Goal: Task Accomplishment & Management: Use online tool/utility

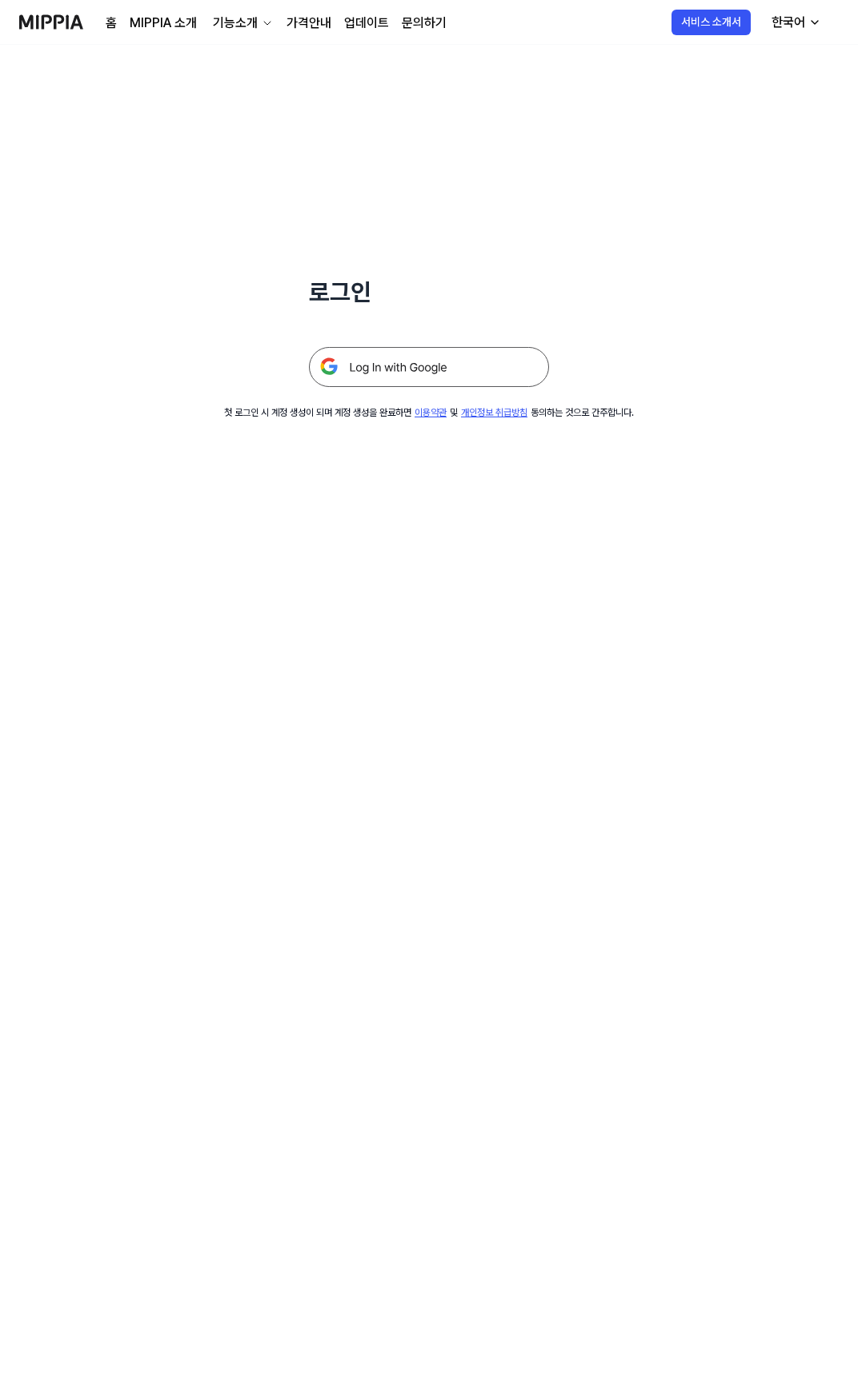
click at [432, 365] on img at bounding box center [429, 367] width 240 height 40
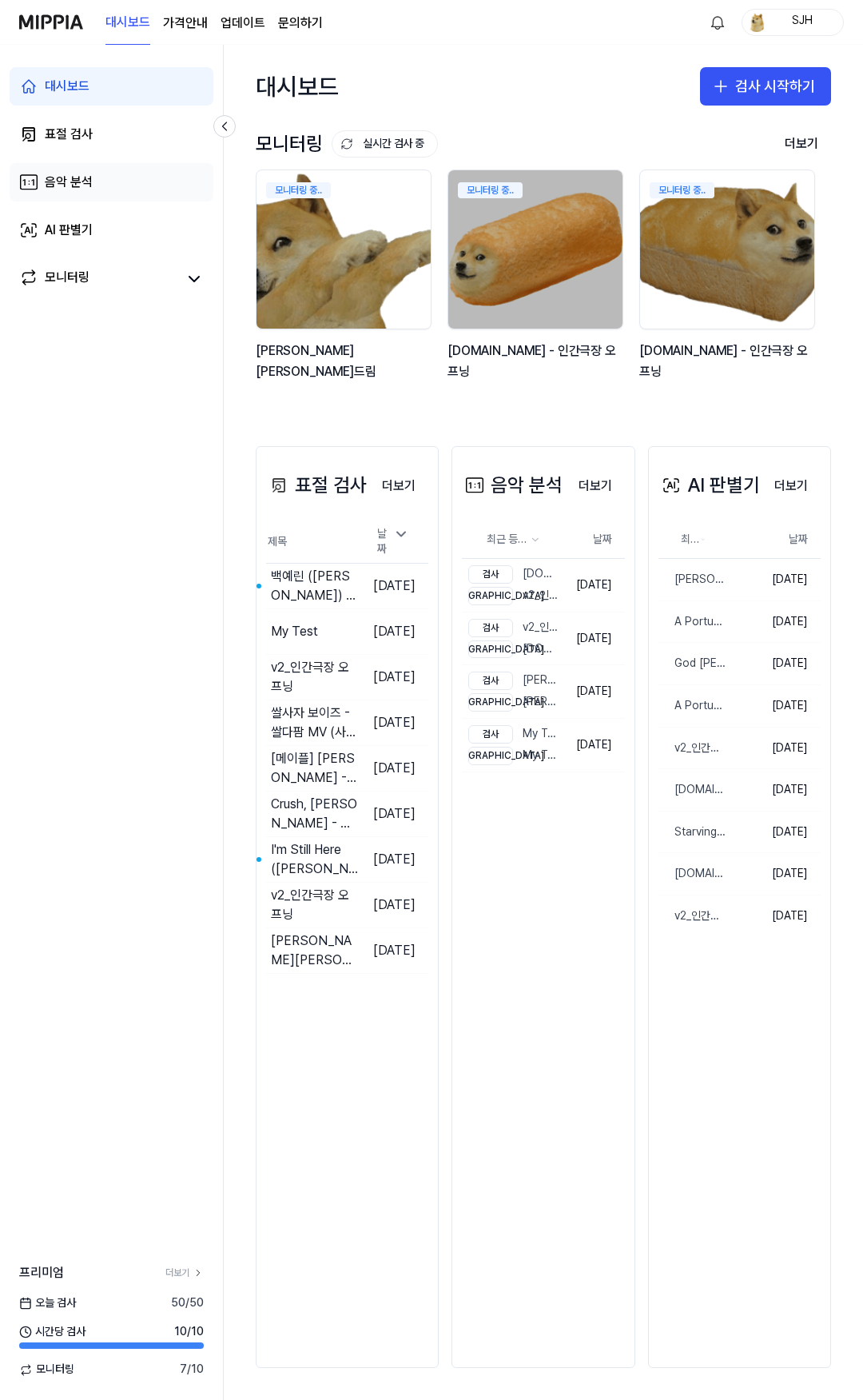
click at [97, 181] on link "음악 분석" at bounding box center [111, 182] width 204 height 39
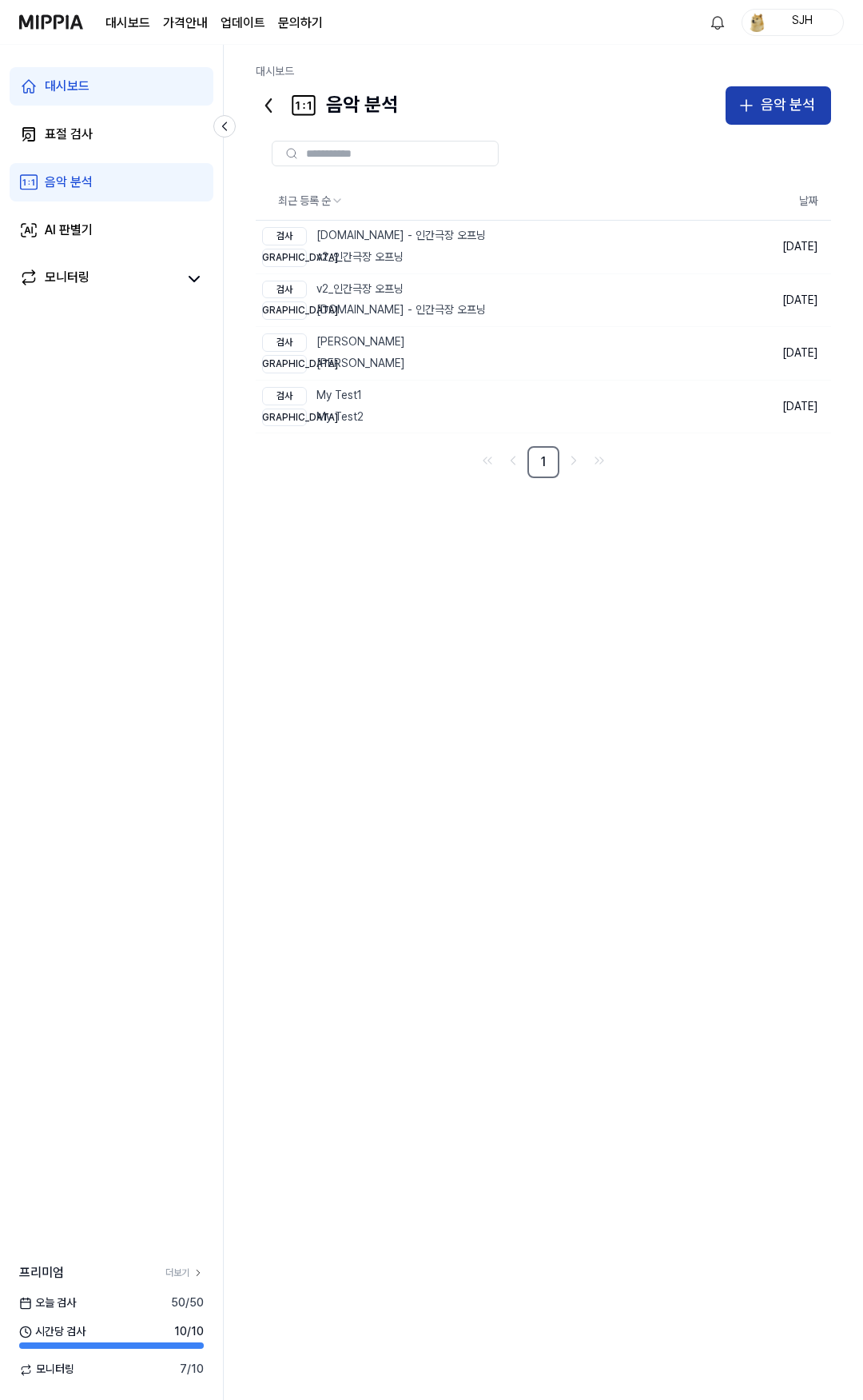
click at [767, 105] on div "음악 분석" at bounding box center [788, 105] width 55 height 23
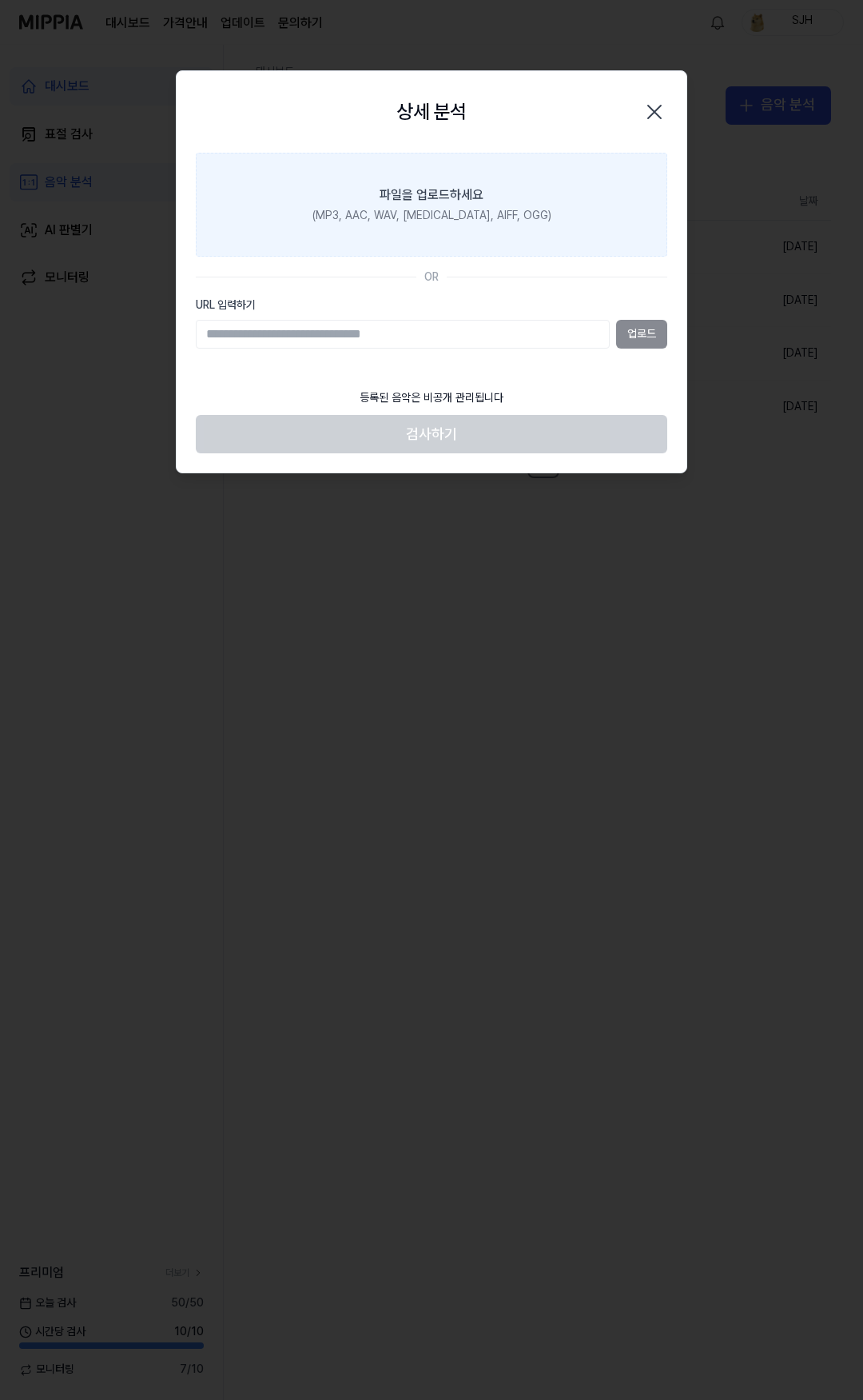
click at [511, 213] on div "(MP3, AAC, WAV, FLAC, AIFF, OGG)" at bounding box center [432, 216] width 239 height 16
click at [0, 0] on input "파일을 업로드하세요 (MP3, AAC, WAV, [MEDICAL_DATA], AIFF, OGG)" at bounding box center [0, 0] width 0 height 0
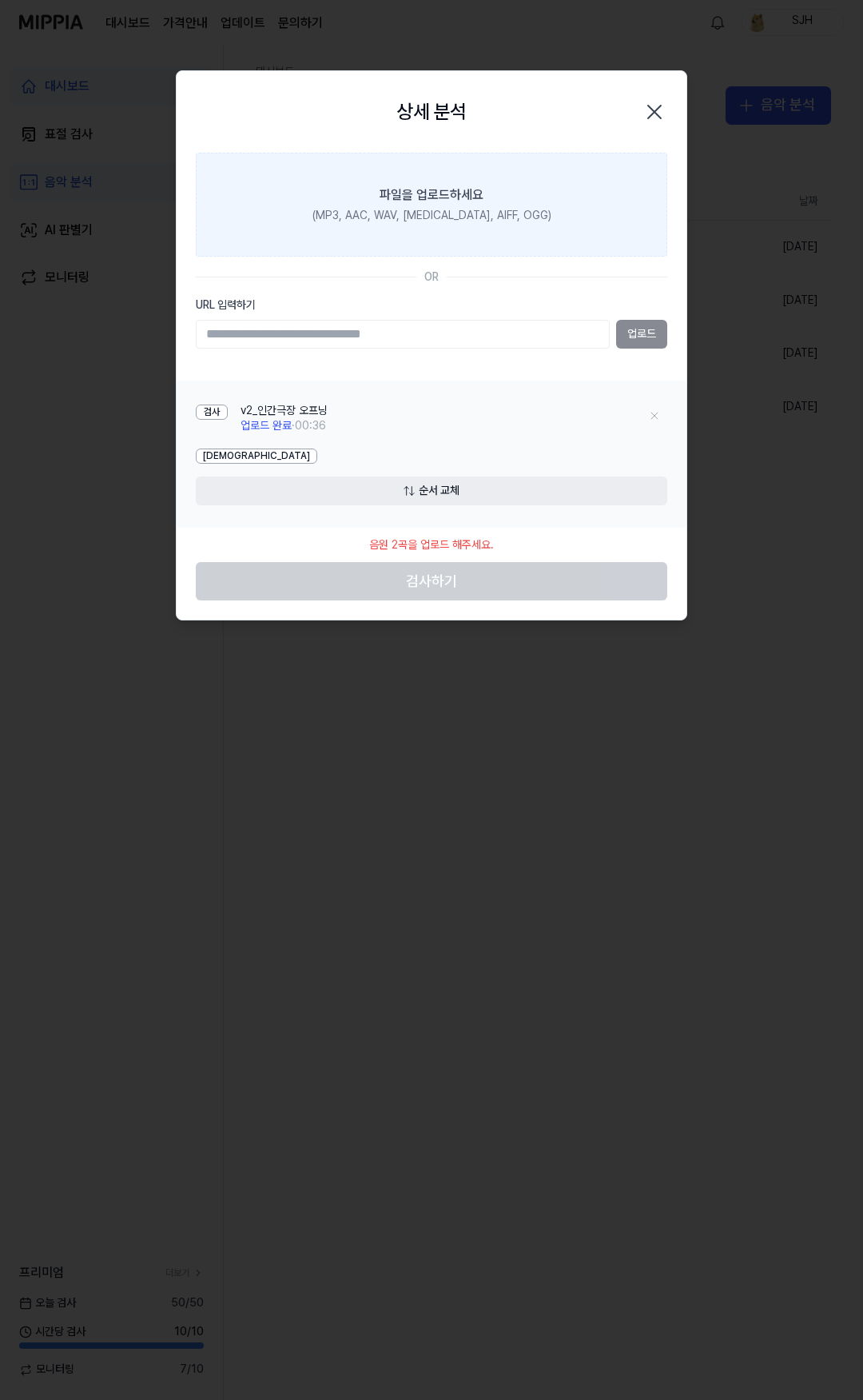
click at [429, 233] on label "파일을 업로드하세요 (MP3, AAC, WAV, FLAC, AIFF, OGG)" at bounding box center [431, 205] width 472 height 104
click at [0, 0] on input "파일을 업로드하세요 (MP3, AAC, WAV, FLAC, AIFF, OGG)" at bounding box center [0, 0] width 0 height 0
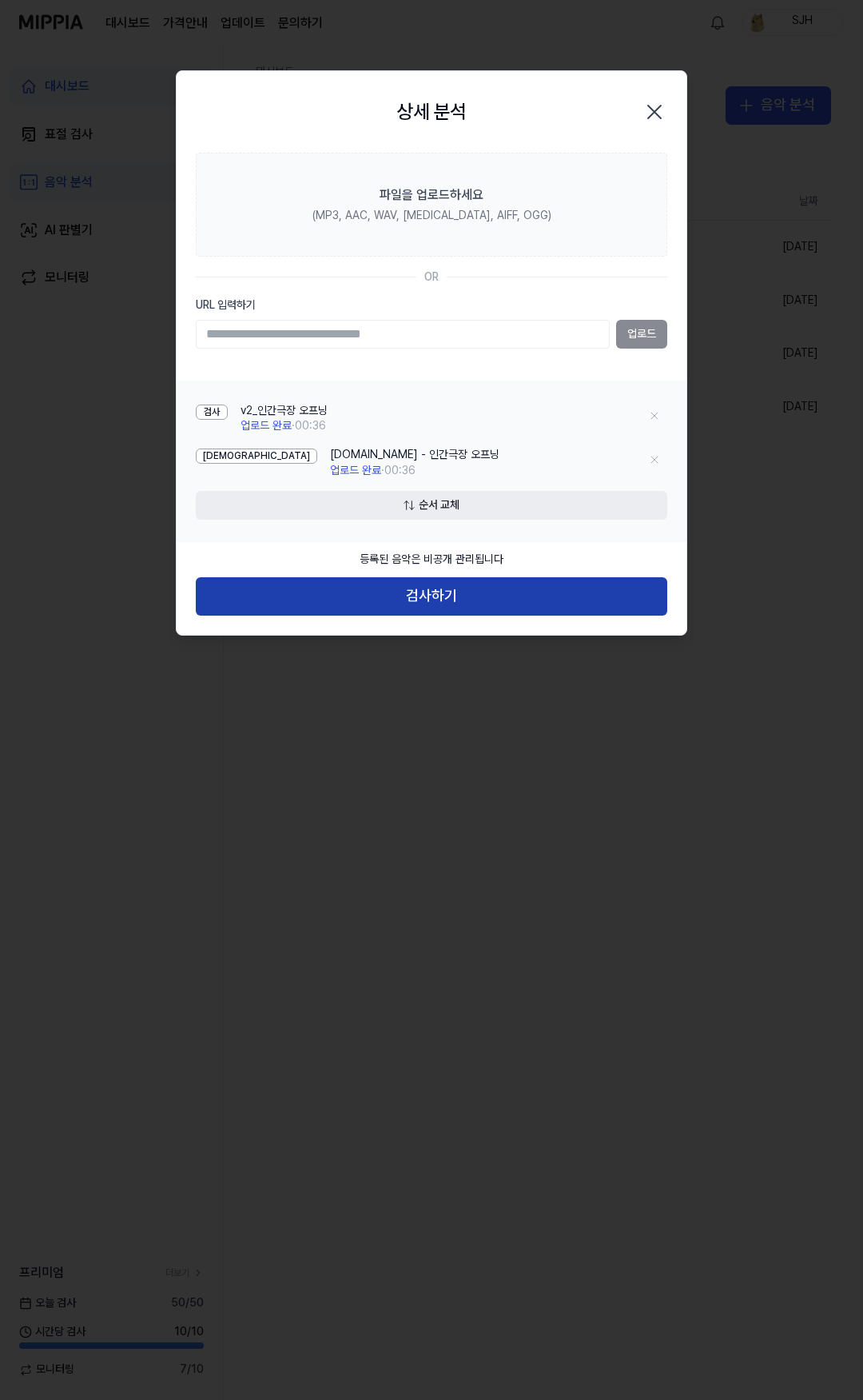
click at [464, 600] on button "검사하기" at bounding box center [431, 597] width 472 height 39
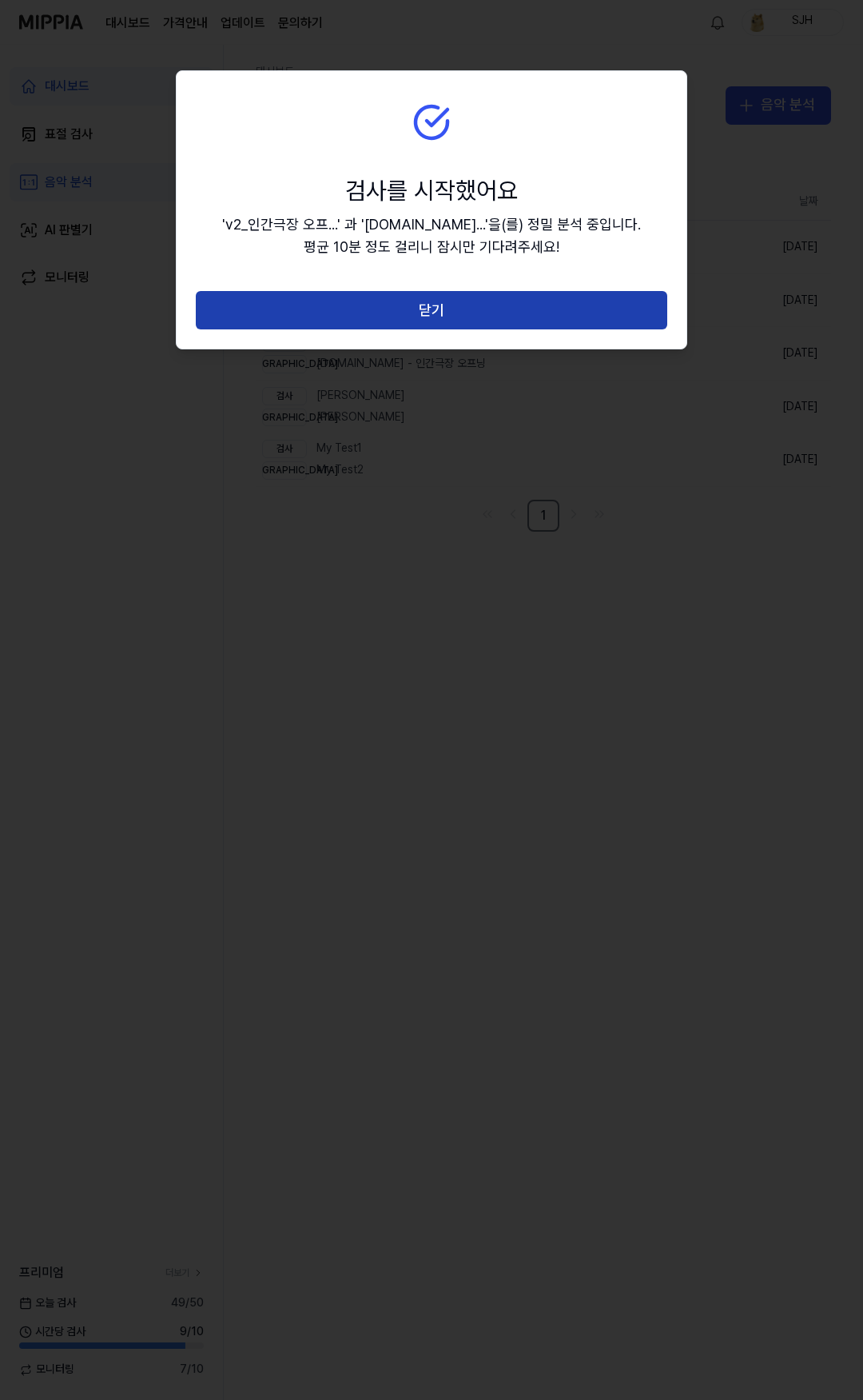
click at [467, 302] on button "닫기" at bounding box center [431, 310] width 472 height 39
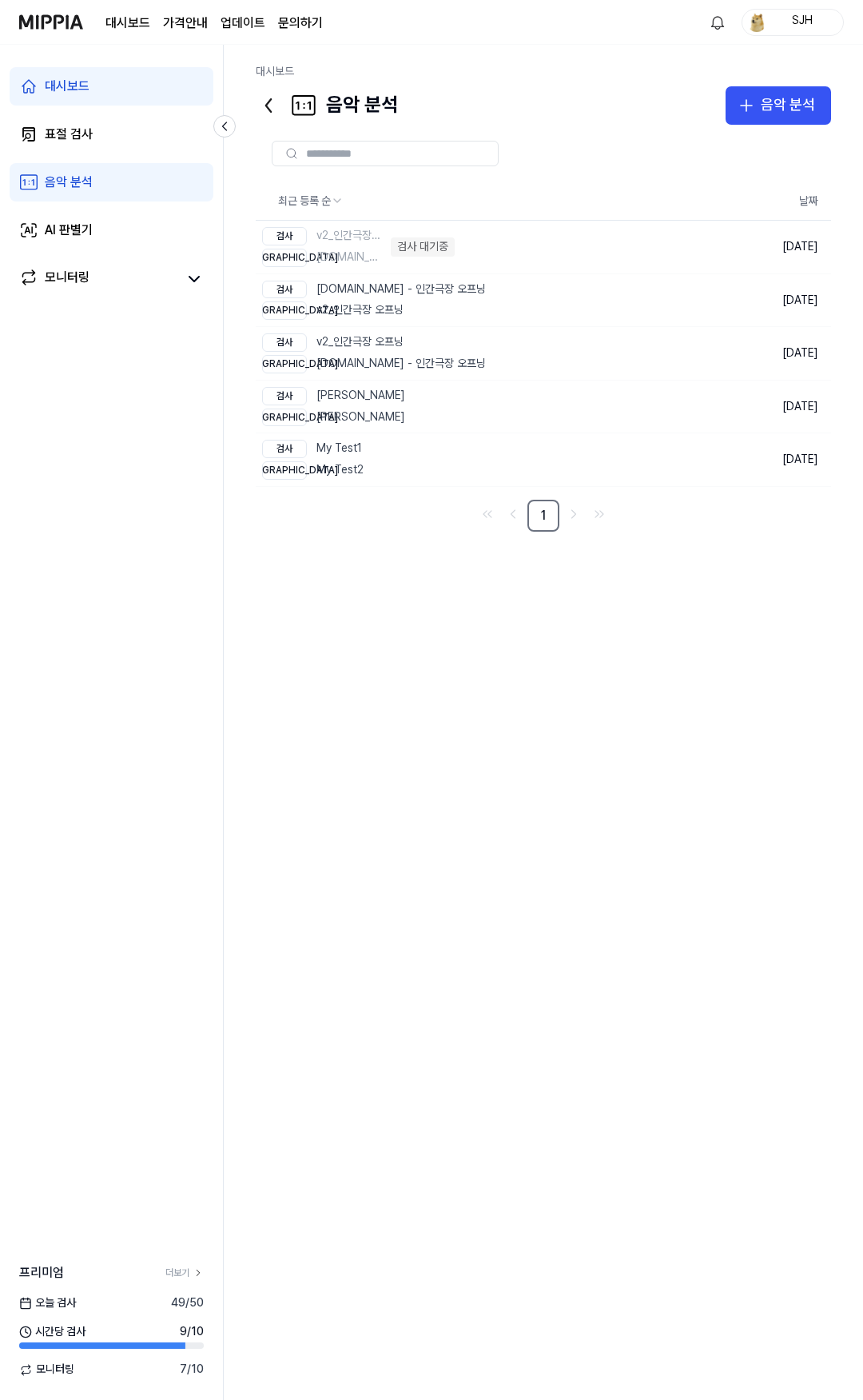
click at [425, 598] on div "최근 등록 순 날짜 검사 v2_인간극장 오프닝 비교 y2mate.com - 인간극장 오프닝 검사 대기중 삭제 2025.09.19. 검사 y2m…" at bounding box center [544, 746] width 576 height 1244
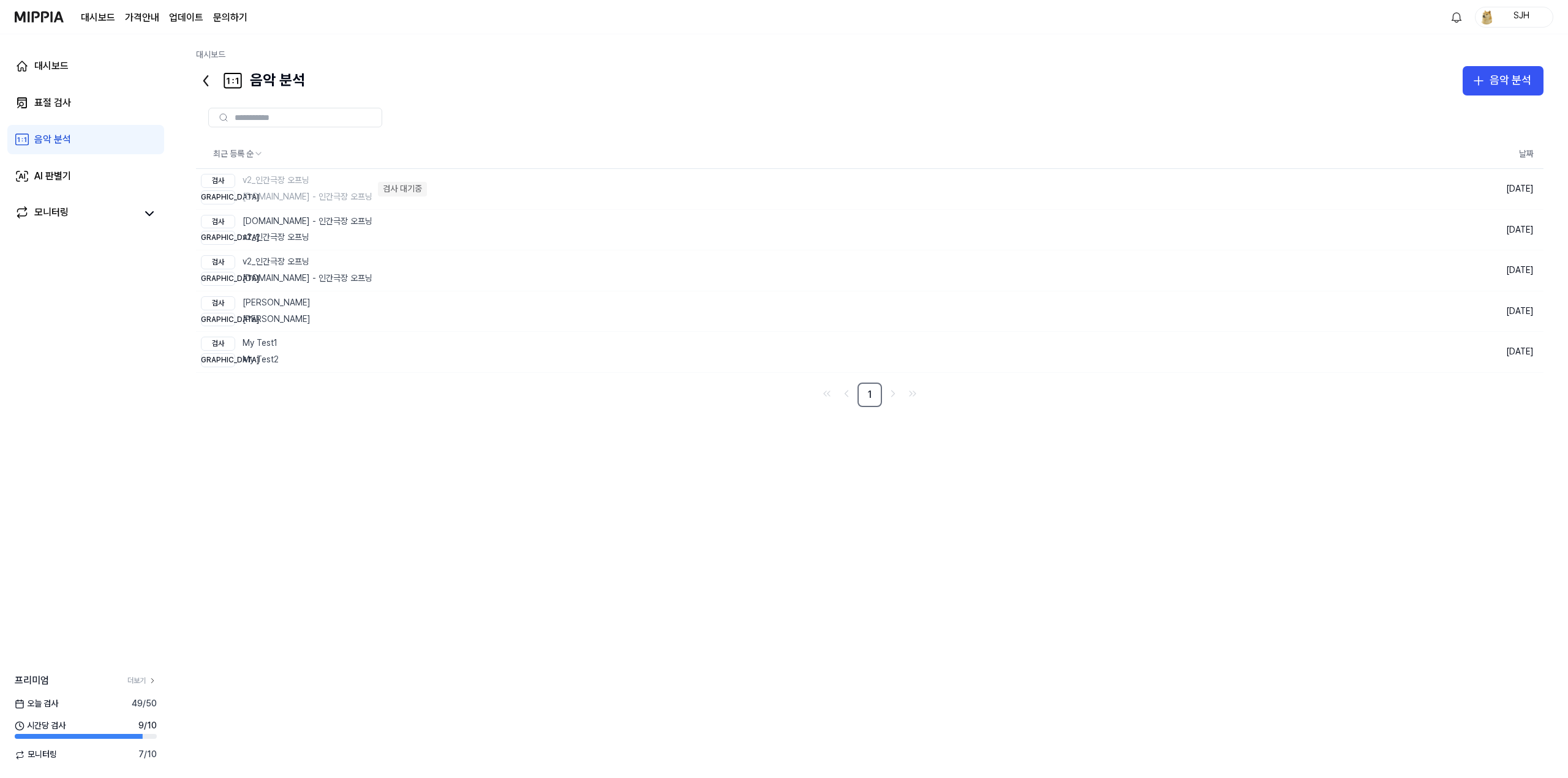
click at [511, 465] on div "최근 등록 순 날짜 검사 v2_인간극장 오프닝 비교 y2mate.com - 인간극장 오프닝 검사 대기중 삭제 2025.09.19. 검사 y2m…" at bounding box center [869, 424] width 1347 height 658
click at [534, 476] on div "최근 등록 순 날짜 검사 v2_인간극장 오프닝 비교 y2mate.com - 인간극장 오프닝 검사 대기중 삭제 2025.09.19. 검사 y2m…" at bounding box center [869, 424] width 1347 height 658
drag, startPoint x: 724, startPoint y: 438, endPoint x: 717, endPoint y: 461, distance: 24.0
click at [723, 442] on div "최근 등록 순 날짜 검사 v2_인간극장 오프닝 비교 [DOMAIN_NAME] - 인간극장 오프닝 검사 대기중 삭제 [DATE] 검사 [DOMA…" at bounding box center [869, 424] width 1347 height 658
click at [667, 572] on div "최근 등록 순 날짜 검사 v2_인간극장 오프닝 비교 [DOMAIN_NAME] - 인간극장 오프닝 검사 대기중 삭제 [DATE] 검사 [DOMA…" at bounding box center [869, 424] width 1347 height 658
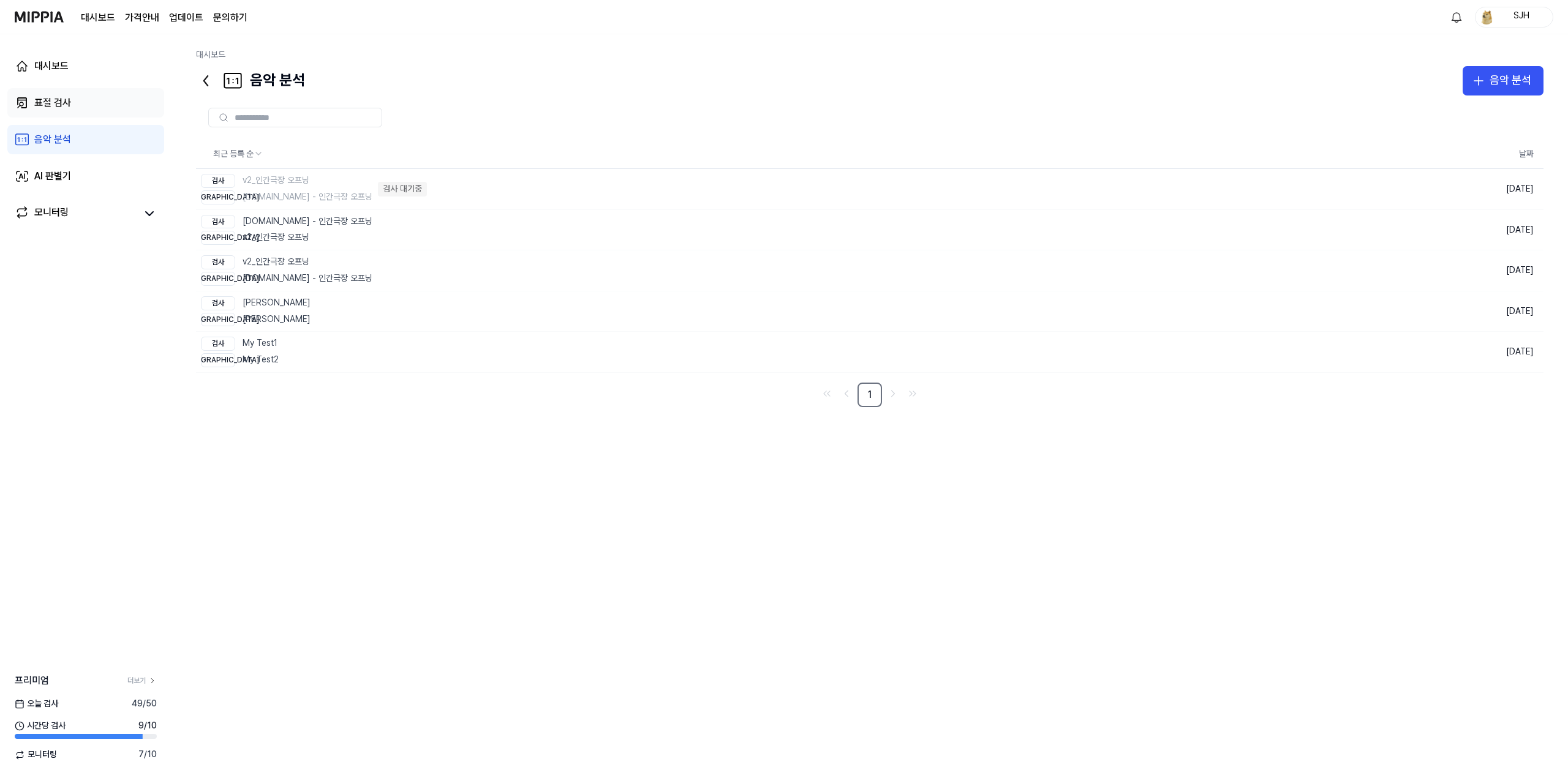
click at [82, 107] on link "표절 검사" at bounding box center [85, 103] width 157 height 29
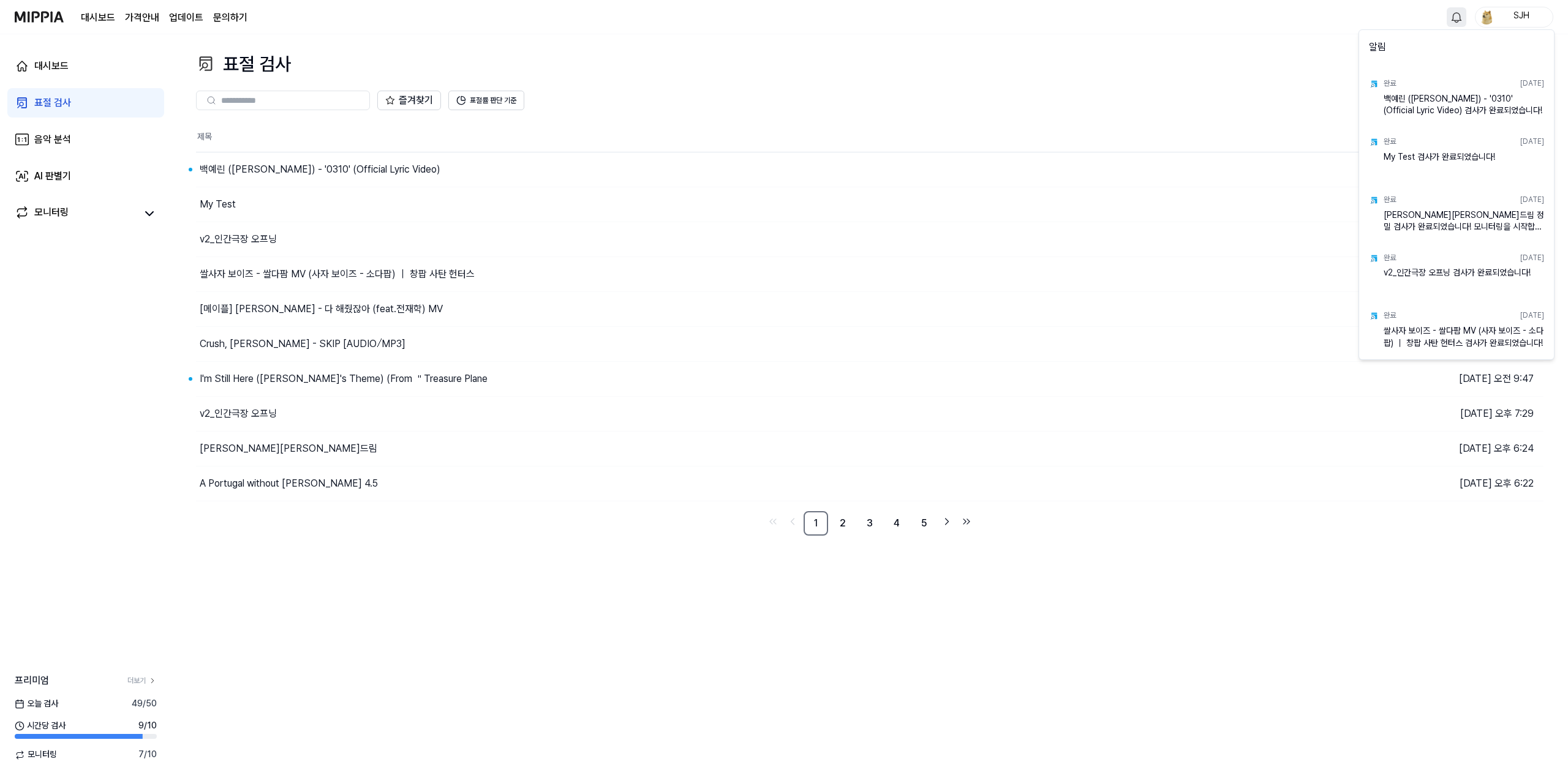
click at [1448, 15] on html "대시보드 가격안내 업데이트 문의하기 SJH 대시보드 표절 검사 음악 분석 AI 판별기 모니터링 프리미엄 더보기 오늘 검사 49 / 50 시간당…" at bounding box center [784, 389] width 1568 height 778
click at [1454, 15] on html "대시보드 가격안내 업데이트 문의하기 SJH 대시보드 표절 검사 음악 분석 AI 판별기 모니터링 프리미엄 더보기 오늘 검사 49 / 50 시간당…" at bounding box center [784, 389] width 1568 height 778
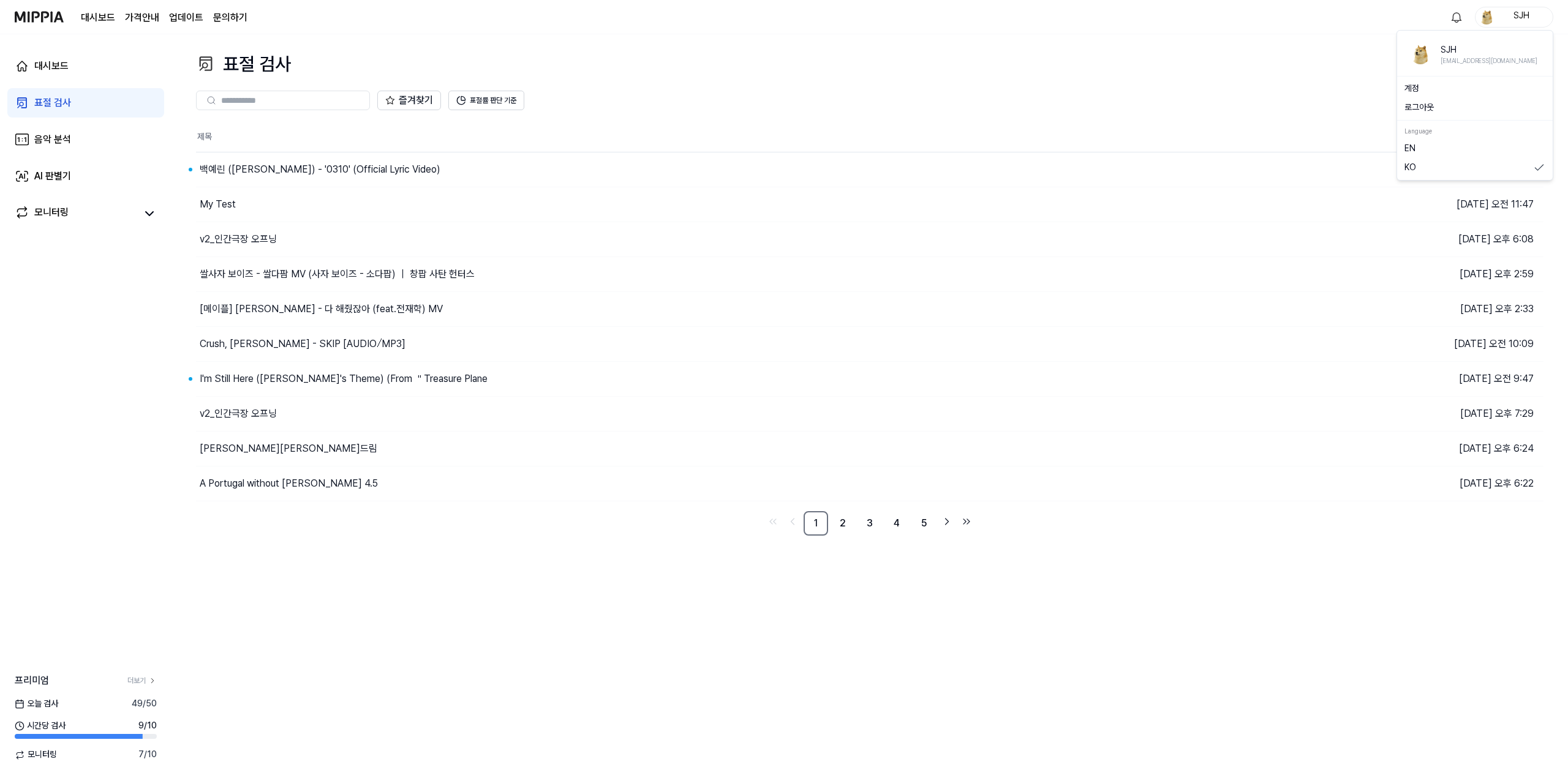
click at [1518, 22] on div "SJH" at bounding box center [1521, 17] width 48 height 14
click at [1421, 84] on link "계정" at bounding box center [1475, 89] width 141 height 12
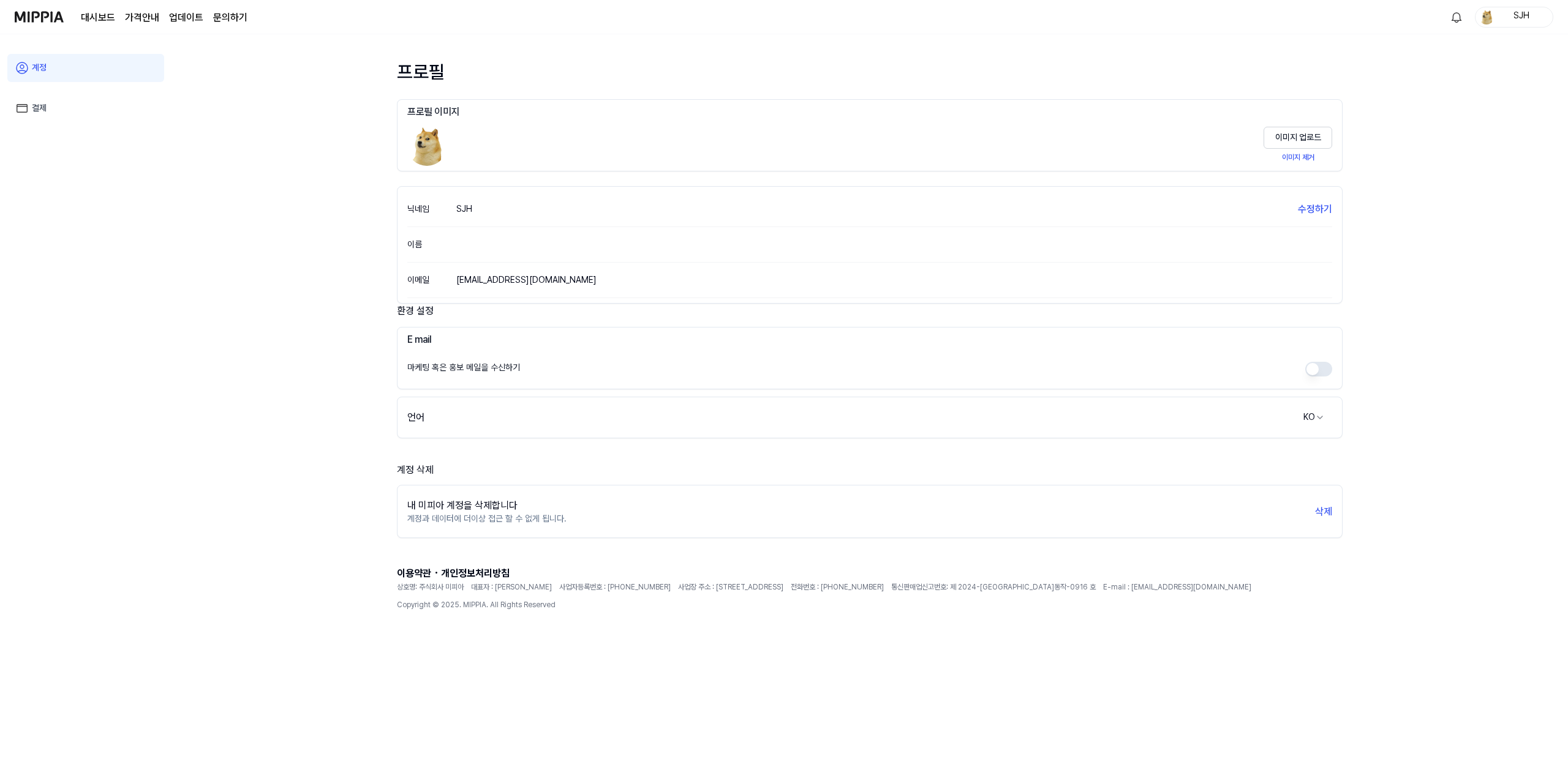
click at [141, 112] on link "결제" at bounding box center [85, 108] width 157 height 28
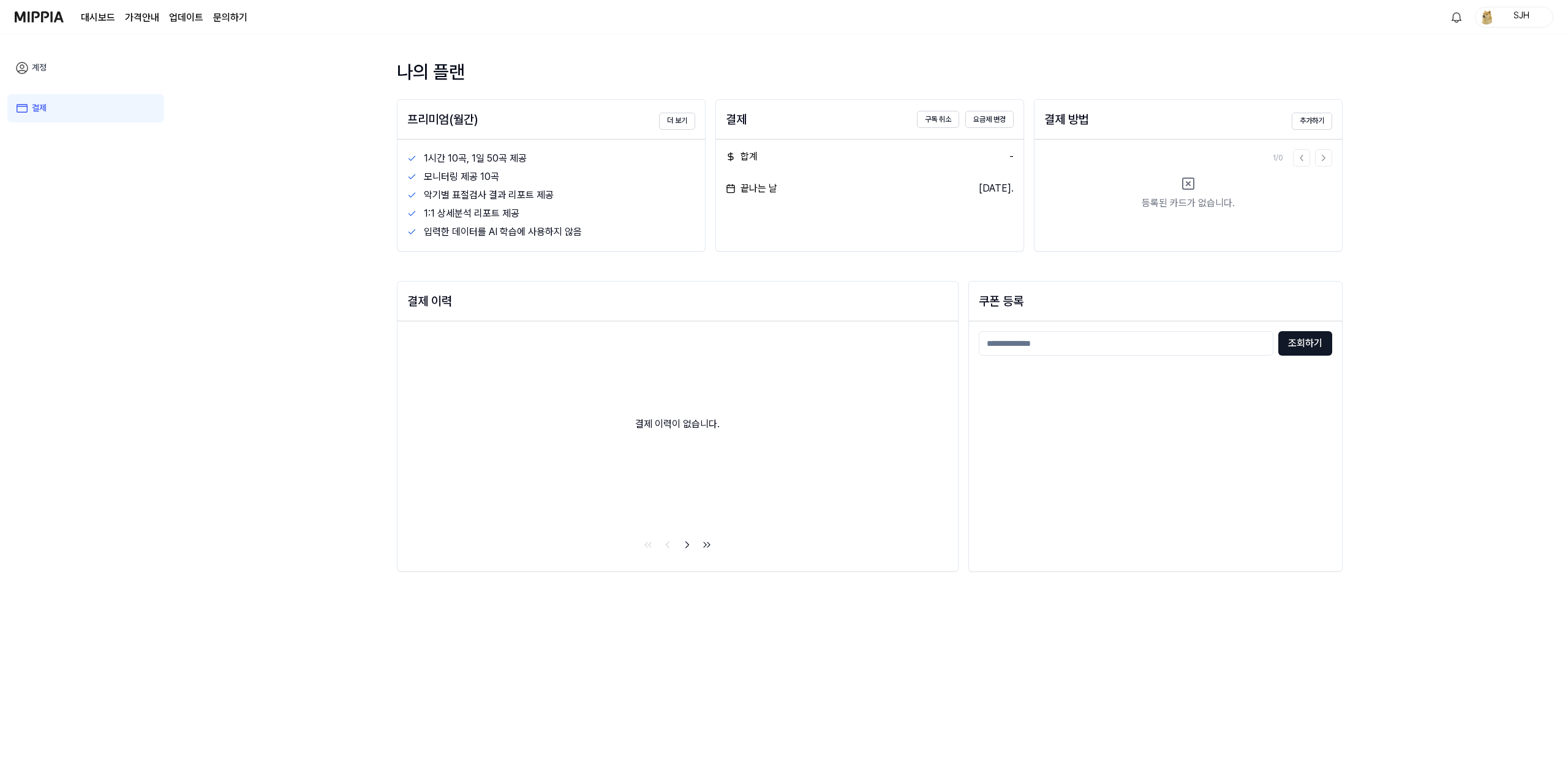
click at [125, 78] on link "계정" at bounding box center [85, 68] width 157 height 28
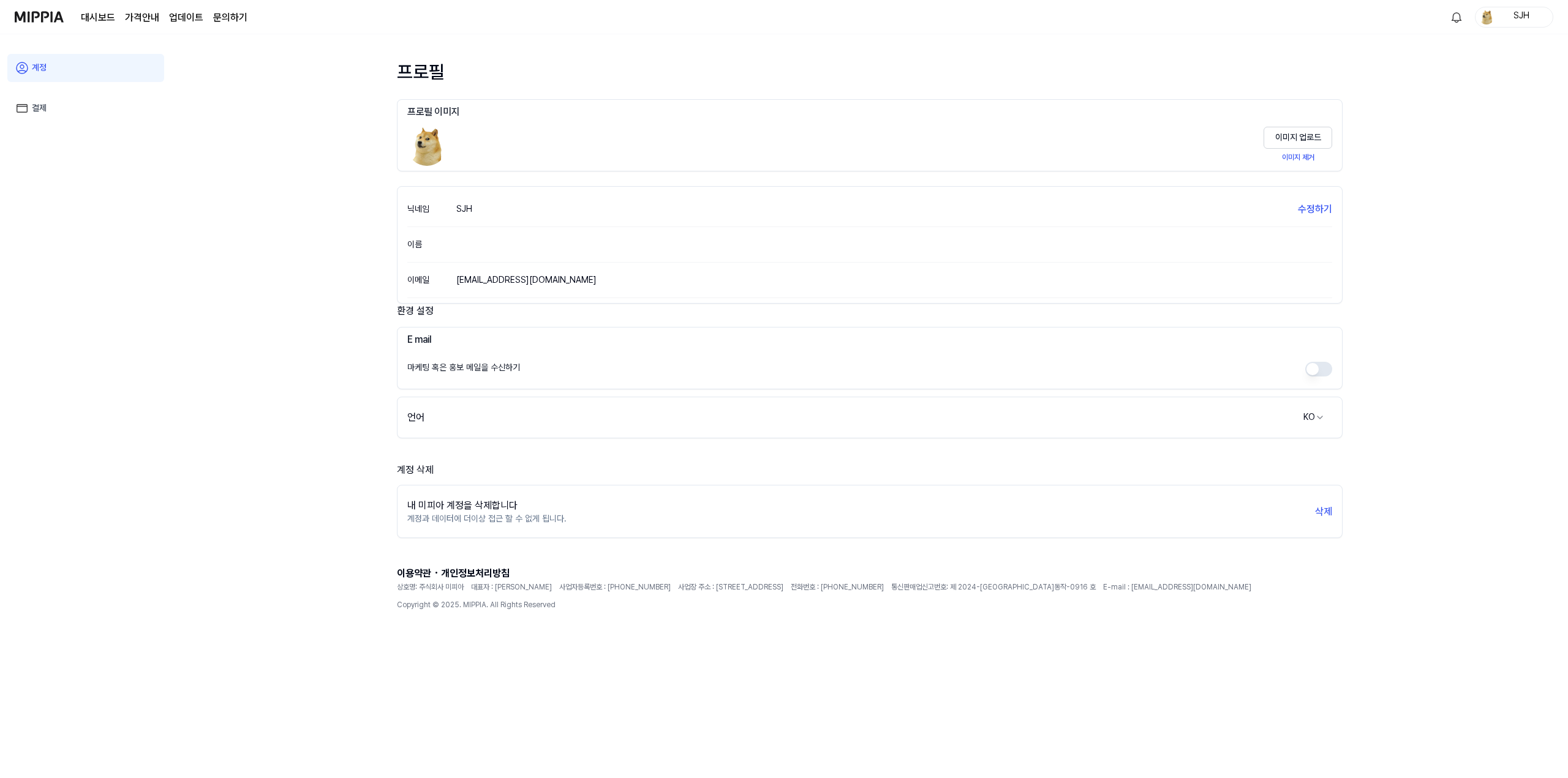
click at [47, 21] on img at bounding box center [39, 17] width 49 height 34
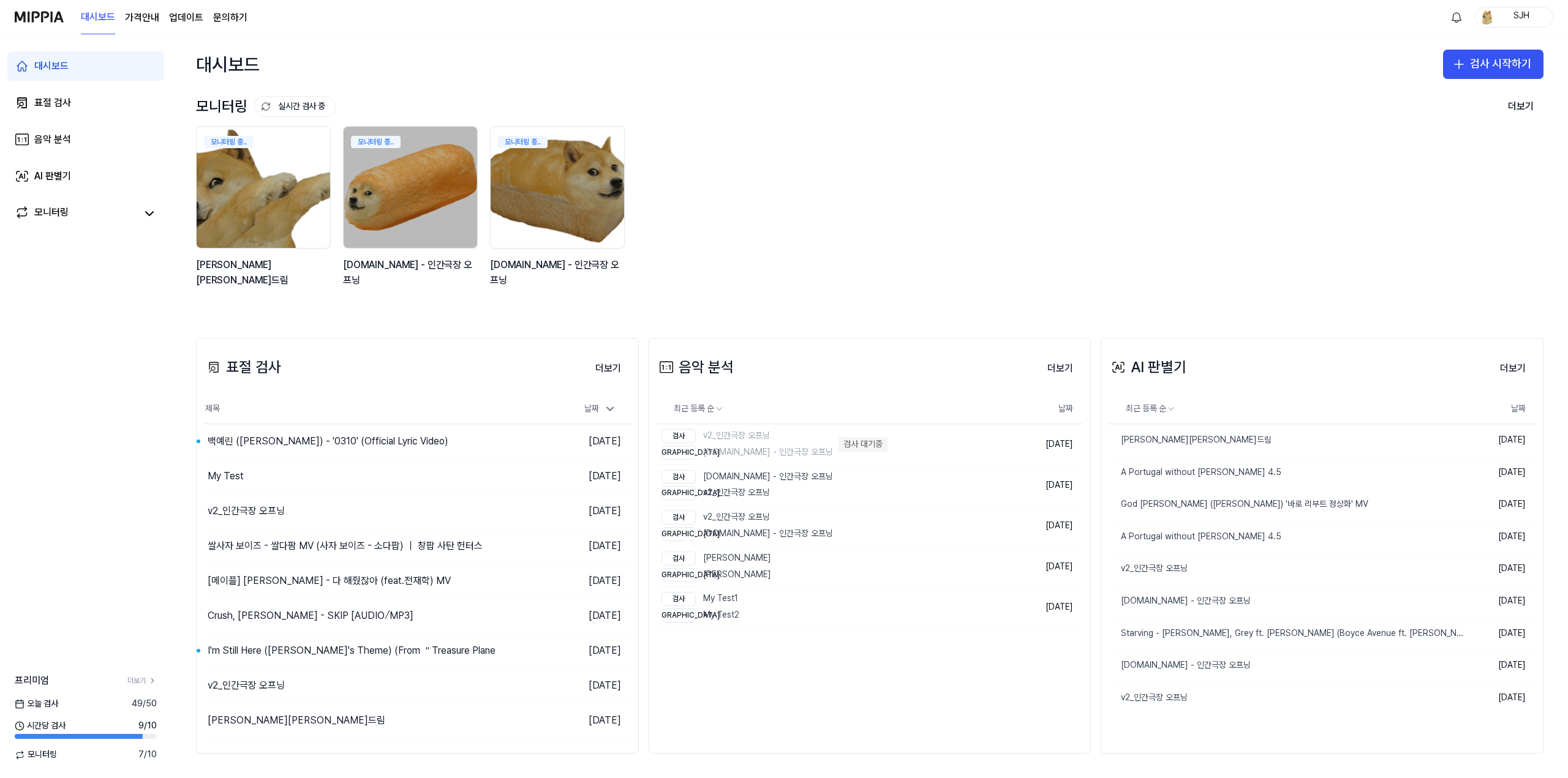
click at [752, 189] on div "모니터링 중.. 김창섭의 건드림 모니터링 중.. y2mate.com - 인간극장 오프닝 모니터링 중.. y2mate.com - 인간극장 오프닝" at bounding box center [860, 213] width 1347 height 175
click at [913, 240] on div "모니터링 중.. 김창섭의 건드림 모니터링 중.. y2mate.com - 인간극장 오프닝 모니터링 중.. y2mate.com - 인간극장 오프닝" at bounding box center [860, 213] width 1347 height 175
click at [884, 443] on link "검사 v2_인간극장 오프닝 비교 y2mate.com - 인간극장 오프닝 검사 대기중" at bounding box center [827, 445] width 341 height 41
click at [799, 322] on div "표절 검사 더보기 표절 검사 제목 날짜 백예린 (Yerin Baek) - '0310' (Official Lyric Video) 이동하기 202…" at bounding box center [869, 546] width 1397 height 465
click at [94, 95] on link "표절 검사" at bounding box center [85, 103] width 157 height 29
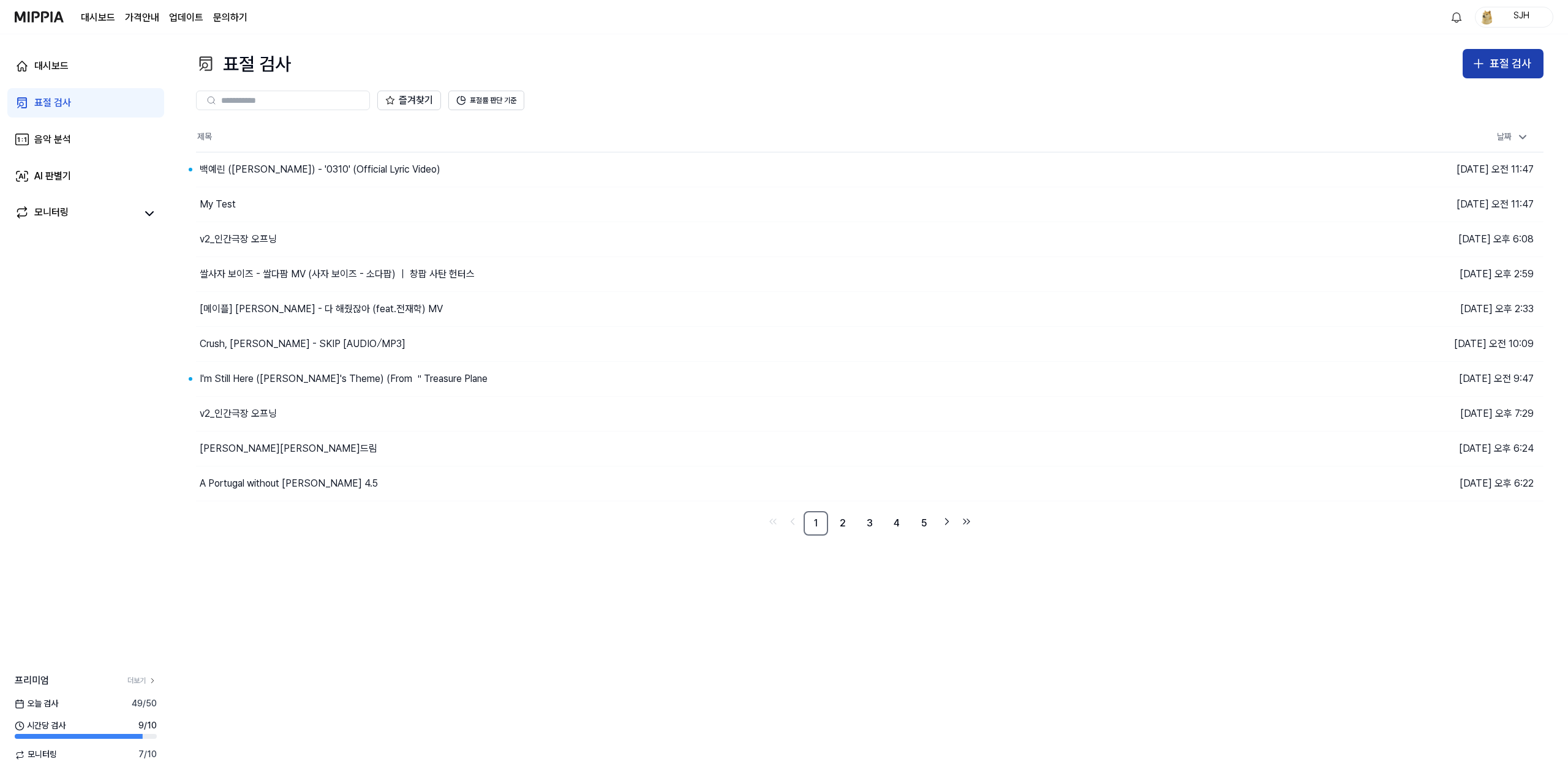
click at [1481, 71] on button "표절 검사" at bounding box center [1503, 64] width 81 height 29
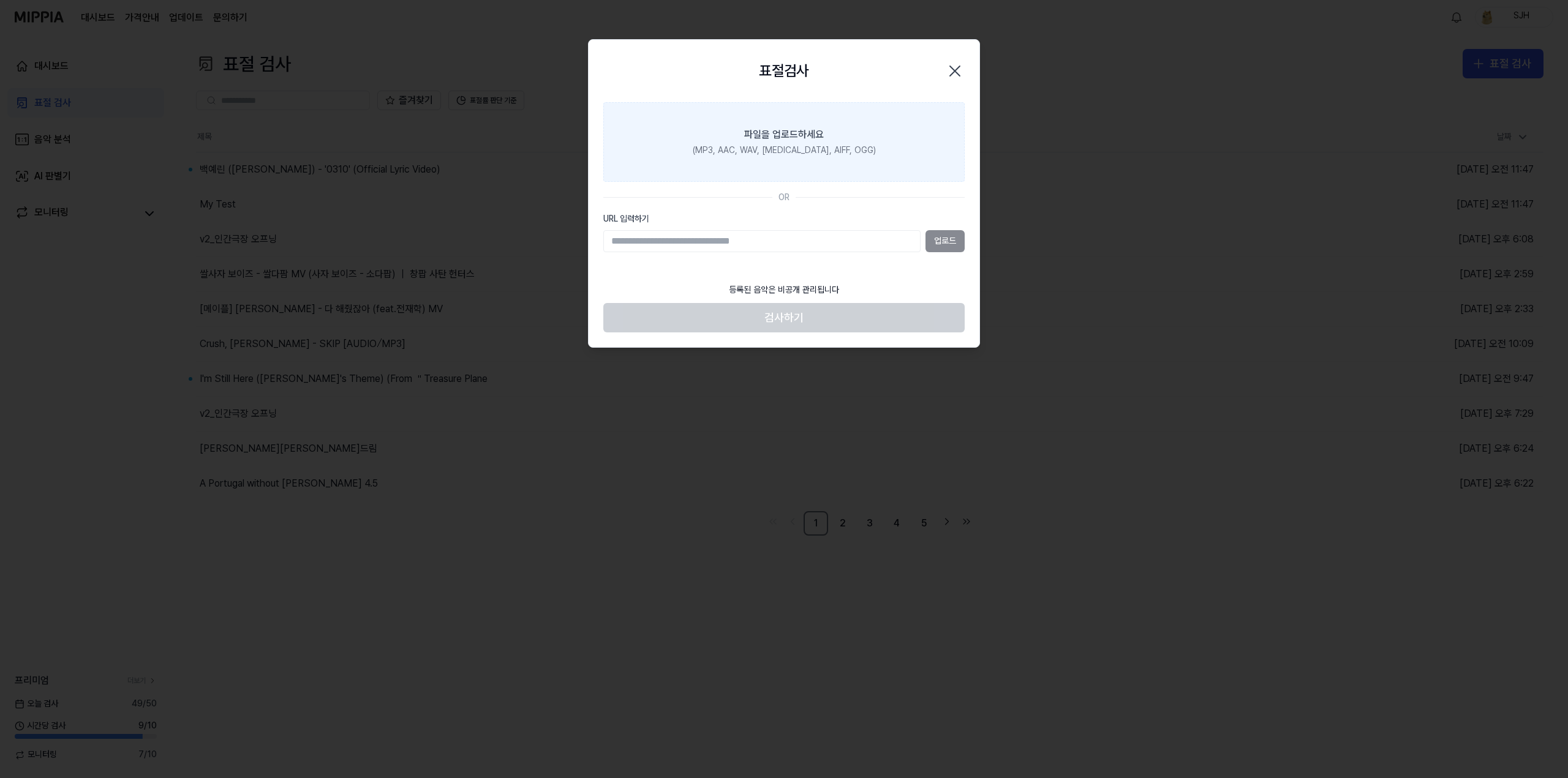
click at [844, 155] on div "(MP3, AAC, WAV, FLAC, AIFF, OGG)" at bounding box center [784, 150] width 183 height 12
click at [0, 0] on input "파일을 업로드하세요 (MP3, AAC, WAV, FLAC, AIFF, OGG)" at bounding box center [0, 0] width 0 height 0
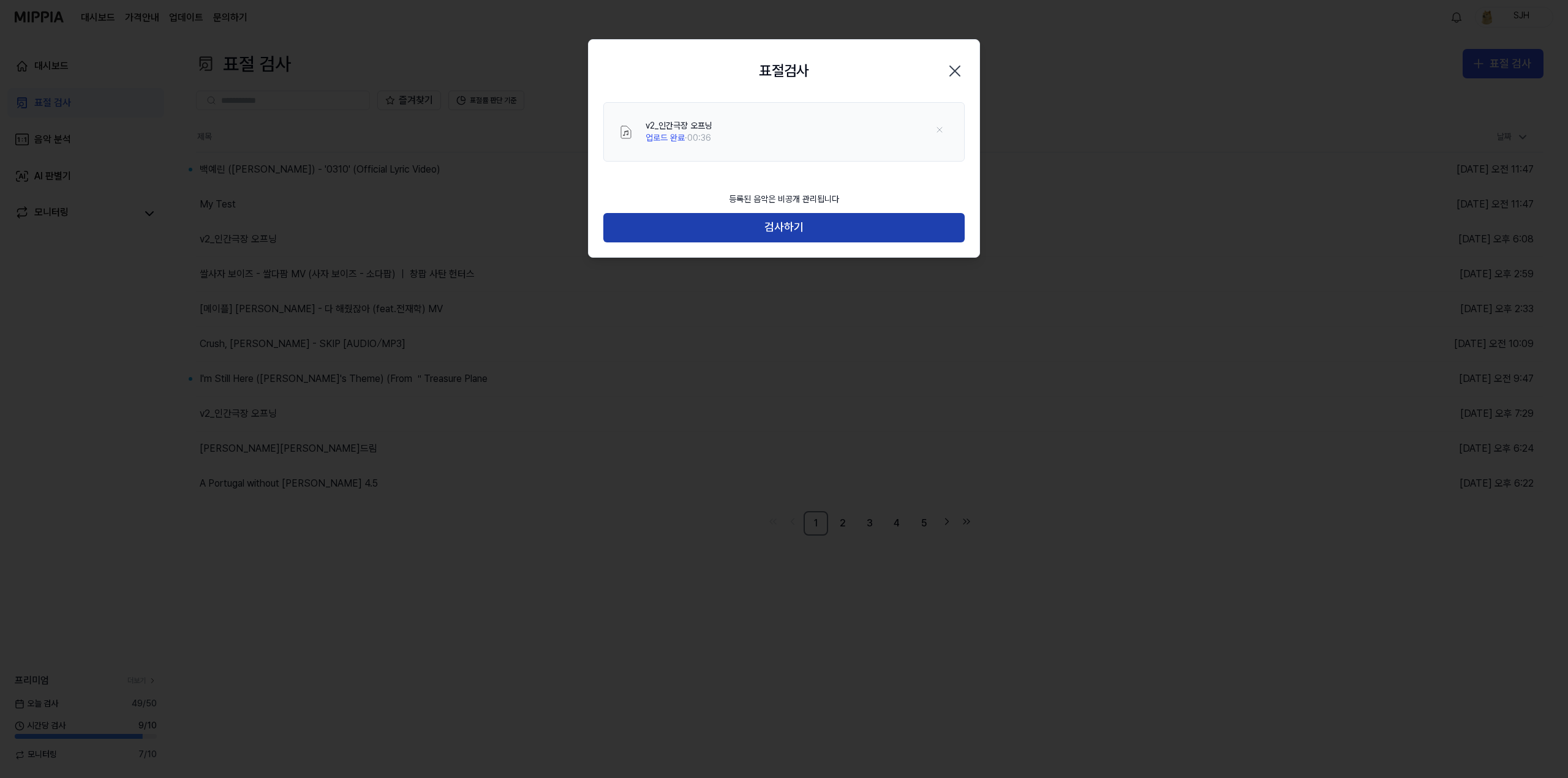
click at [827, 236] on button "검사하기" at bounding box center [784, 228] width 361 height 29
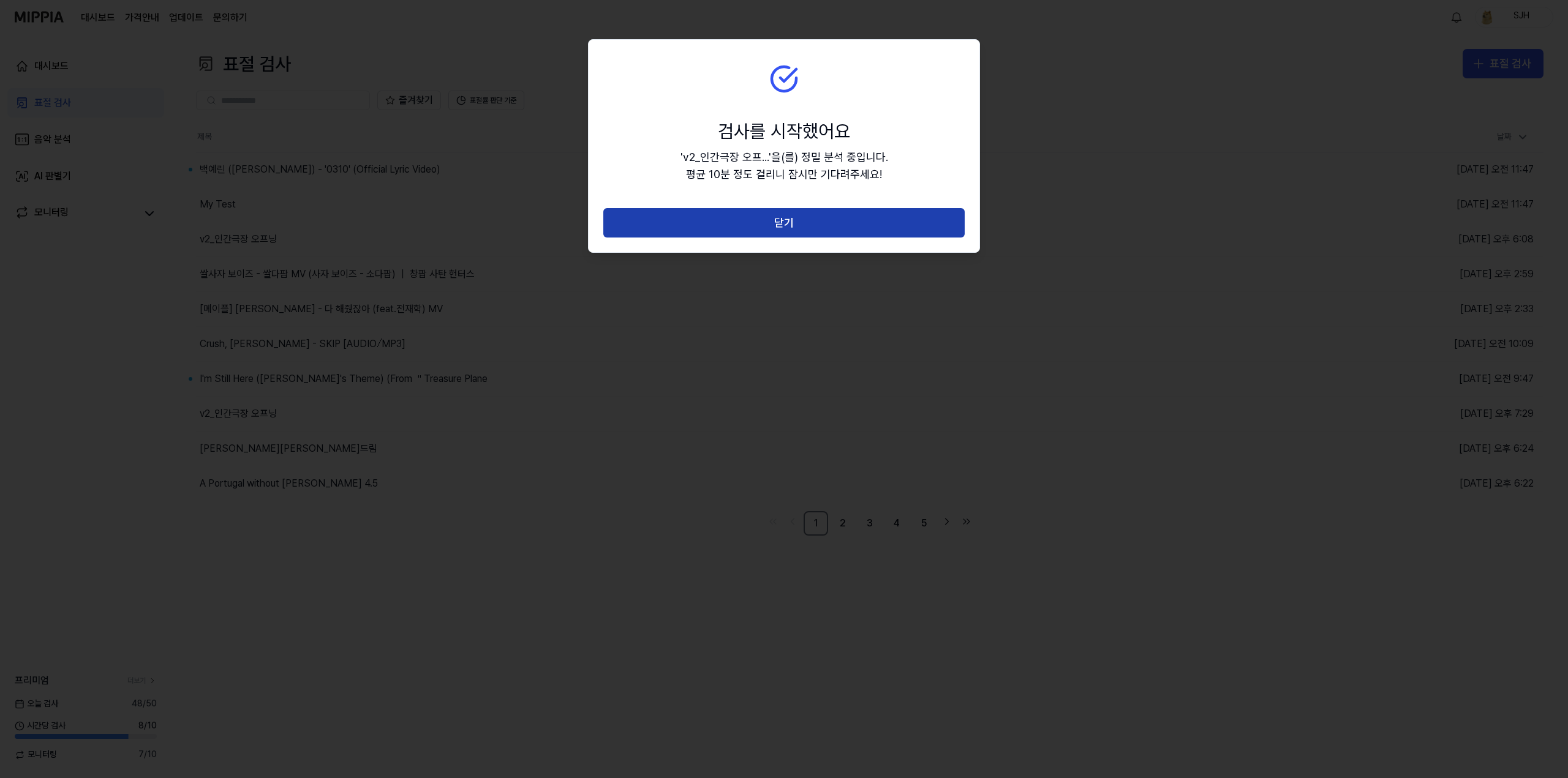
click at [832, 220] on button "닫기" at bounding box center [784, 223] width 361 height 29
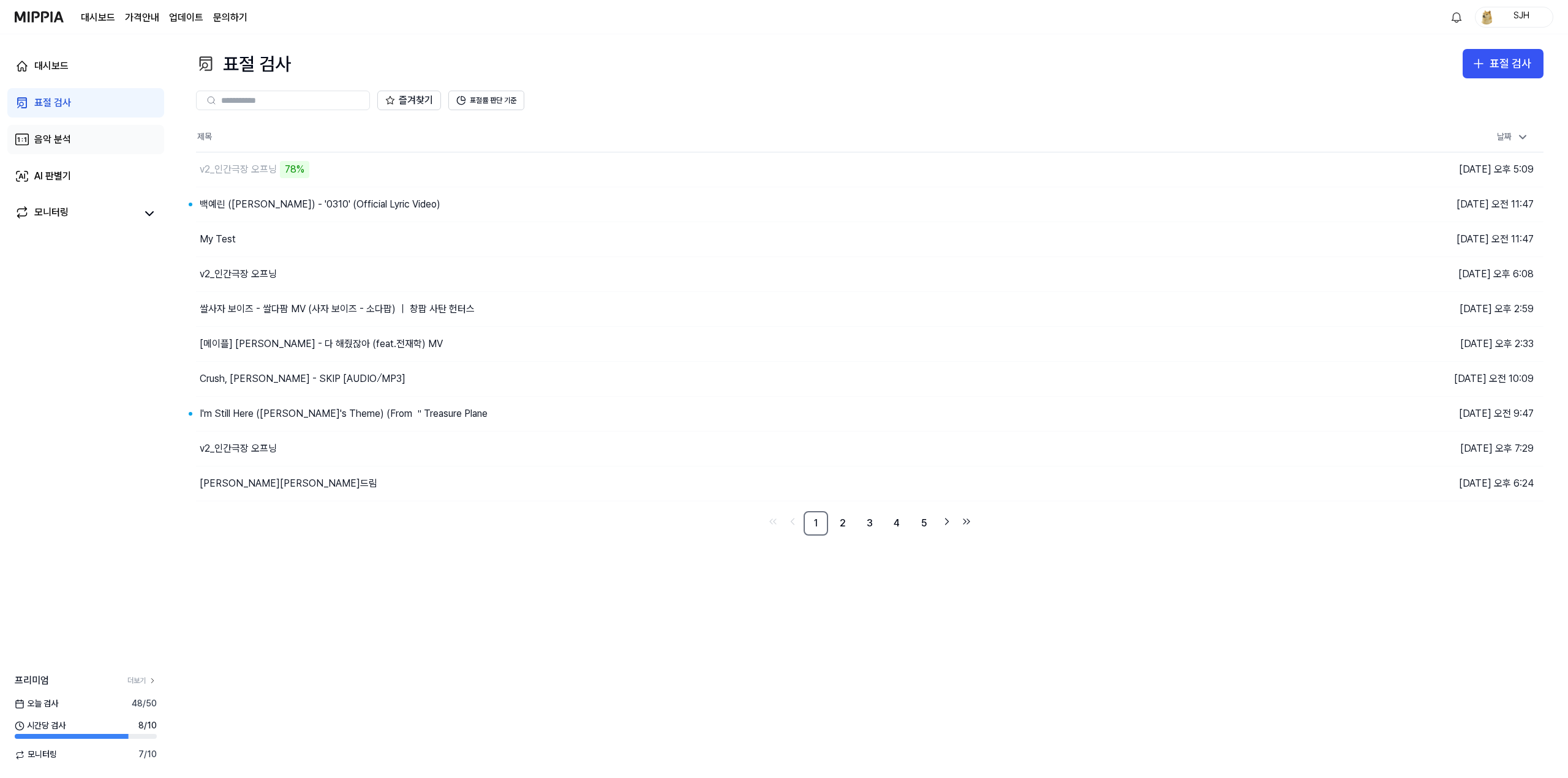
click at [69, 146] on div "음악 분석" at bounding box center [53, 139] width 37 height 15
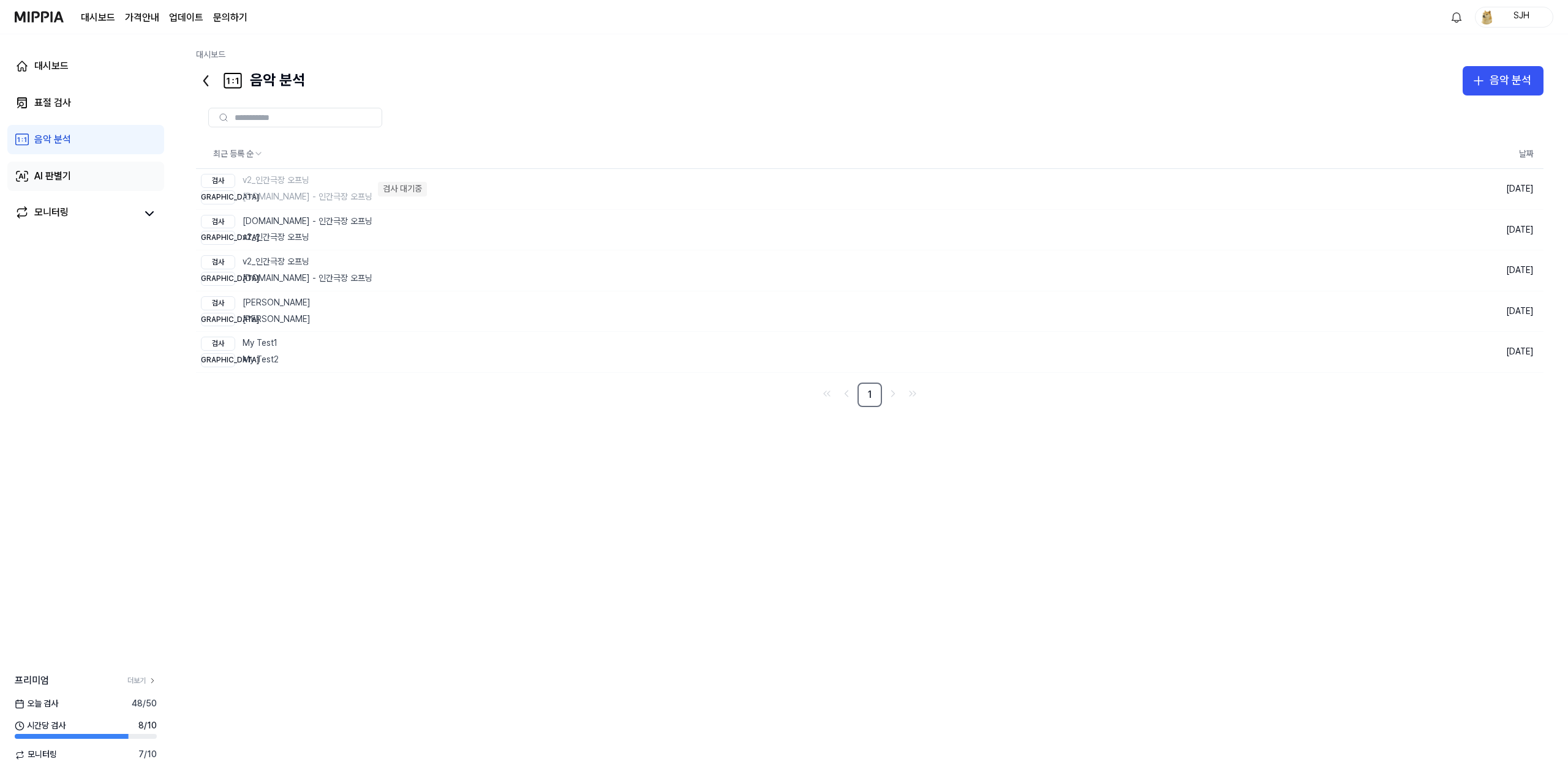
click at [77, 179] on link "AI 판별기" at bounding box center [85, 176] width 157 height 29
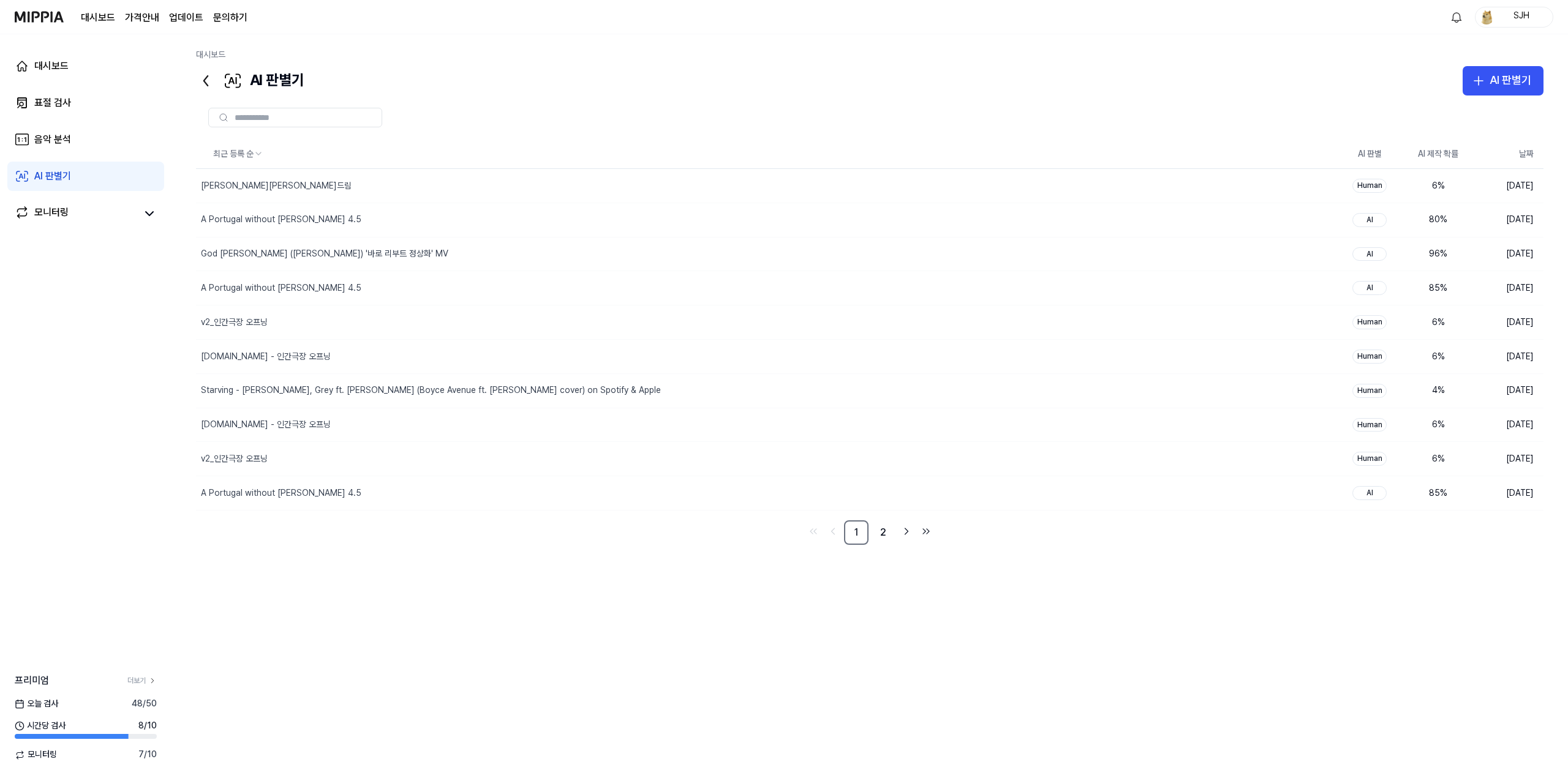
click at [84, 156] on div "대시보드 표절 검사 음악 분석 AI 판별기 모니터링" at bounding box center [85, 139] width 171 height 211
click at [92, 142] on link "음악 분석" at bounding box center [85, 139] width 157 height 29
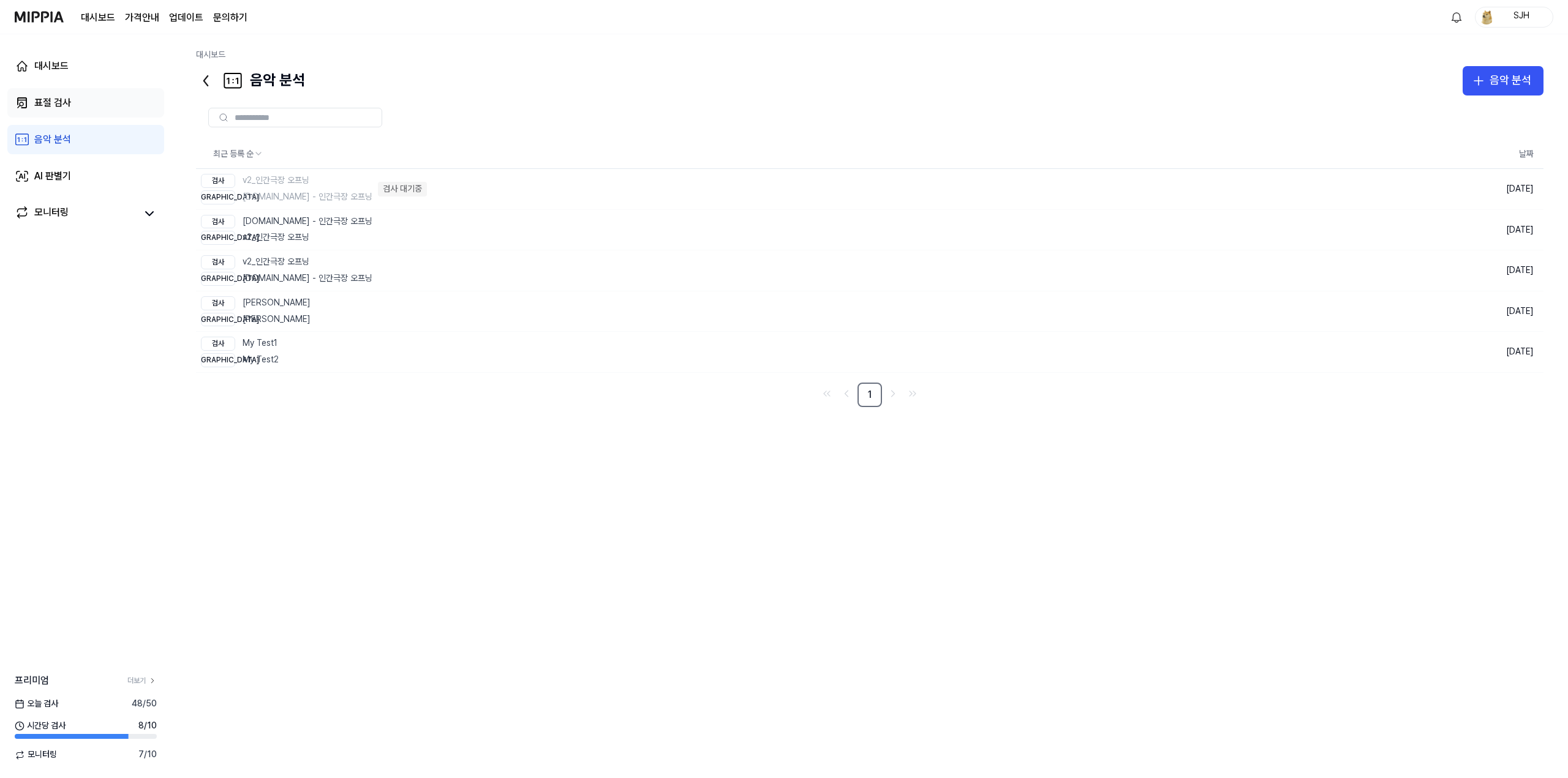
click at [105, 111] on link "표절 검사" at bounding box center [85, 103] width 157 height 29
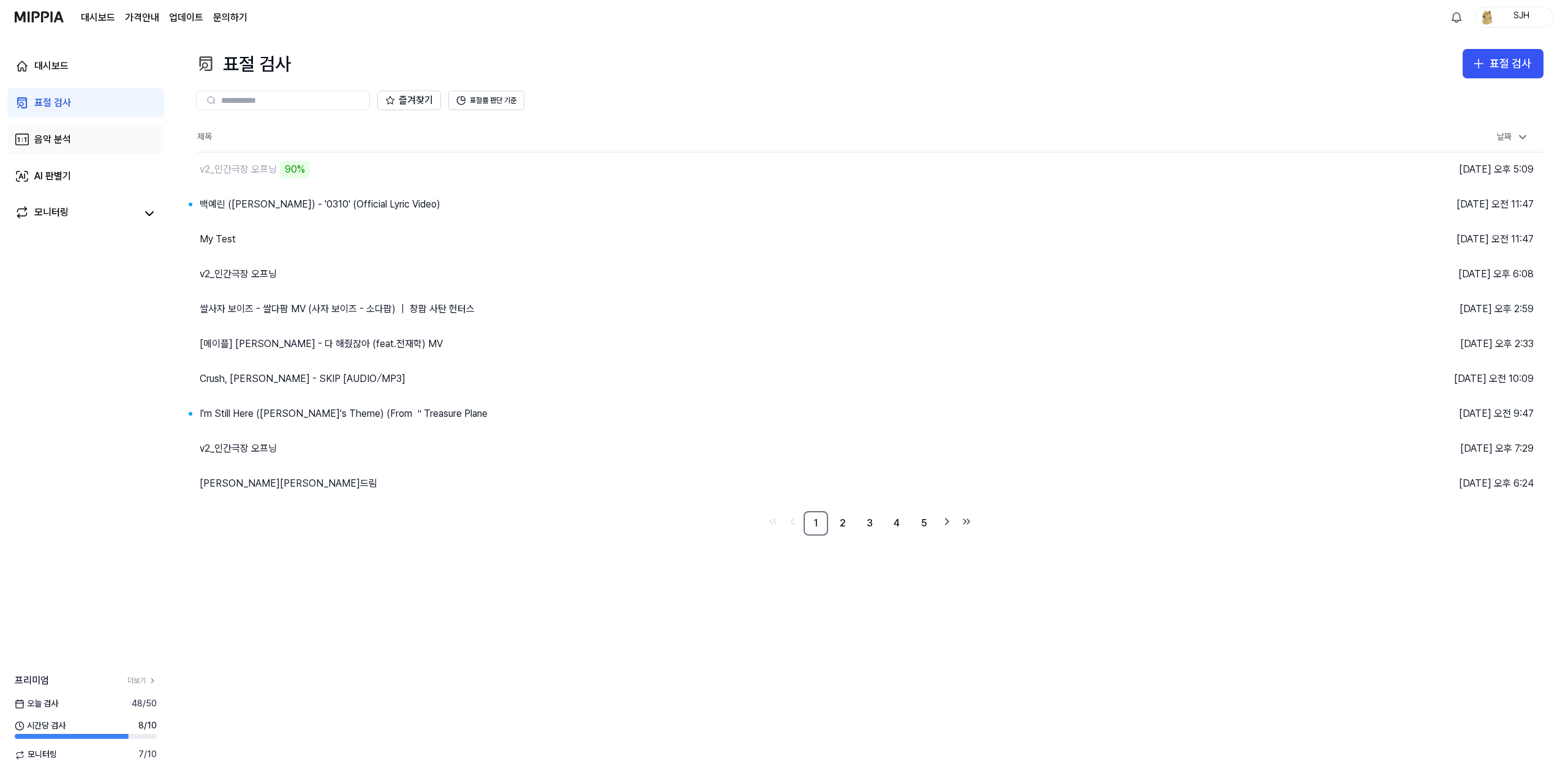
click at [97, 141] on link "음악 분석" at bounding box center [85, 139] width 157 height 29
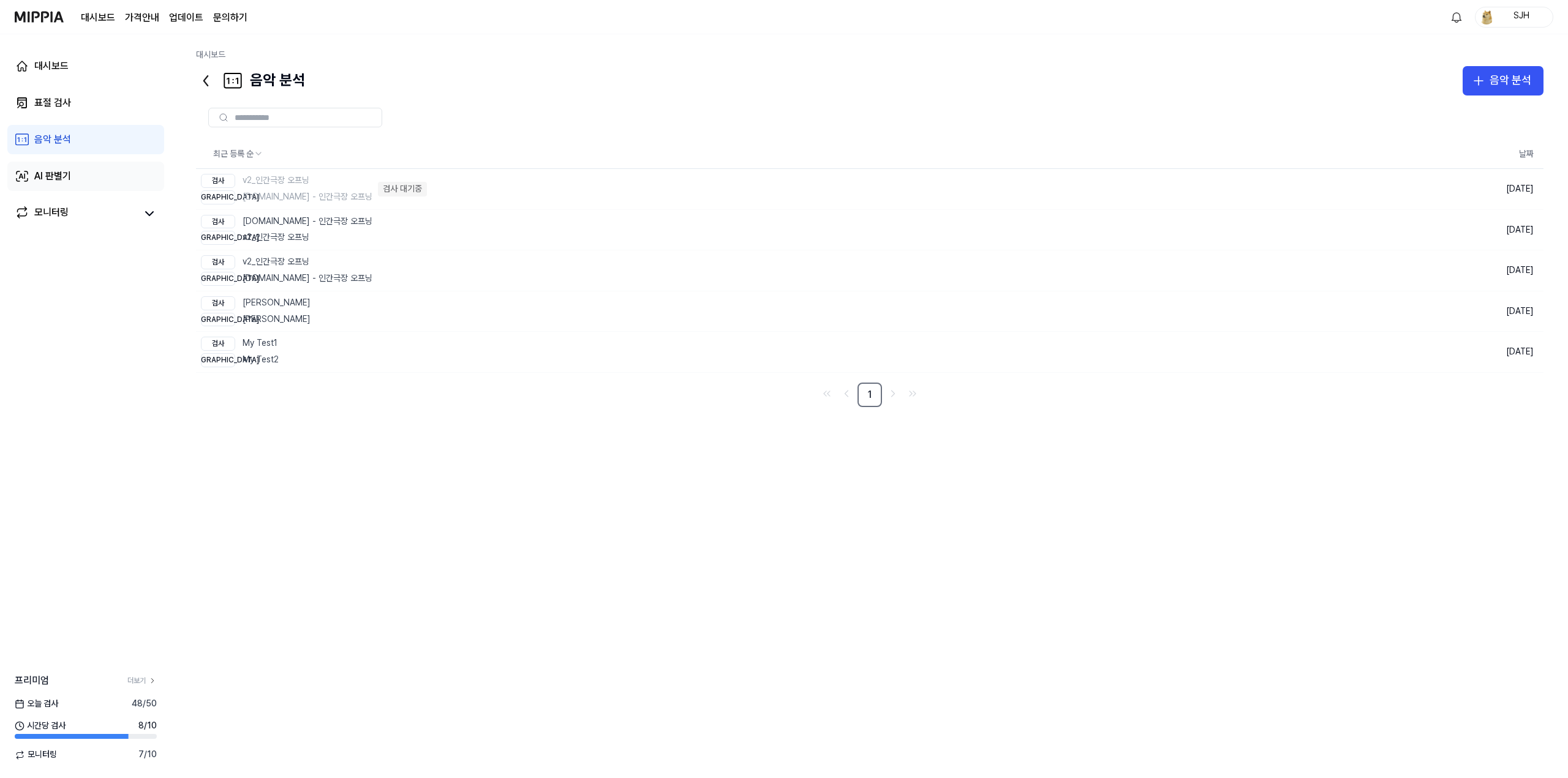
click at [103, 182] on link "AI 판별기" at bounding box center [85, 176] width 157 height 29
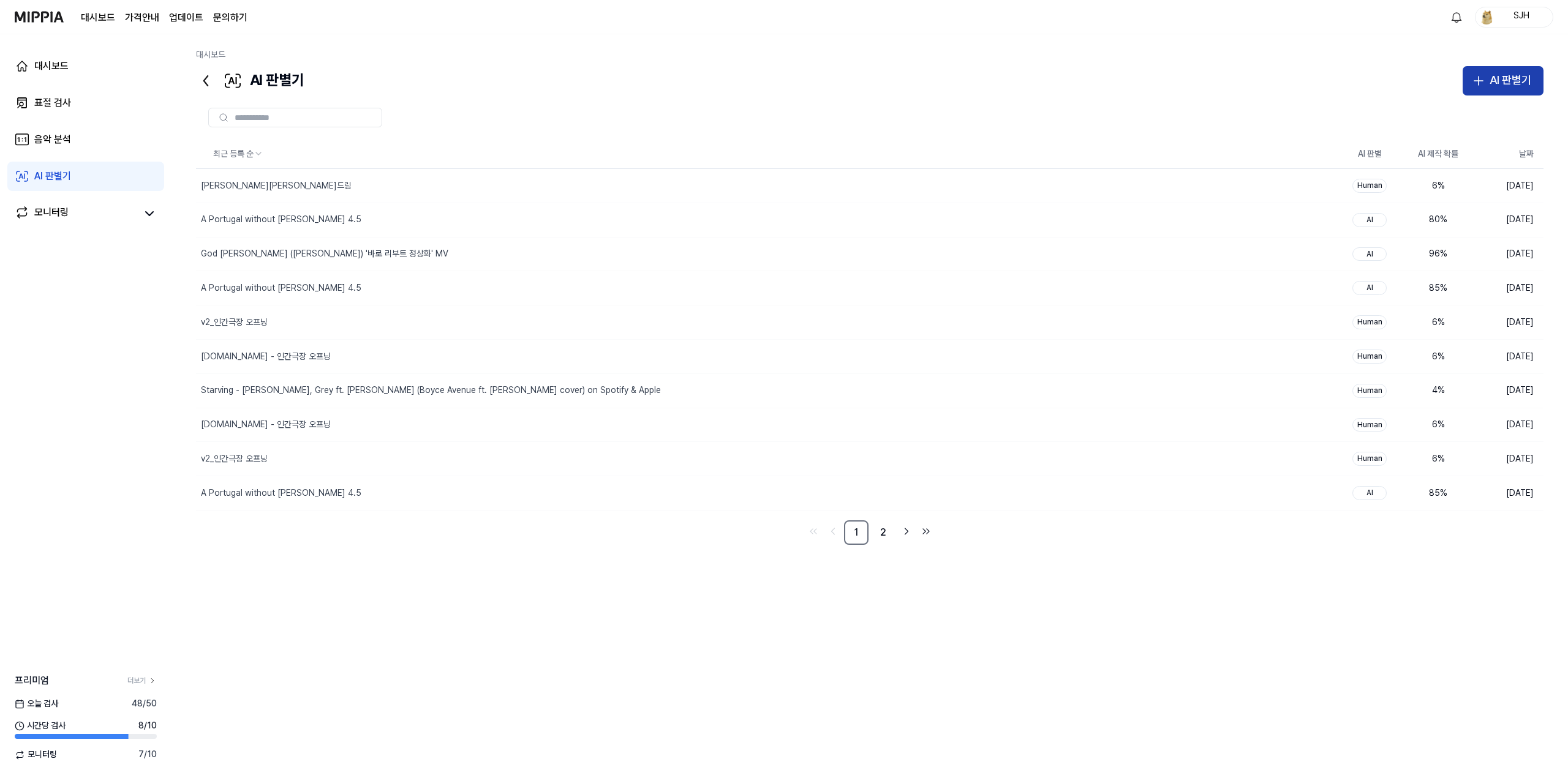
click at [1503, 84] on div "AI 판별기" at bounding box center [1510, 80] width 42 height 18
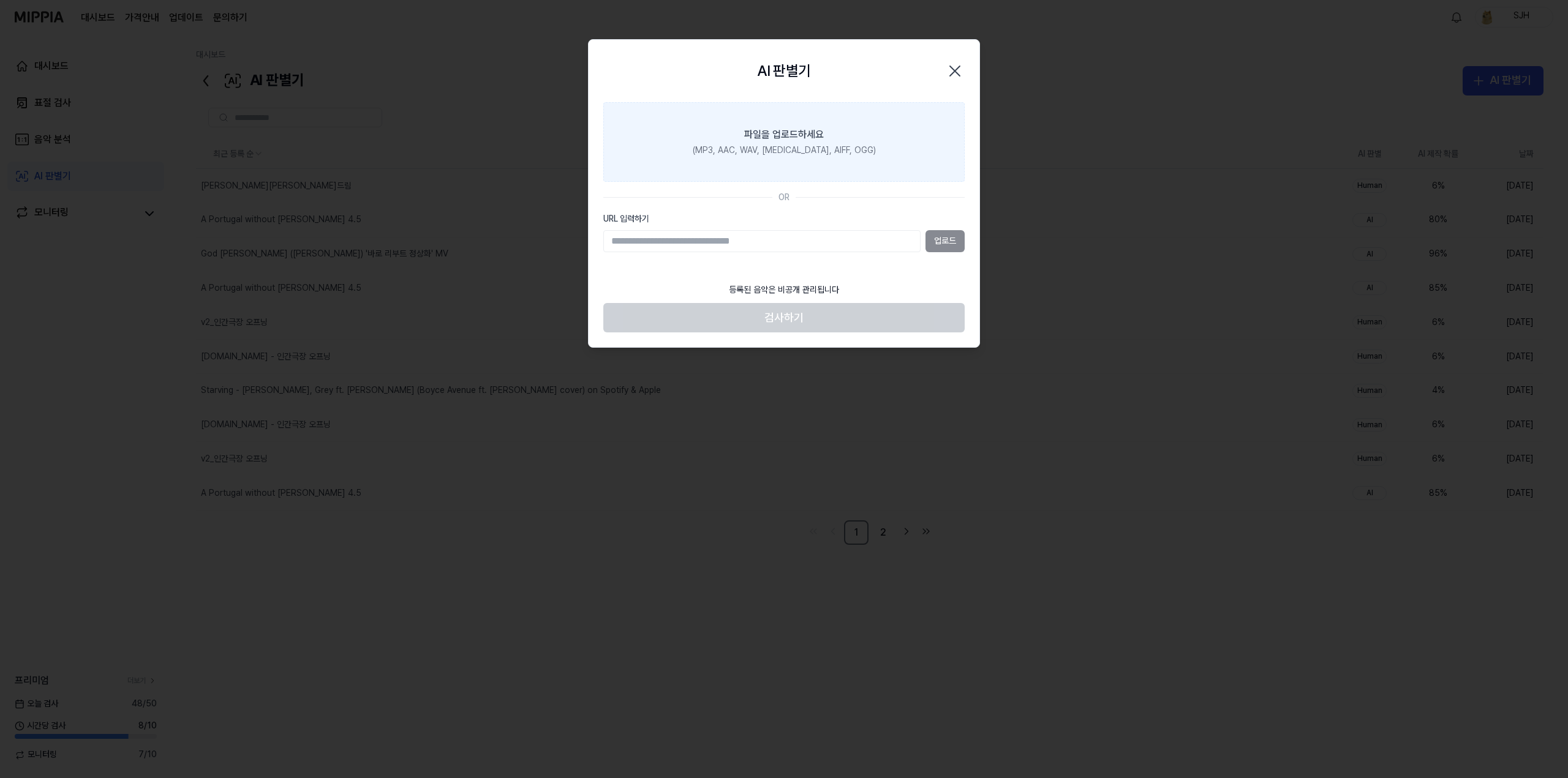
click at [849, 158] on label "파일을 업로드하세요 (MP3, AAC, WAV, FLAC, AIFF, OGG)" at bounding box center [784, 142] width 361 height 80
click at [0, 0] on input "파일을 업로드하세요 (MP3, AAC, WAV, FLAC, AIFF, OGG)" at bounding box center [0, 0] width 0 height 0
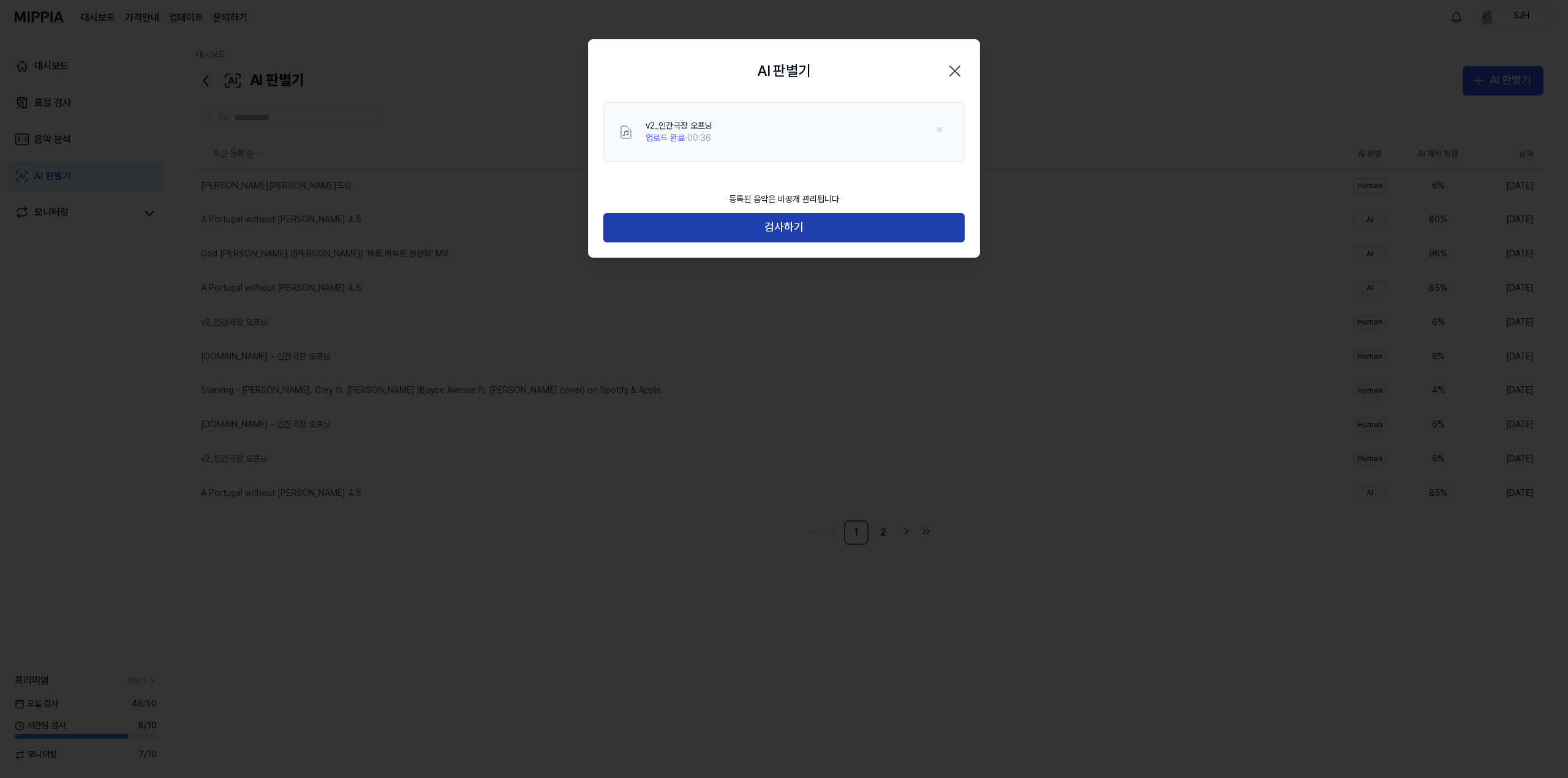
click at [770, 224] on button "검사하기" at bounding box center [784, 228] width 361 height 29
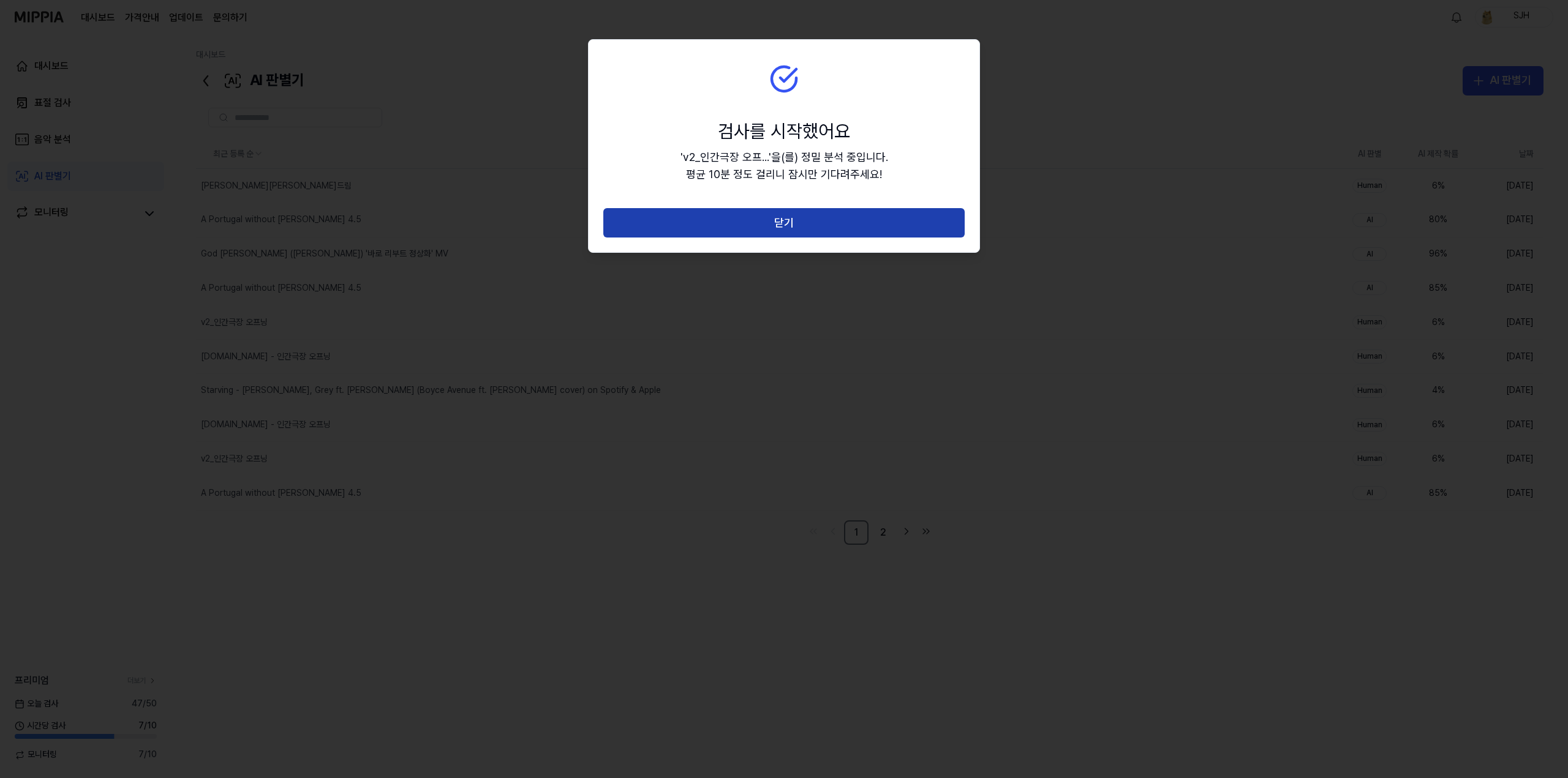
click at [777, 231] on button "닫기" at bounding box center [784, 223] width 361 height 29
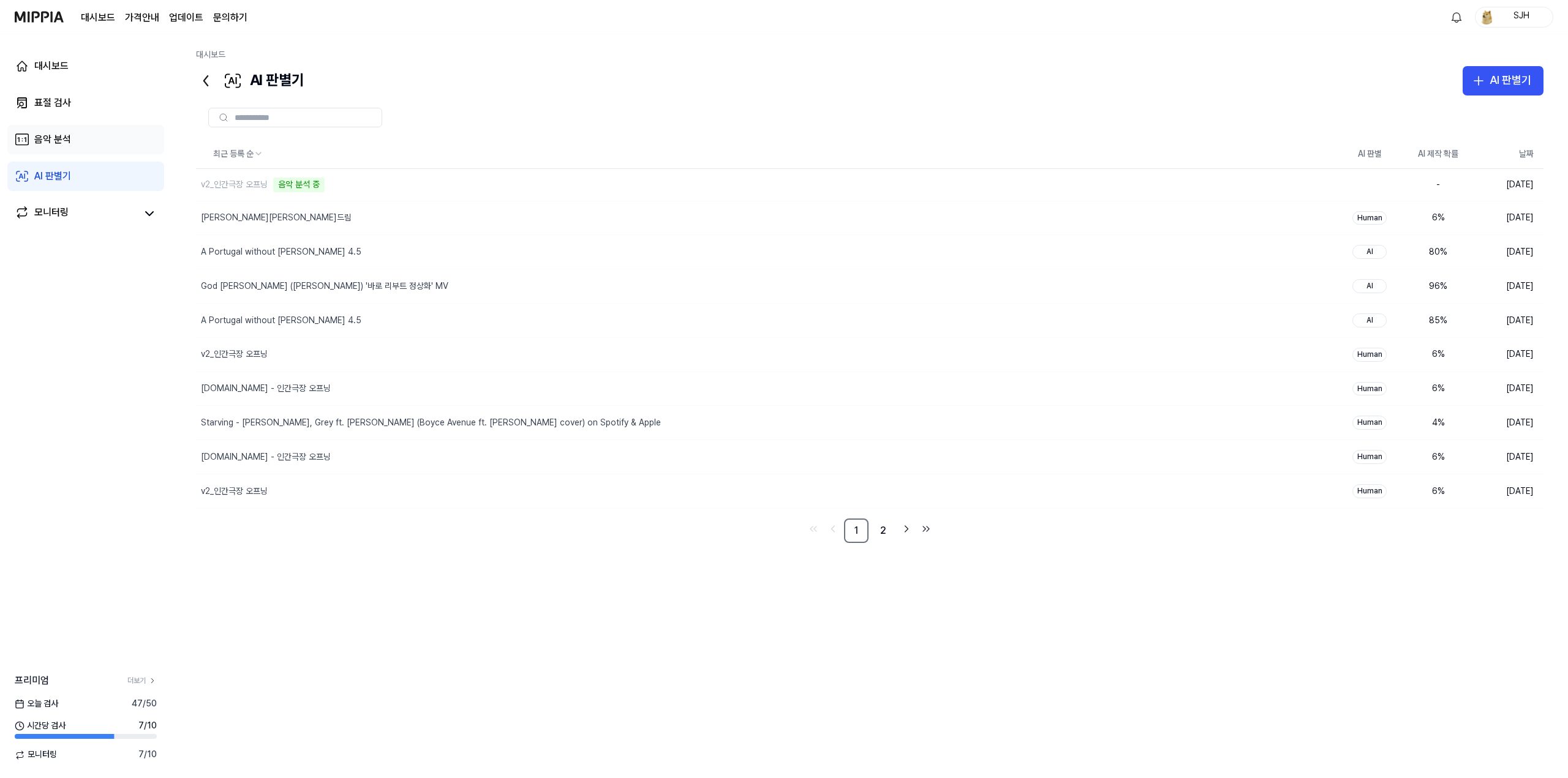
click at [65, 146] on div "음악 분석" at bounding box center [53, 139] width 37 height 15
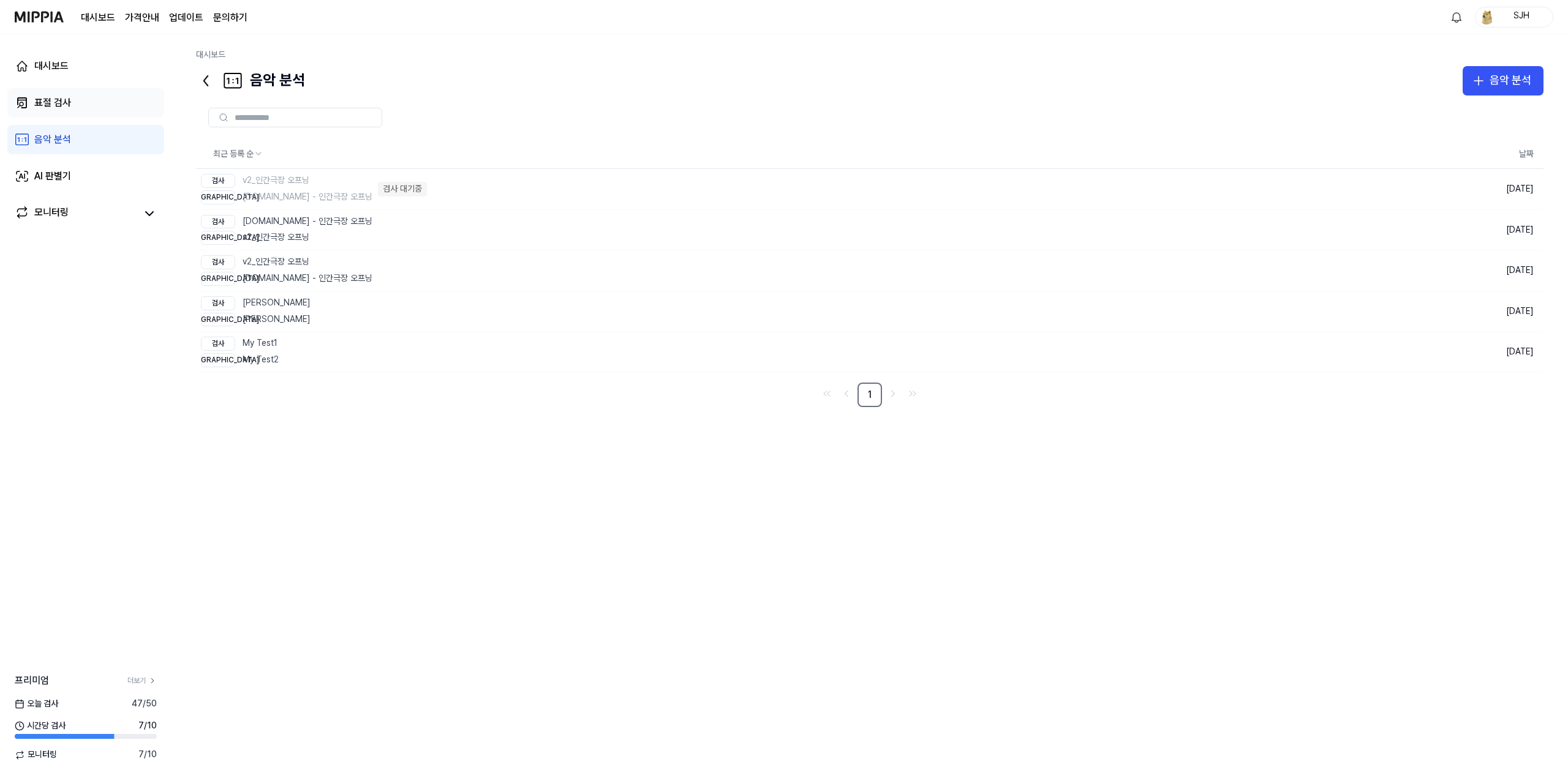
click at [87, 115] on link "표절 검사" at bounding box center [85, 103] width 157 height 29
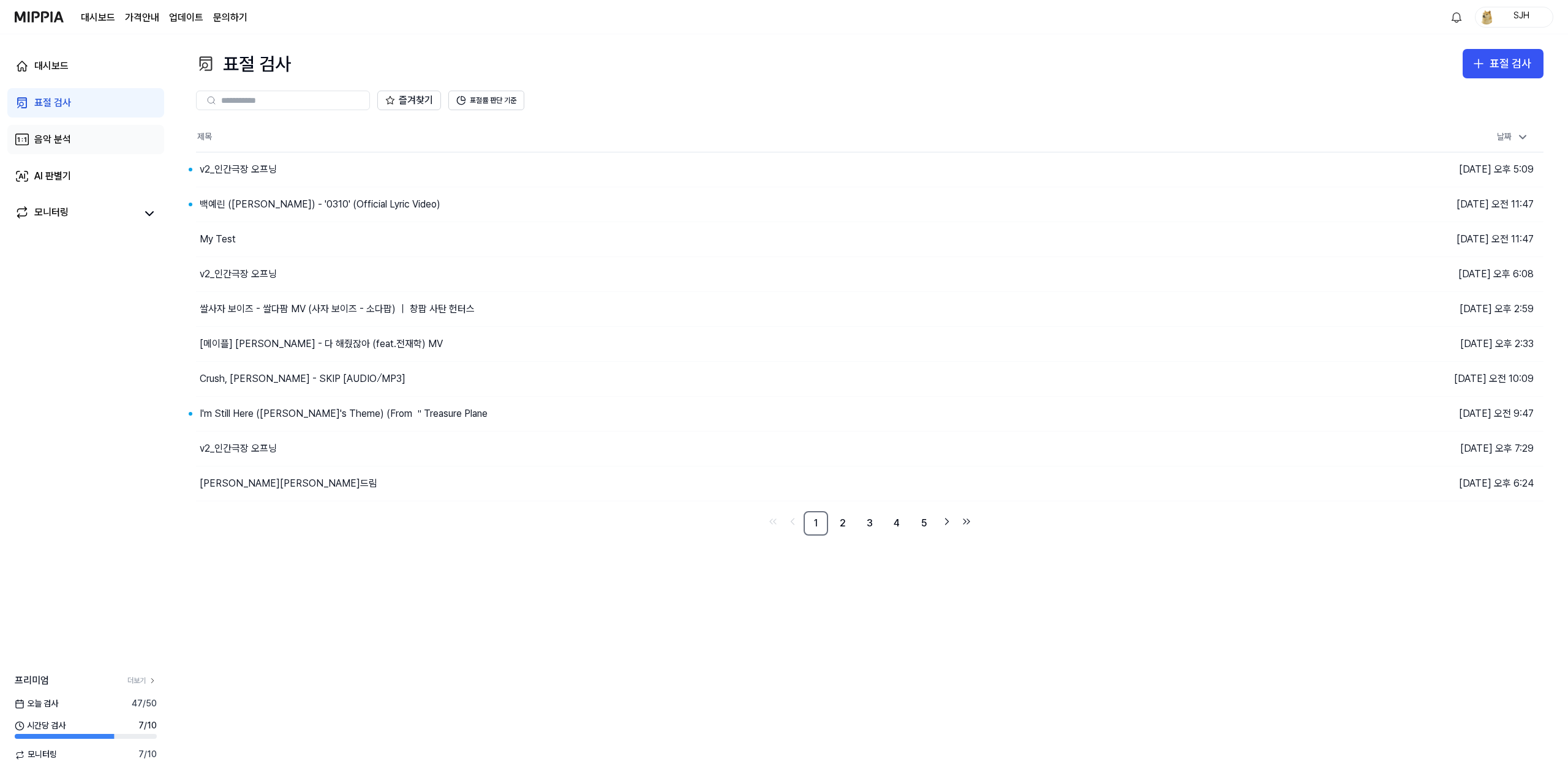
click at [93, 143] on link "음악 분석" at bounding box center [85, 139] width 157 height 29
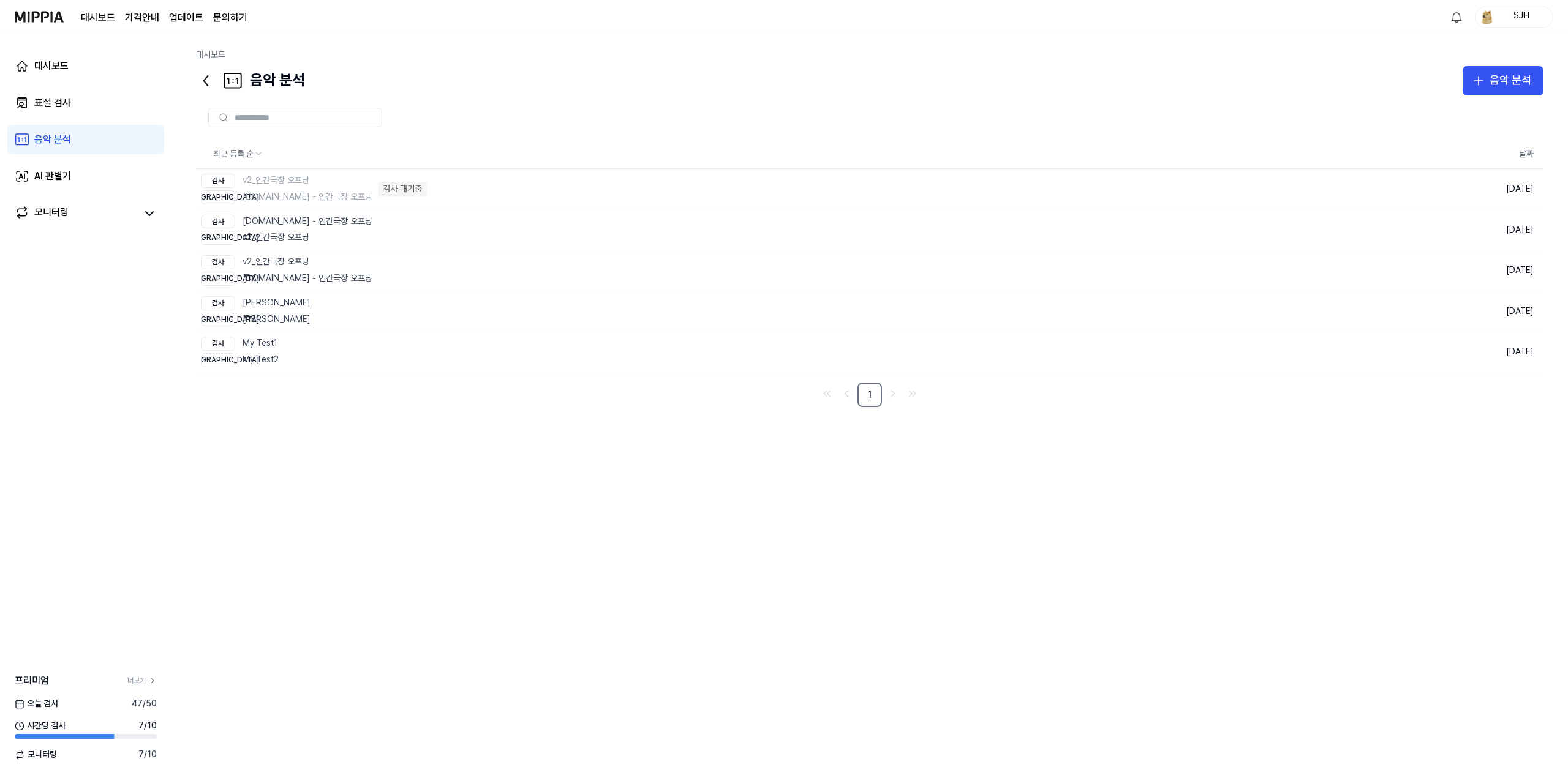
click at [84, 123] on div "대시보드 표절 검사 음악 분석 AI 판별기 모니터링" at bounding box center [85, 139] width 171 height 211
click at [87, 103] on link "표절 검사" at bounding box center [85, 103] width 157 height 29
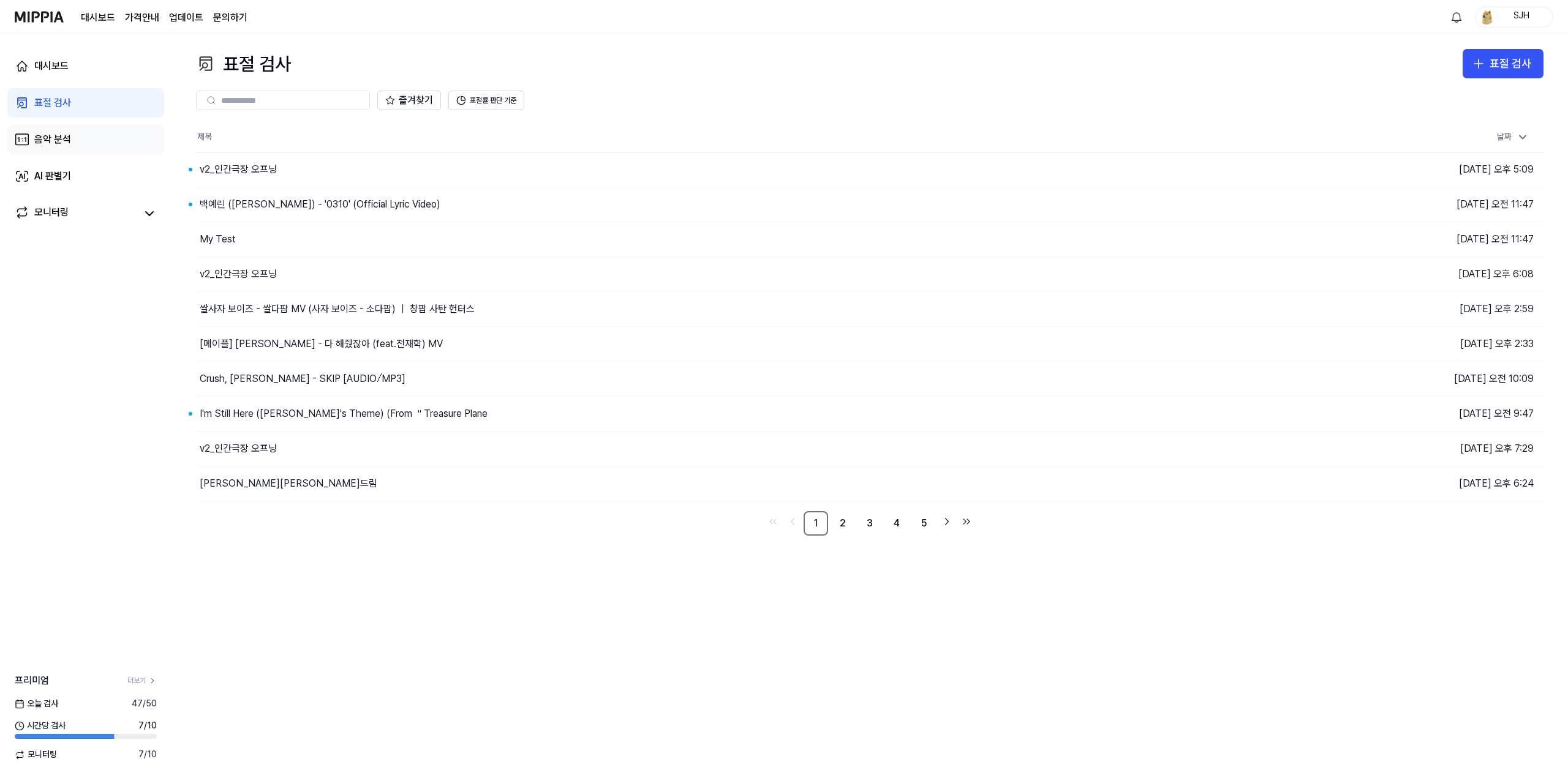
click at [87, 139] on link "음악 분석" at bounding box center [85, 139] width 157 height 29
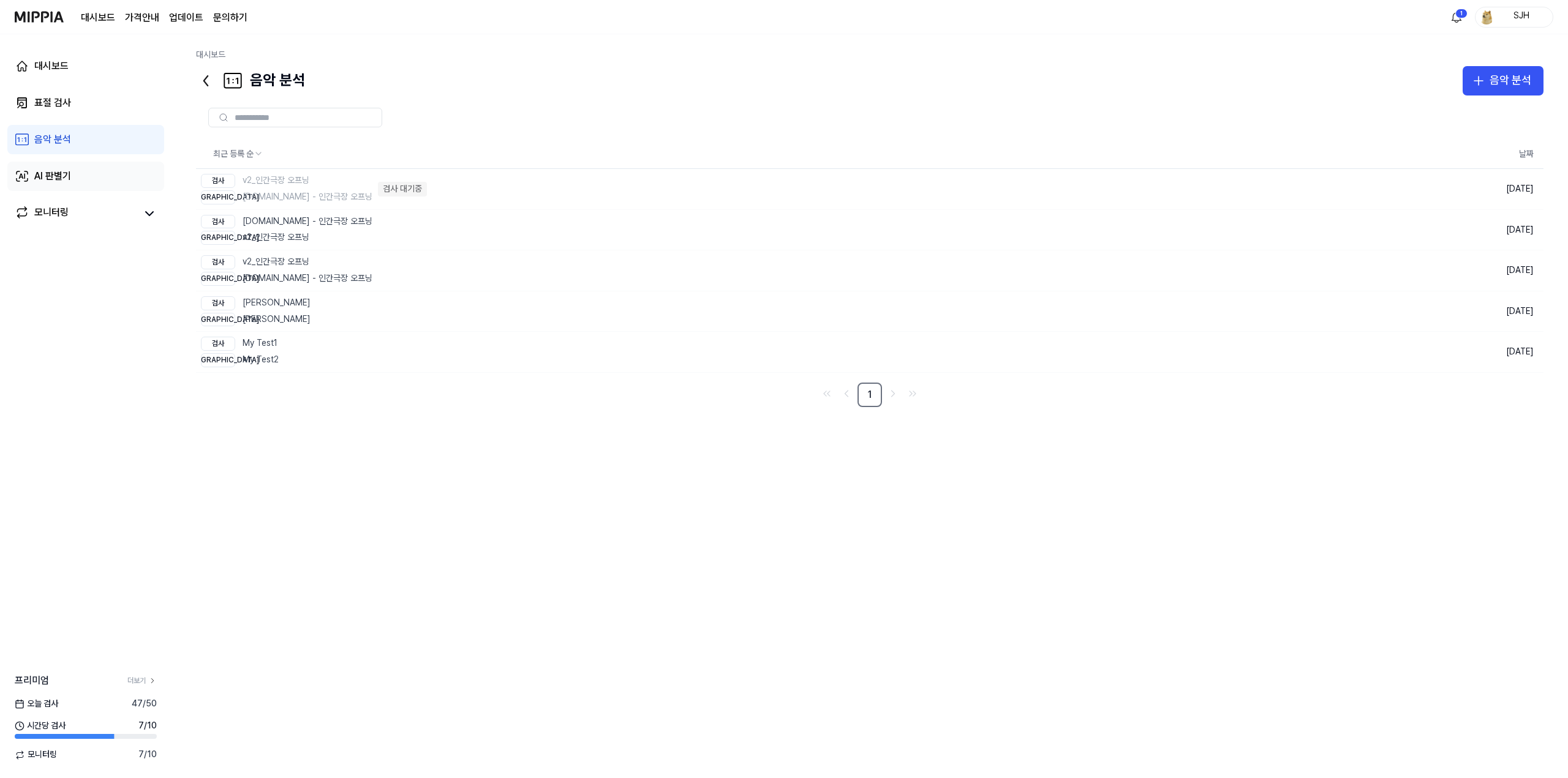
click at [80, 168] on link "AI 판별기" at bounding box center [85, 176] width 157 height 29
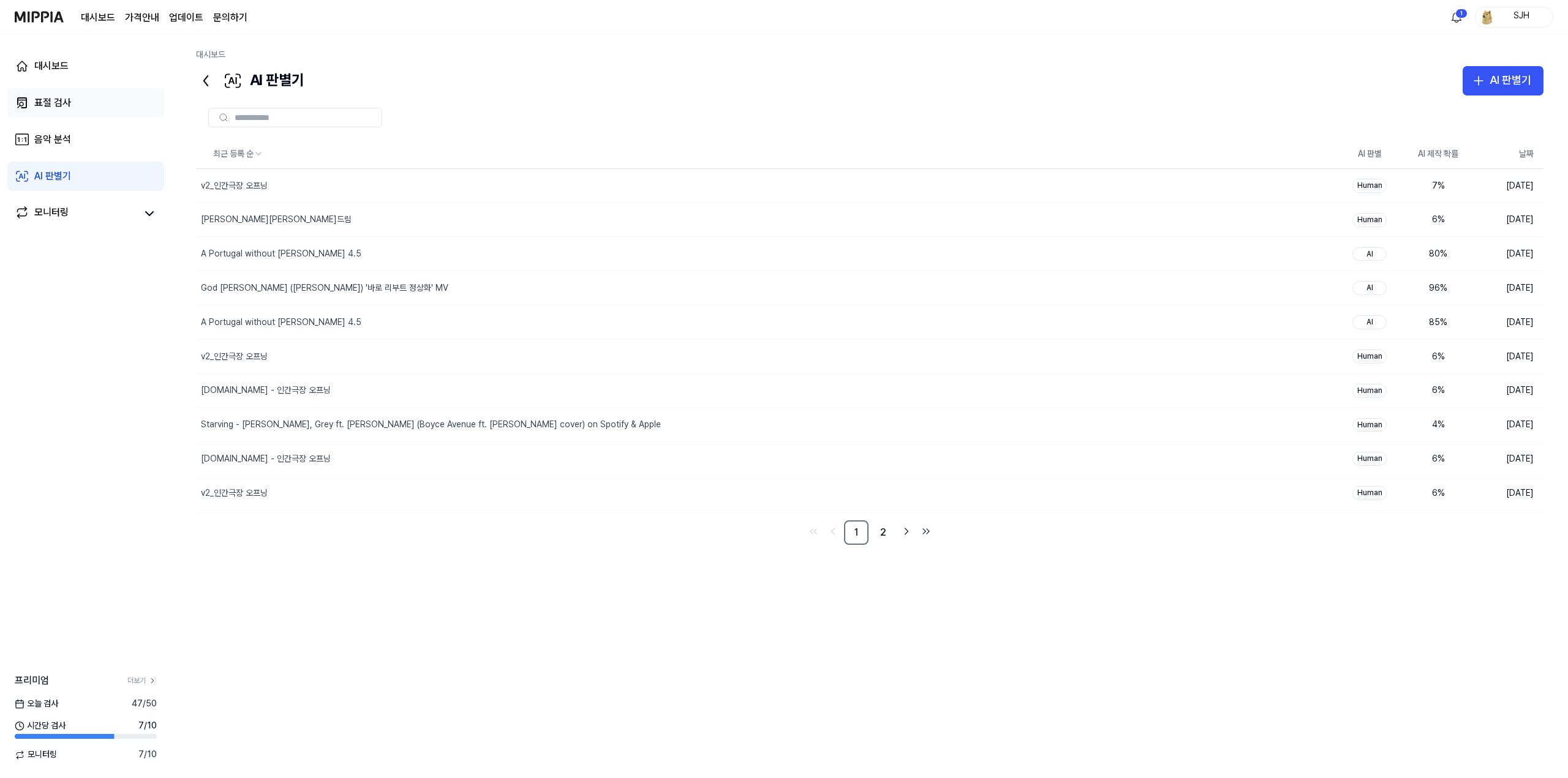
click at [75, 111] on link "표절 검사" at bounding box center [85, 103] width 157 height 29
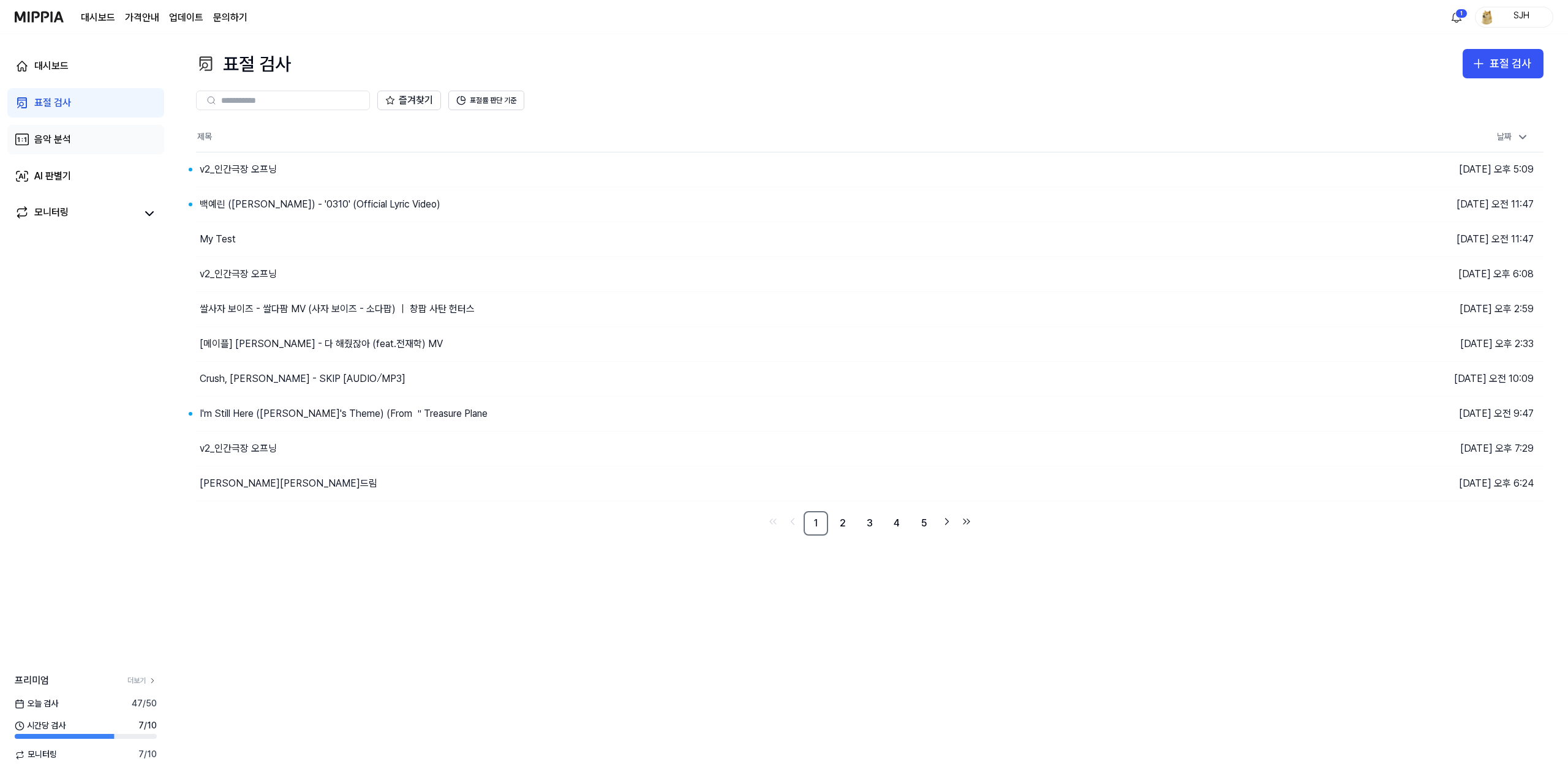
click at [68, 143] on div "음악 분석" at bounding box center [53, 139] width 37 height 15
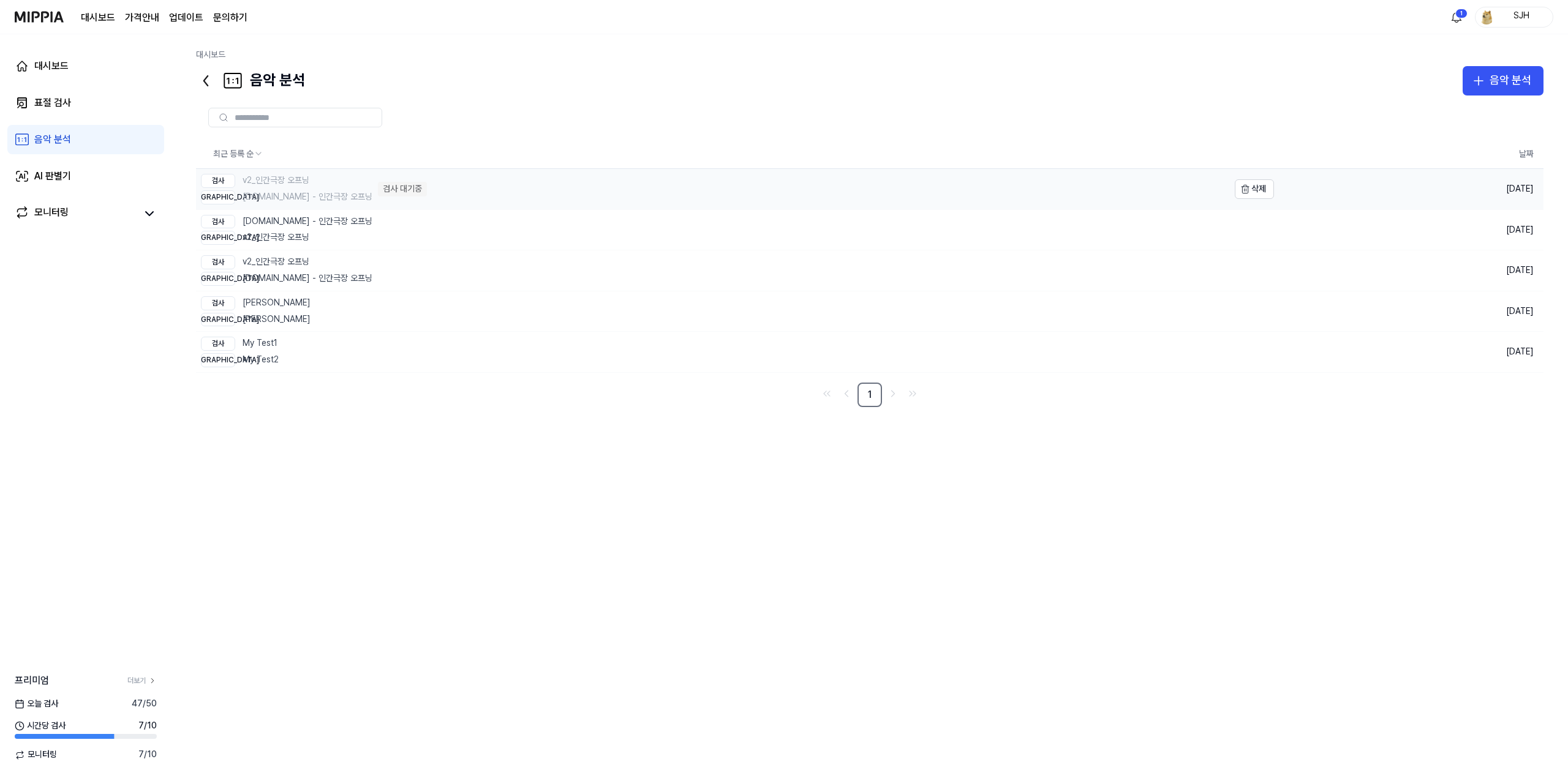
click at [559, 183] on link "검사 v2_인간극장 오프닝 비교 y2mate.com - 인간극장 오프닝 검사 대기중" at bounding box center [712, 189] width 1032 height 41
click at [383, 231] on link "검사 y2mate.com - 인간극장 오프닝 비교 v2_인간극장 오프닝" at bounding box center [712, 230] width 1032 height 41
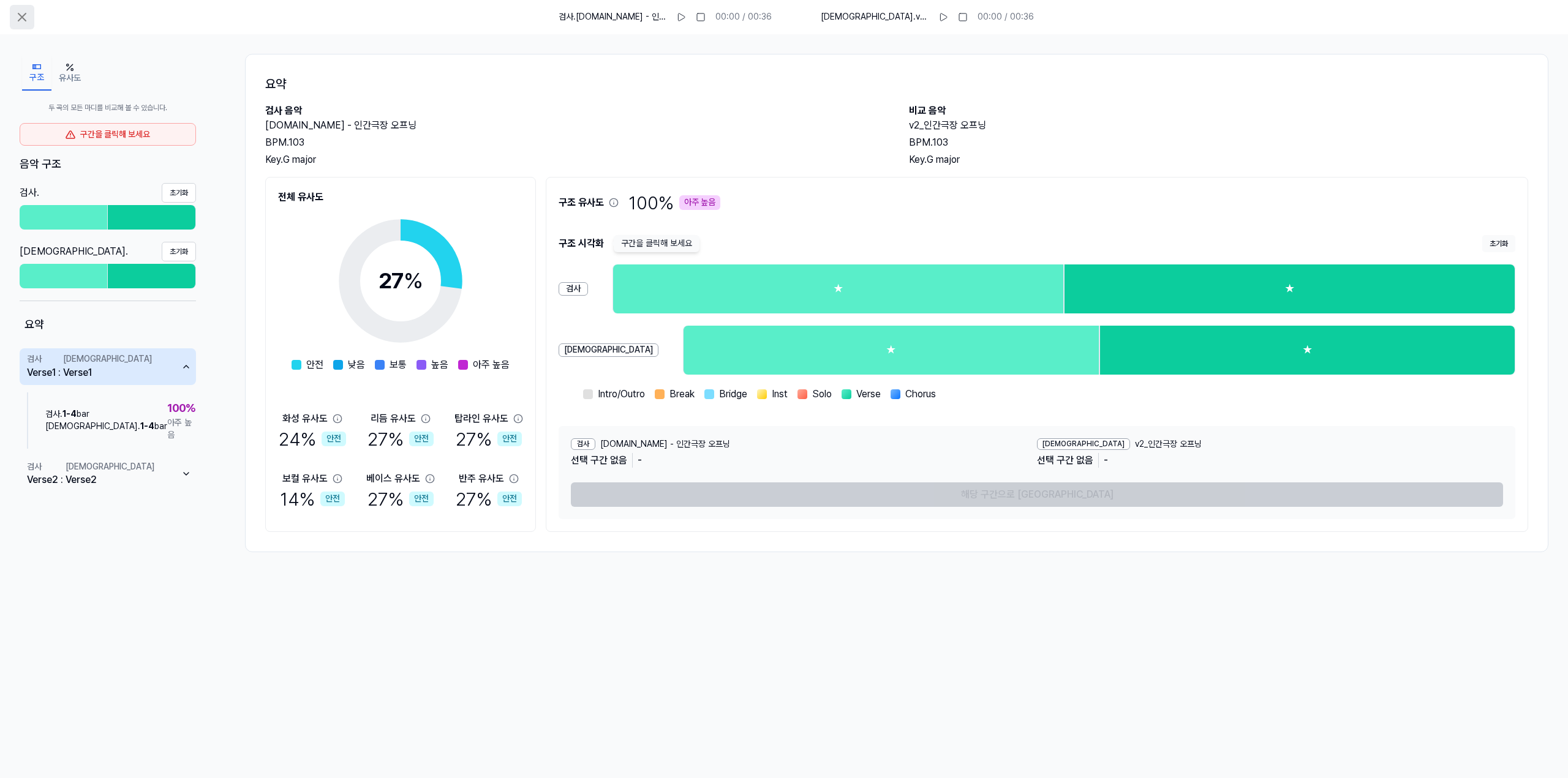
click at [10, 19] on button at bounding box center [22, 17] width 25 height 25
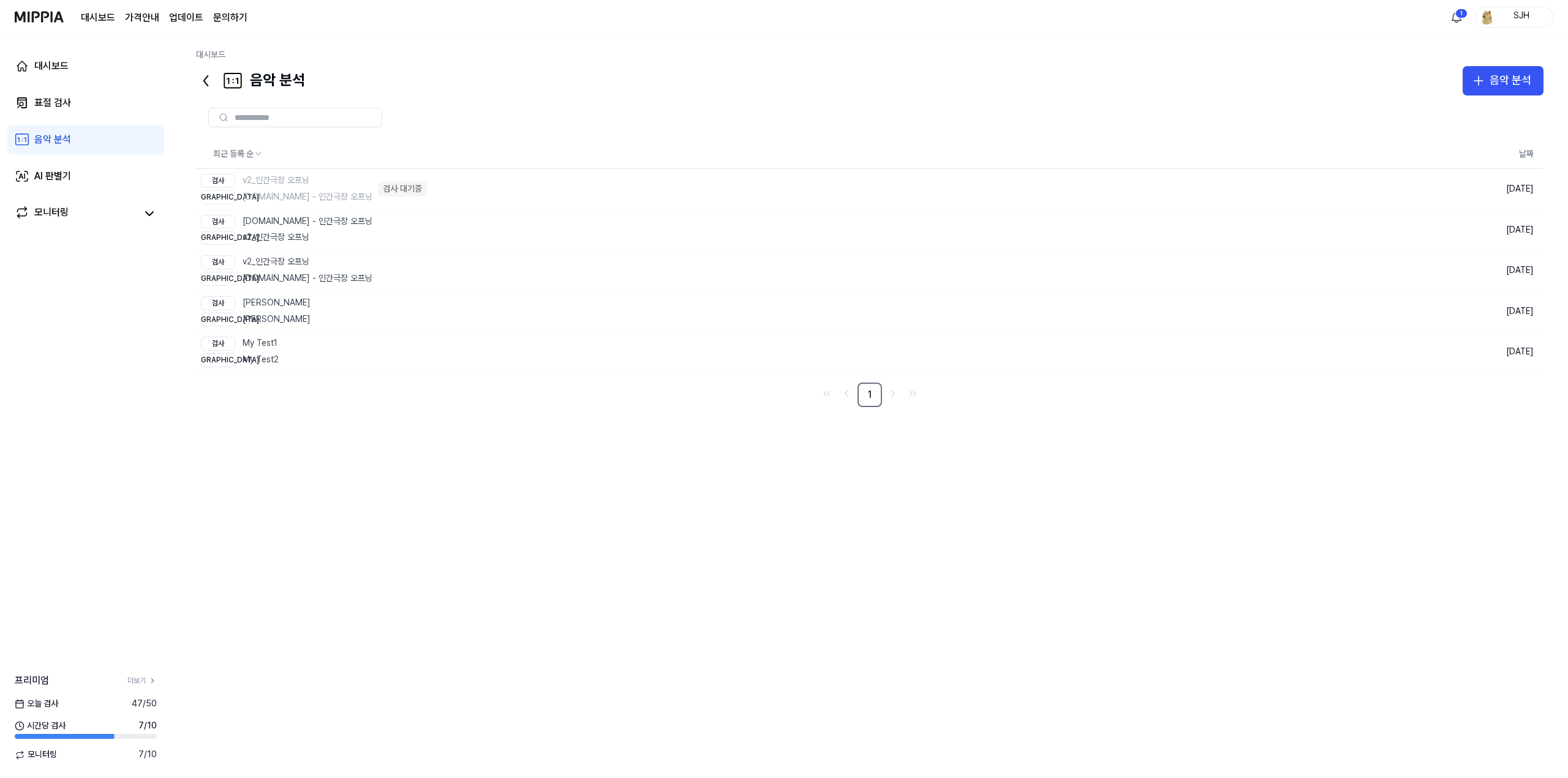
click at [64, 13] on div "대시보드 가격안내 업데이트 문의하기" at bounding box center [131, 17] width 233 height 34
click at [60, 16] on img at bounding box center [39, 17] width 49 height 34
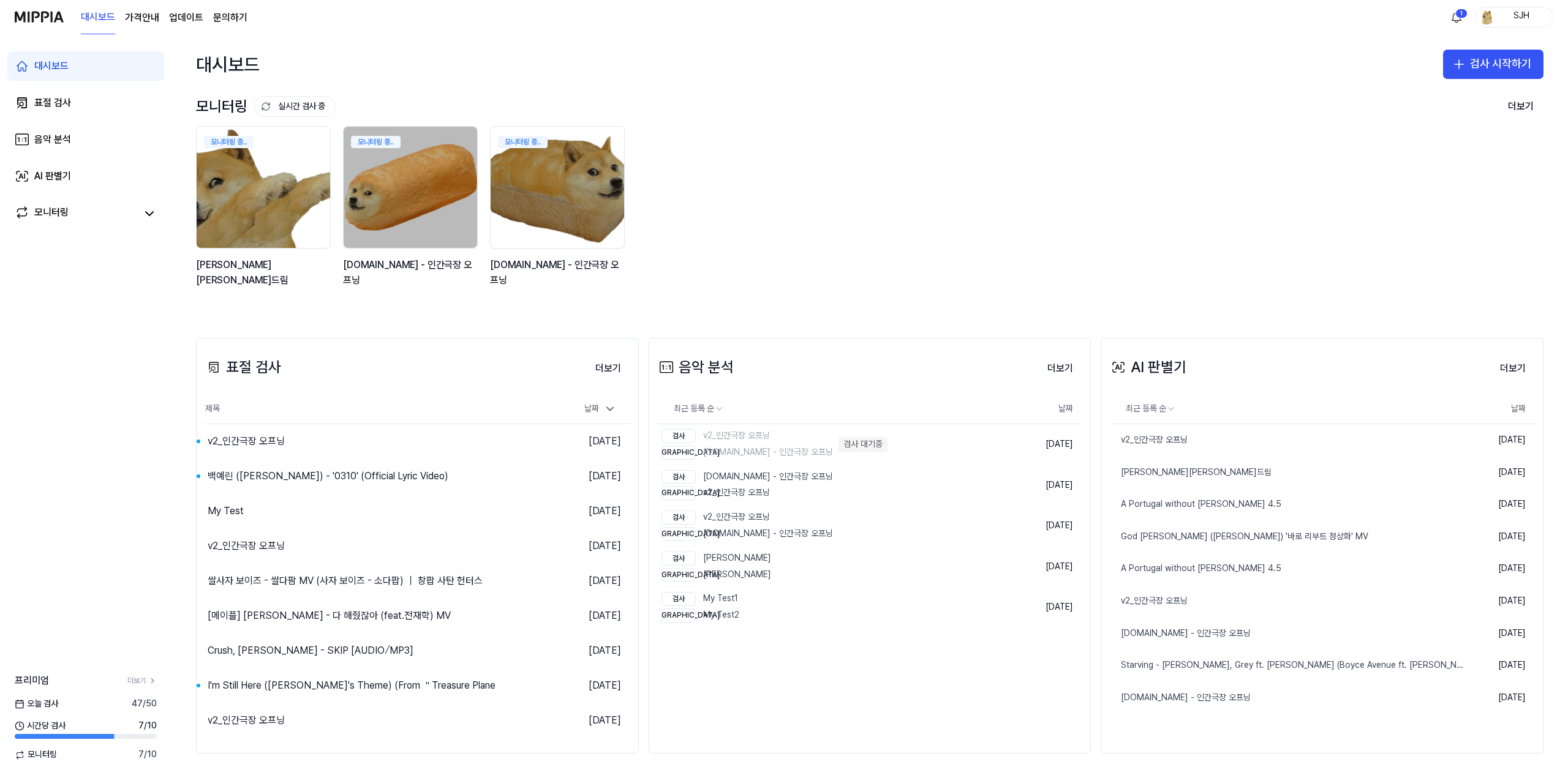
click at [769, 165] on div "모니터링 중.. 김창섭의 건드림 모니터링 중.. y2mate.com - 인간극장 오프닝 모니터링 중.. y2mate.com - 인간극장 오프닝" at bounding box center [860, 213] width 1347 height 175
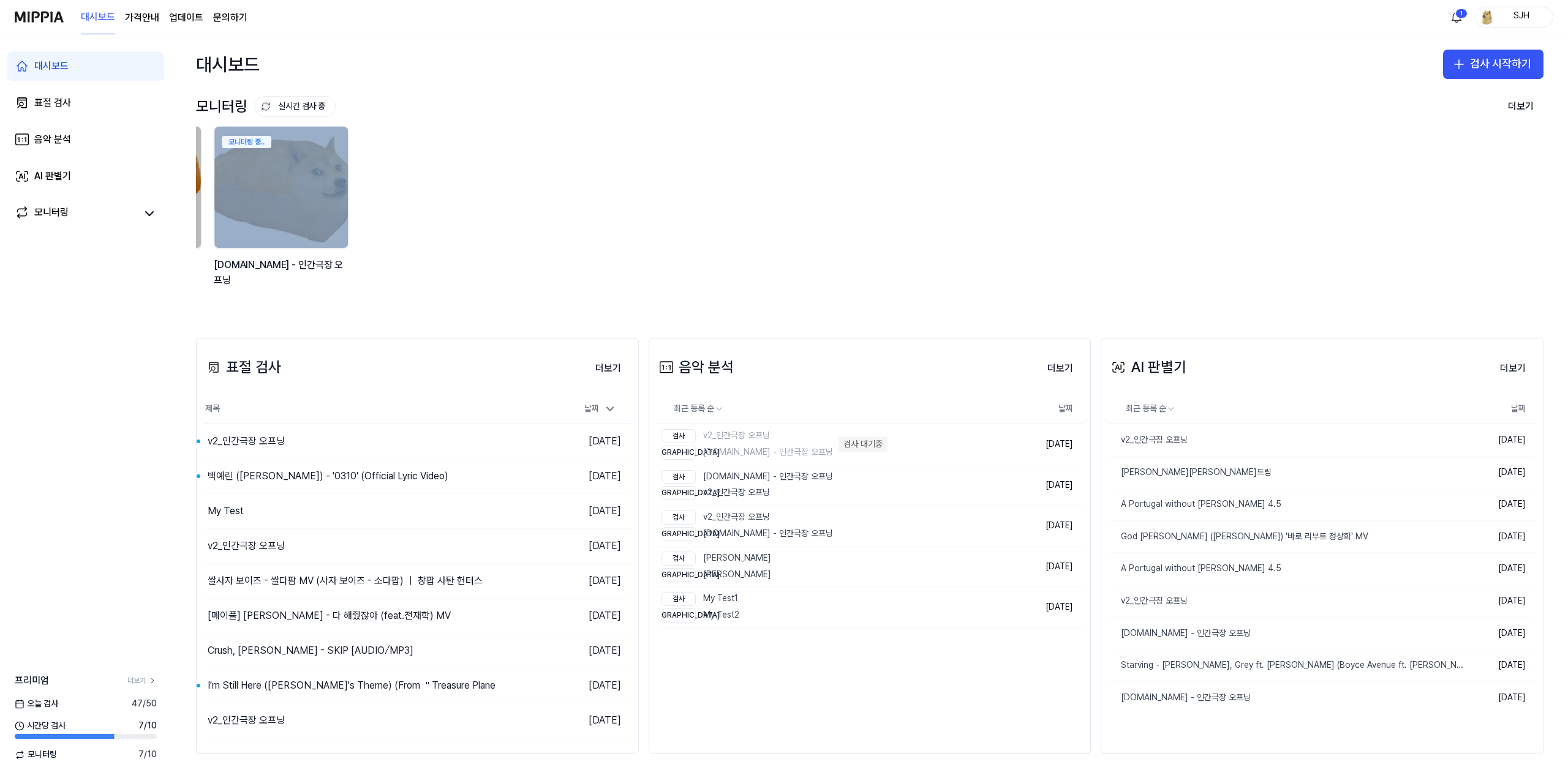
drag, startPoint x: 641, startPoint y: 236, endPoint x: 563, endPoint y: 198, distance: 86.8
click at [469, 197] on div "모니터링 중.. 김창섭의 건드림 모니터링 중.. y2mate.com - 인간극장 오프닝 모니터링 중.. y2mate.com - 인간극장 오프닝" at bounding box center [583, 213] width 1347 height 175
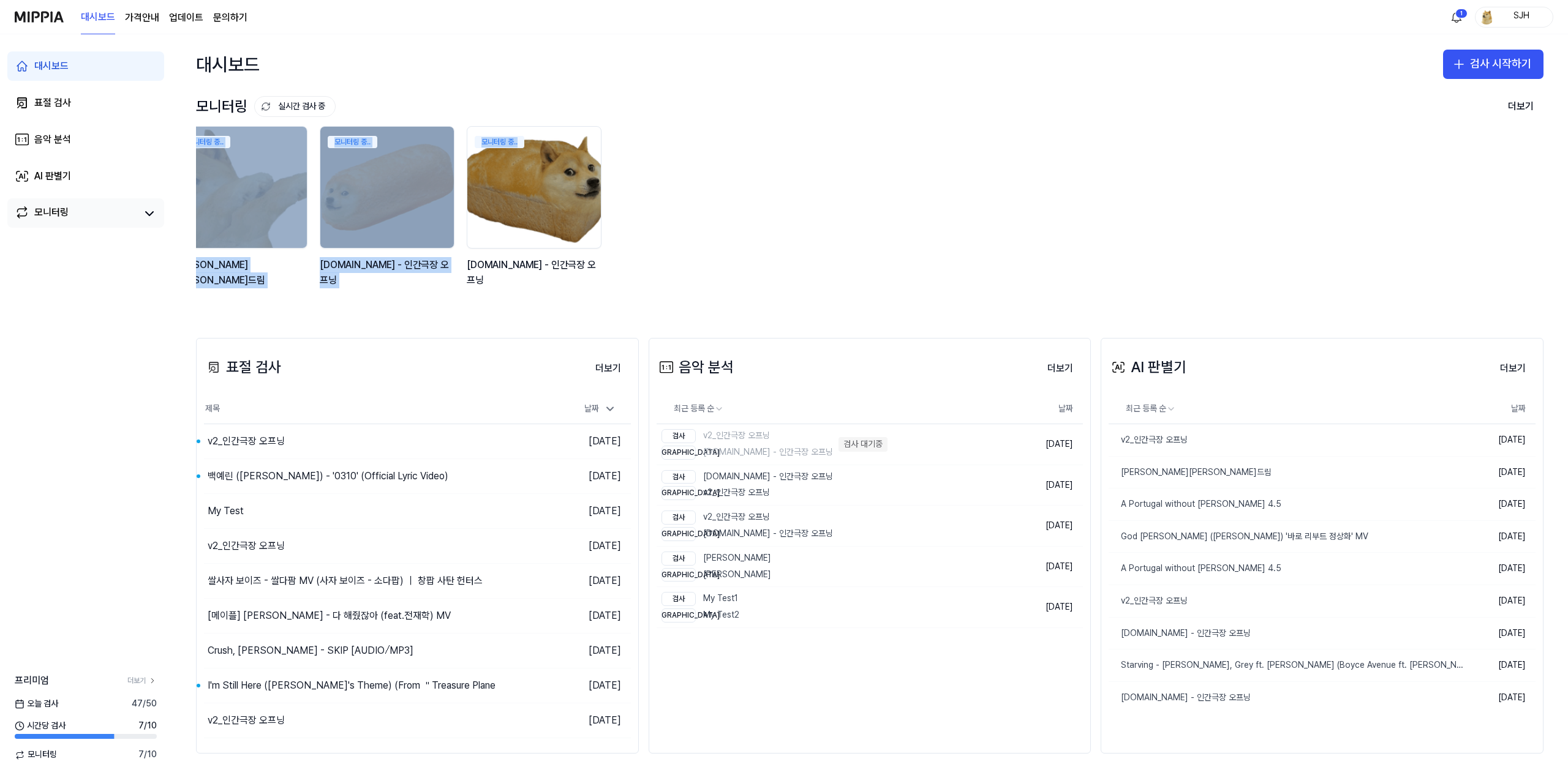
drag, startPoint x: 711, startPoint y: 201, endPoint x: 69, endPoint y: 214, distance: 642.1
click at [69, 214] on div "대시보드 표절 검사 음악 분석 AI 판별기 모니터링 프리미엄 더보기 오늘 검사 47 / 50 시간당 검사 7 / 10 모니터링 7 / 10 대…" at bounding box center [784, 406] width 1568 height 744
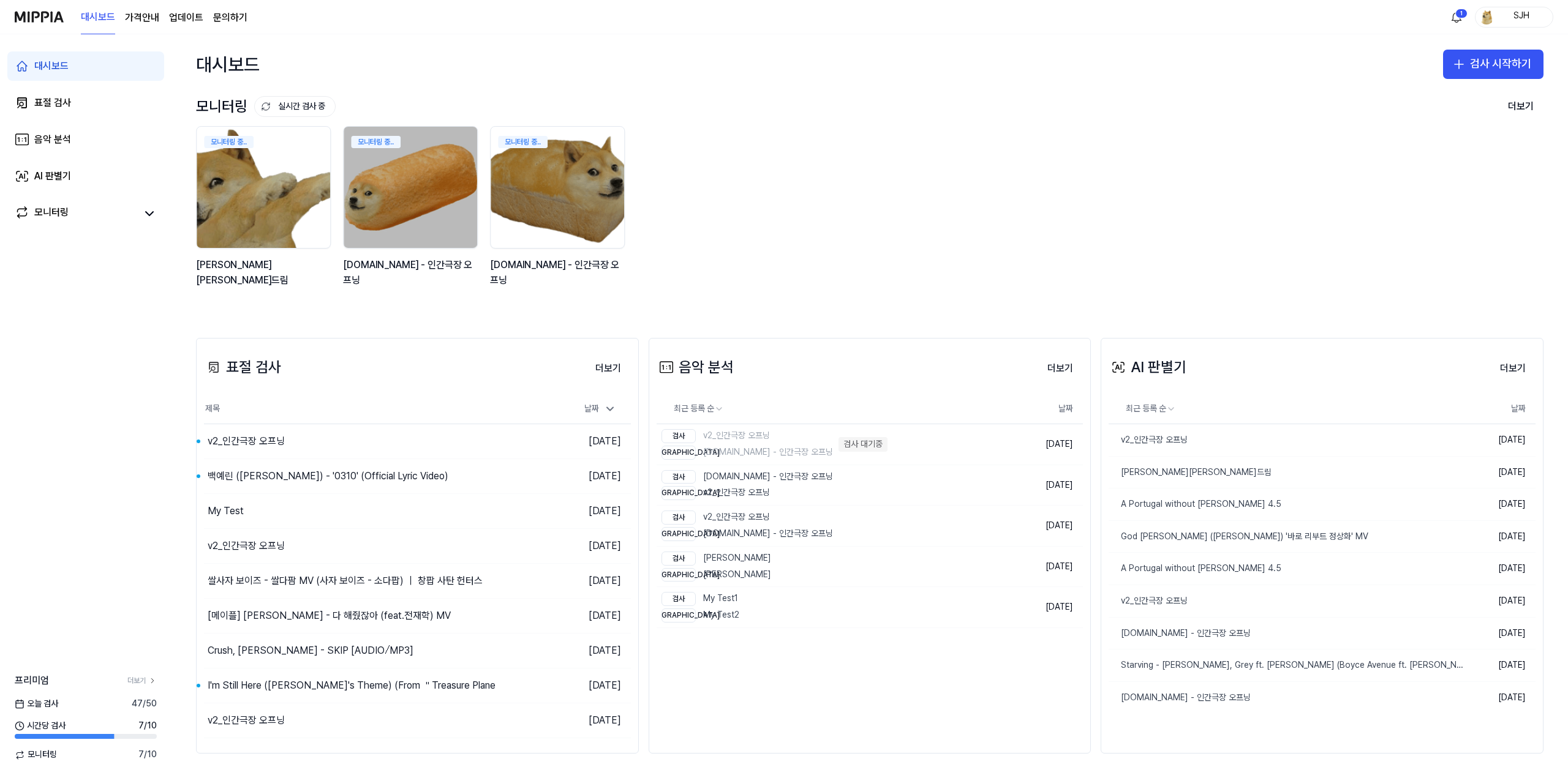
click at [718, 224] on div "모니터링 중.. 김창섭의 건드림 모니터링 중.. y2mate.com - 인간극장 오프닝 모니터링 중.. y2mate.com - 인간극장 오프닝" at bounding box center [860, 213] width 1347 height 175
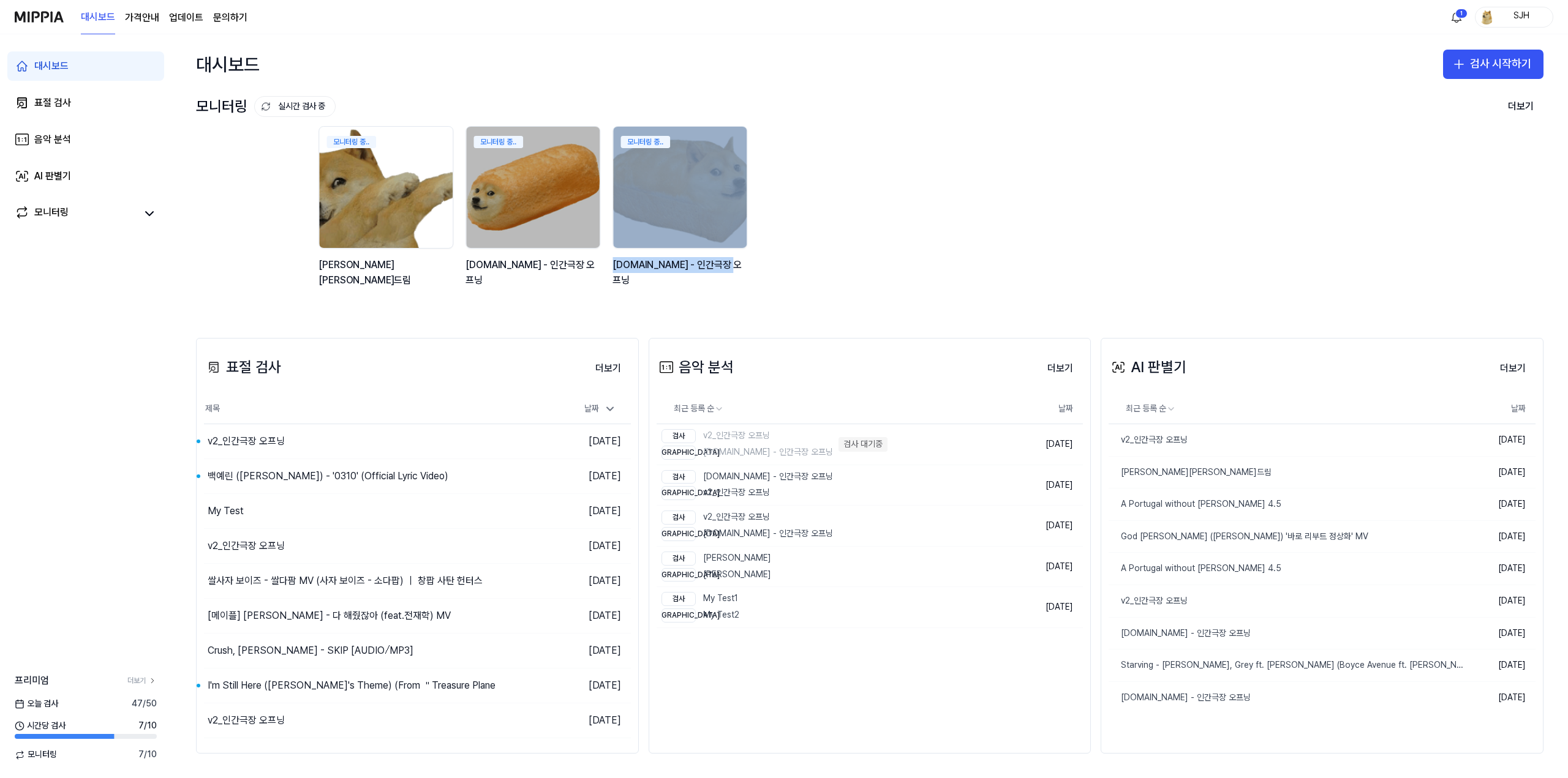
drag, startPoint x: 817, startPoint y: 224, endPoint x: 1319, endPoint y: 211, distance: 502.2
click at [1290, 211] on div "모니터링 중.. 김창섭의 건드림 모니터링 중.. y2mate.com - 인간극장 오프닝 모니터링 중.. y2mate.com - 인간극장 오프닝" at bounding box center [982, 213] width 1347 height 175
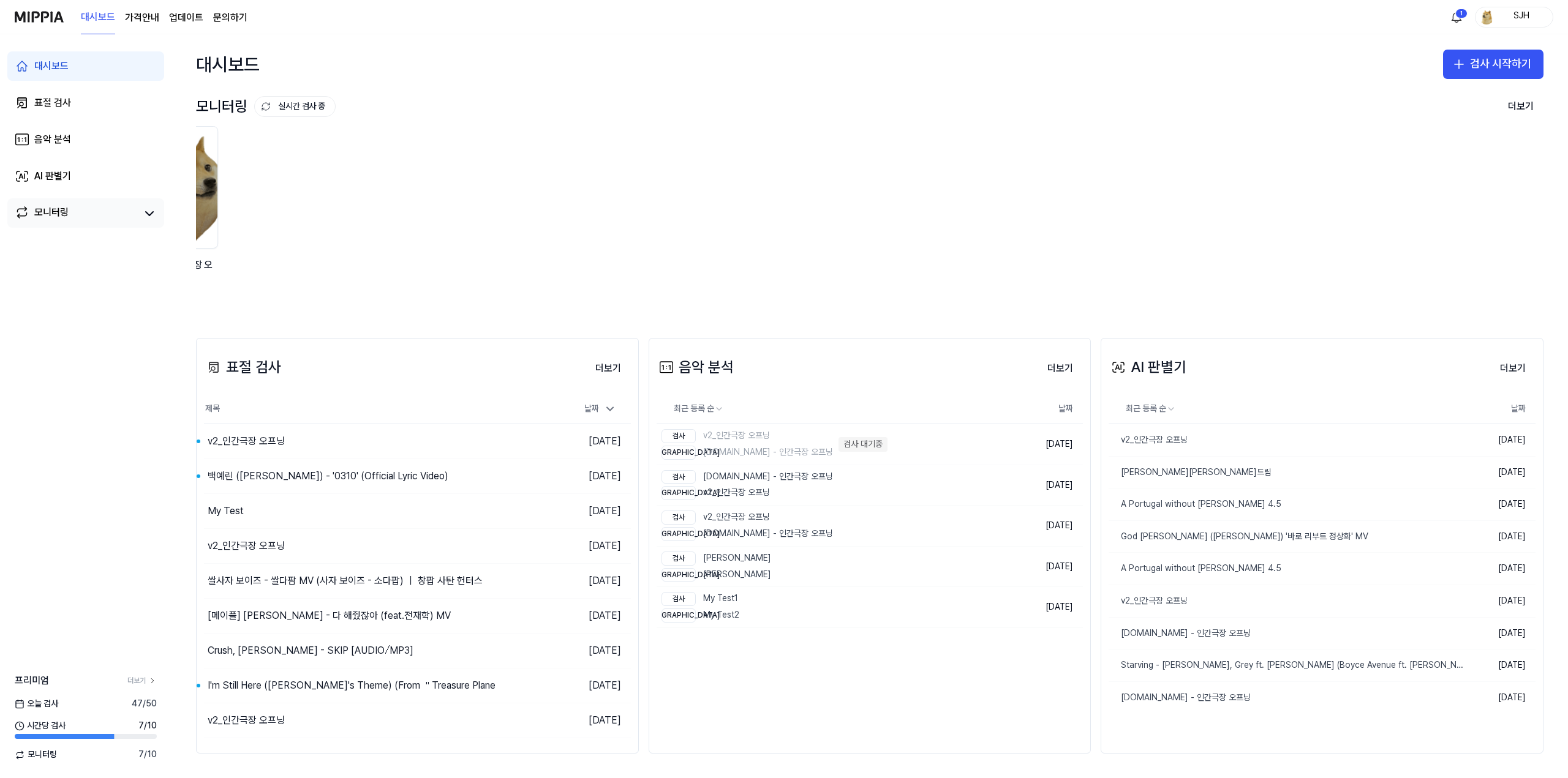
drag, startPoint x: 1123, startPoint y: 201, endPoint x: 53, endPoint y: 217, distance: 1070.1
click at [87, 217] on div "대시보드 표절 검사 음악 분석 AI 판별기 모니터링 프리미엄 더보기 오늘 검사 47 / 50 시간당 검사 7 / 10 모니터링 7 / 10 대…" at bounding box center [784, 406] width 1568 height 744
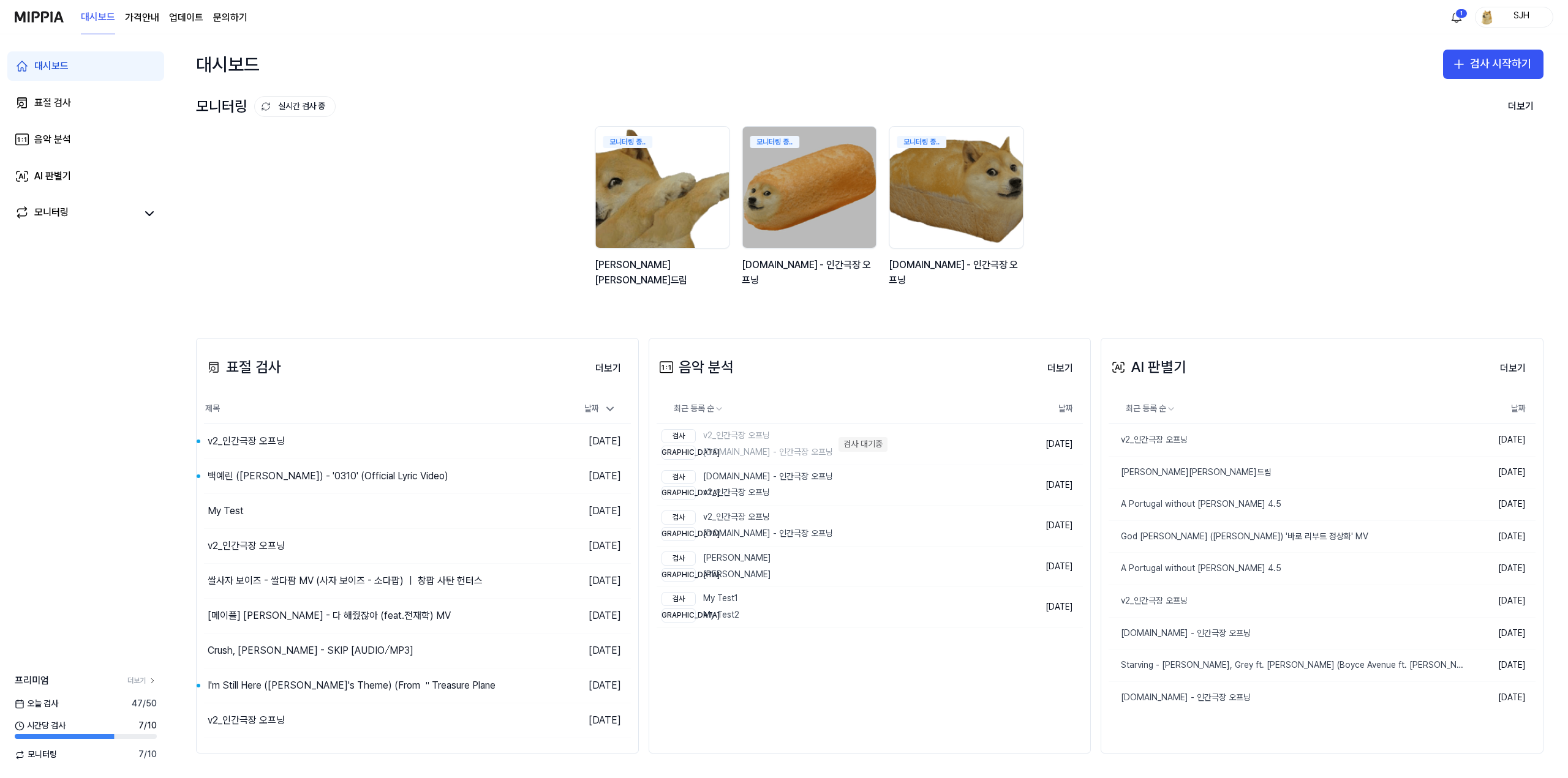
drag, startPoint x: 812, startPoint y: 212, endPoint x: 1549, endPoint y: 212, distance: 737.0
click at [1567, 214] on html "대시보드 가격안내 업데이트 문의하기 1 SJH 대시보드 표절 검사 음악 분석 AI 판별기 모니터링 프리미엄 더보기 오늘 검사 47 / 50 시…" at bounding box center [784, 389] width 1568 height 778
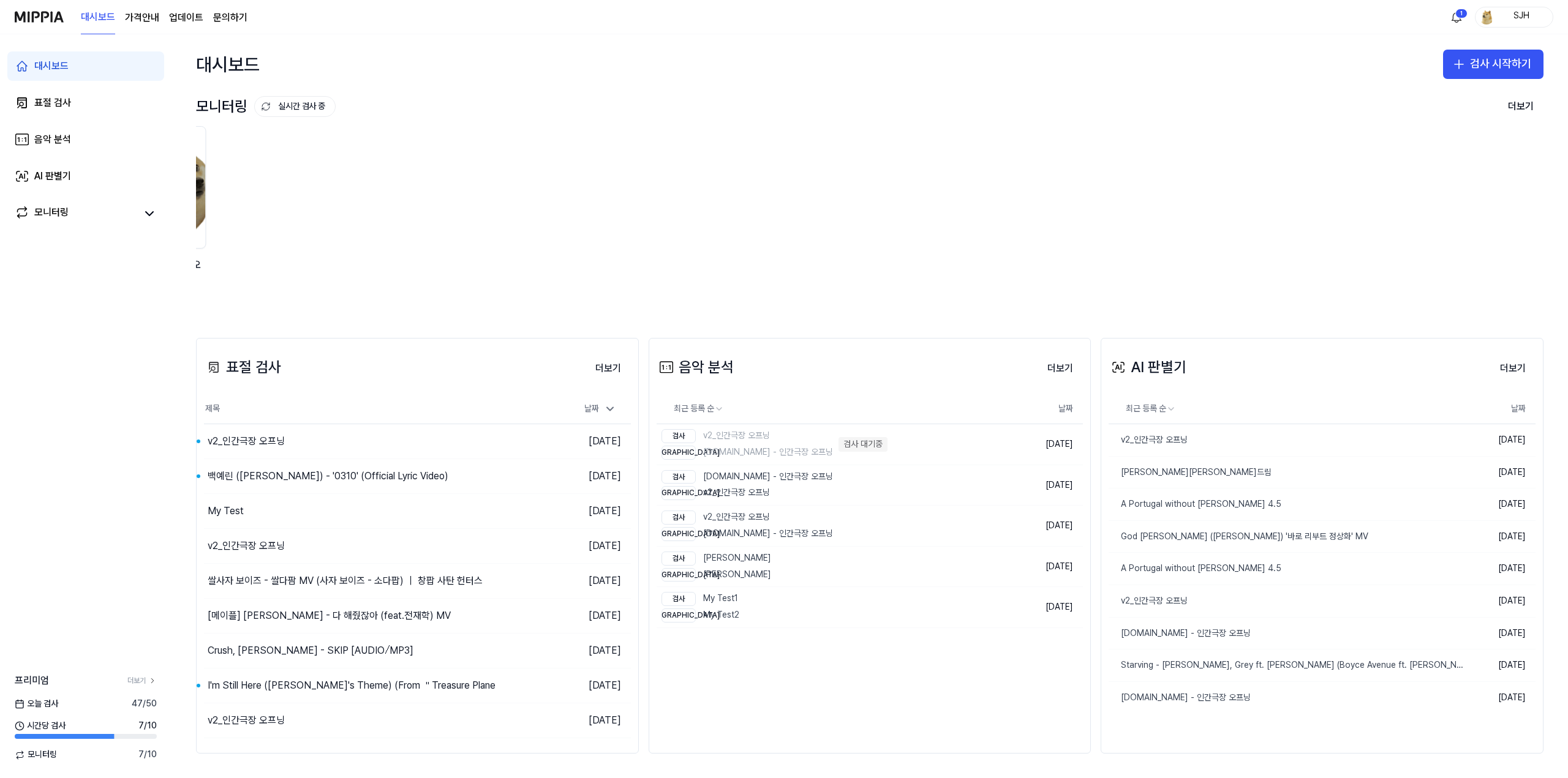
drag, startPoint x: 1022, startPoint y: 183, endPoint x: 164, endPoint y: 192, distance: 858.0
click at [180, 192] on div "모니터링 실시간 검사 중 더보기 모니터링 모니터링 중.. 김창섭의 건드림 모니터링 중.. y2mate.com - 인간극장 오프닝 모니터링 중.…" at bounding box center [869, 203] width 1397 height 219
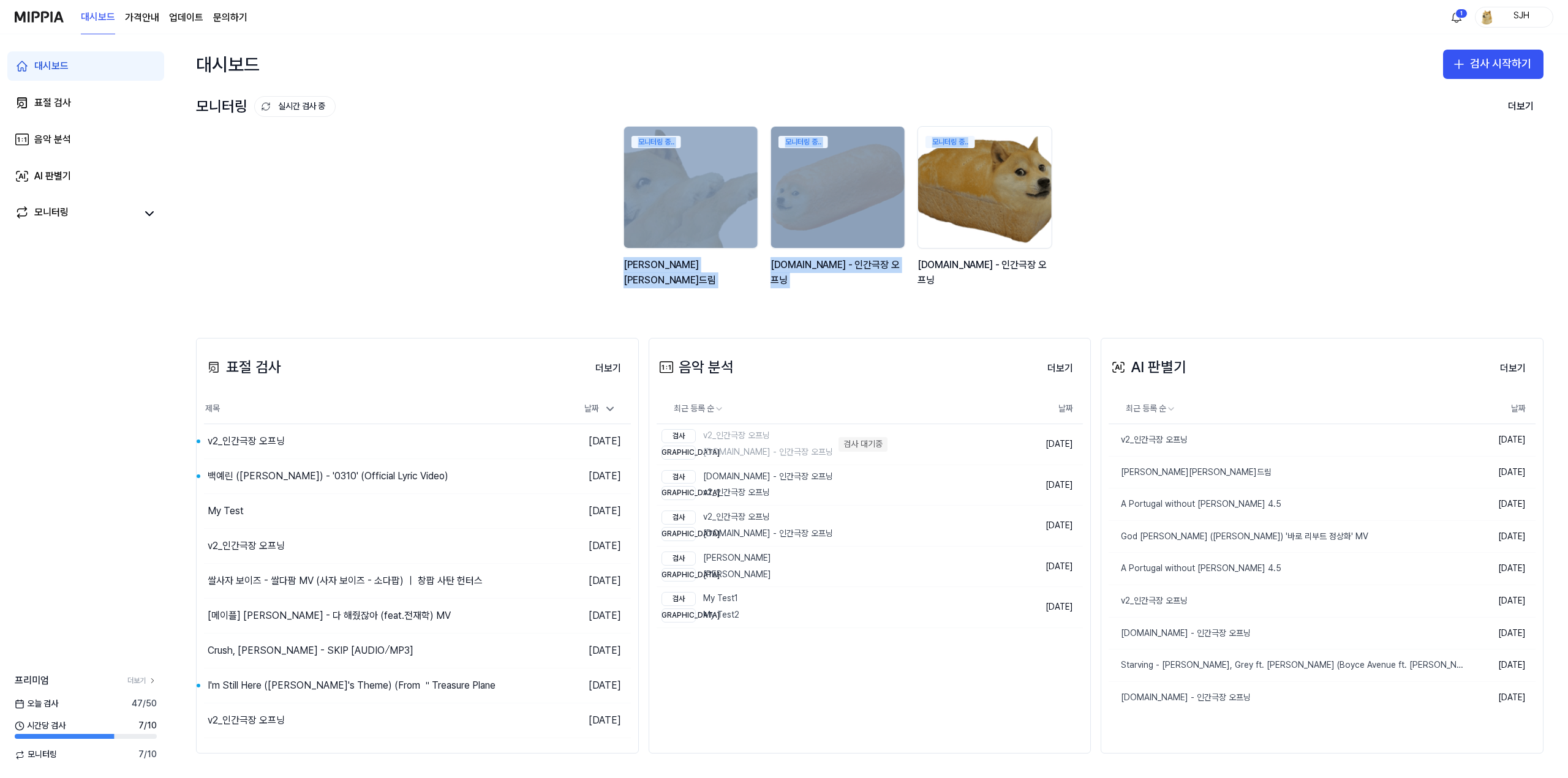
drag, startPoint x: 242, startPoint y: 300, endPoint x: 1100, endPoint y: 316, distance: 858.1
click at [1100, 316] on div "대시보드 검사 시작하기 모니터링 실시간 검사 중 더보기 모니터링 모니터링 중.. 김창섭의 건드림 모니터링 중.. y2mate.com - 인간극…" at bounding box center [869, 406] width 1397 height 744
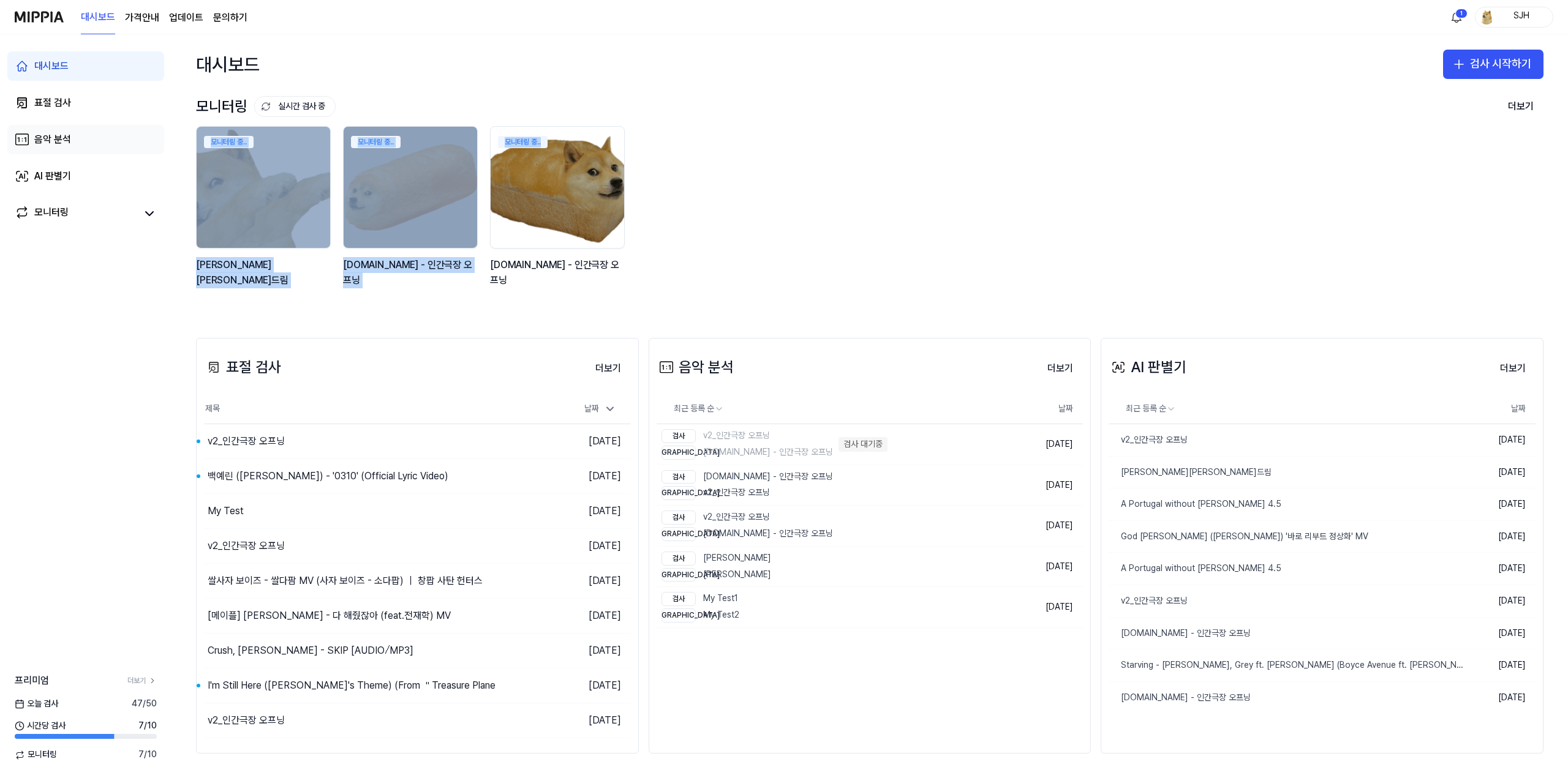
click at [93, 153] on link "음악 분석" at bounding box center [85, 139] width 157 height 29
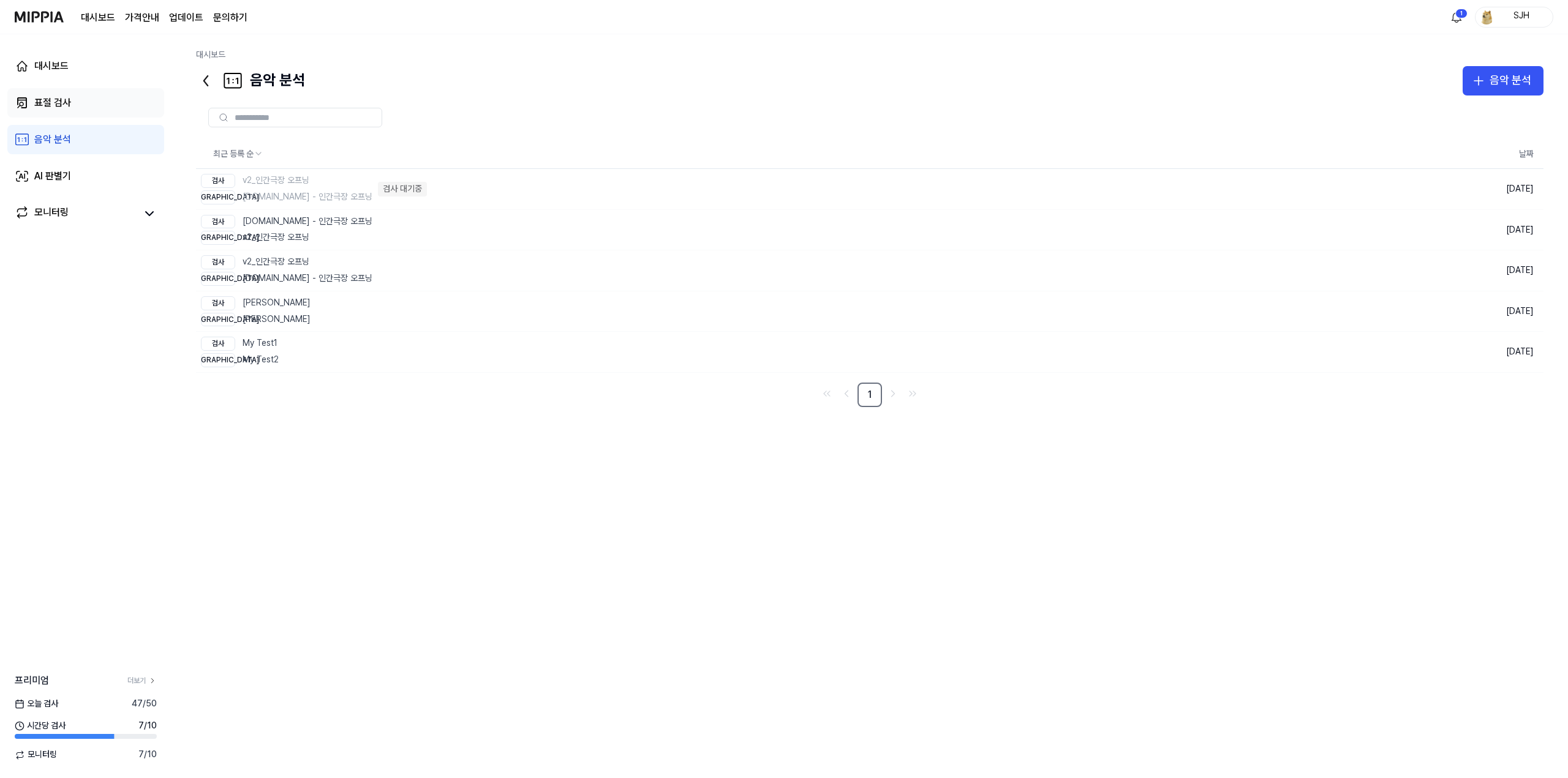
click at [86, 96] on link "표절 검사" at bounding box center [85, 103] width 157 height 29
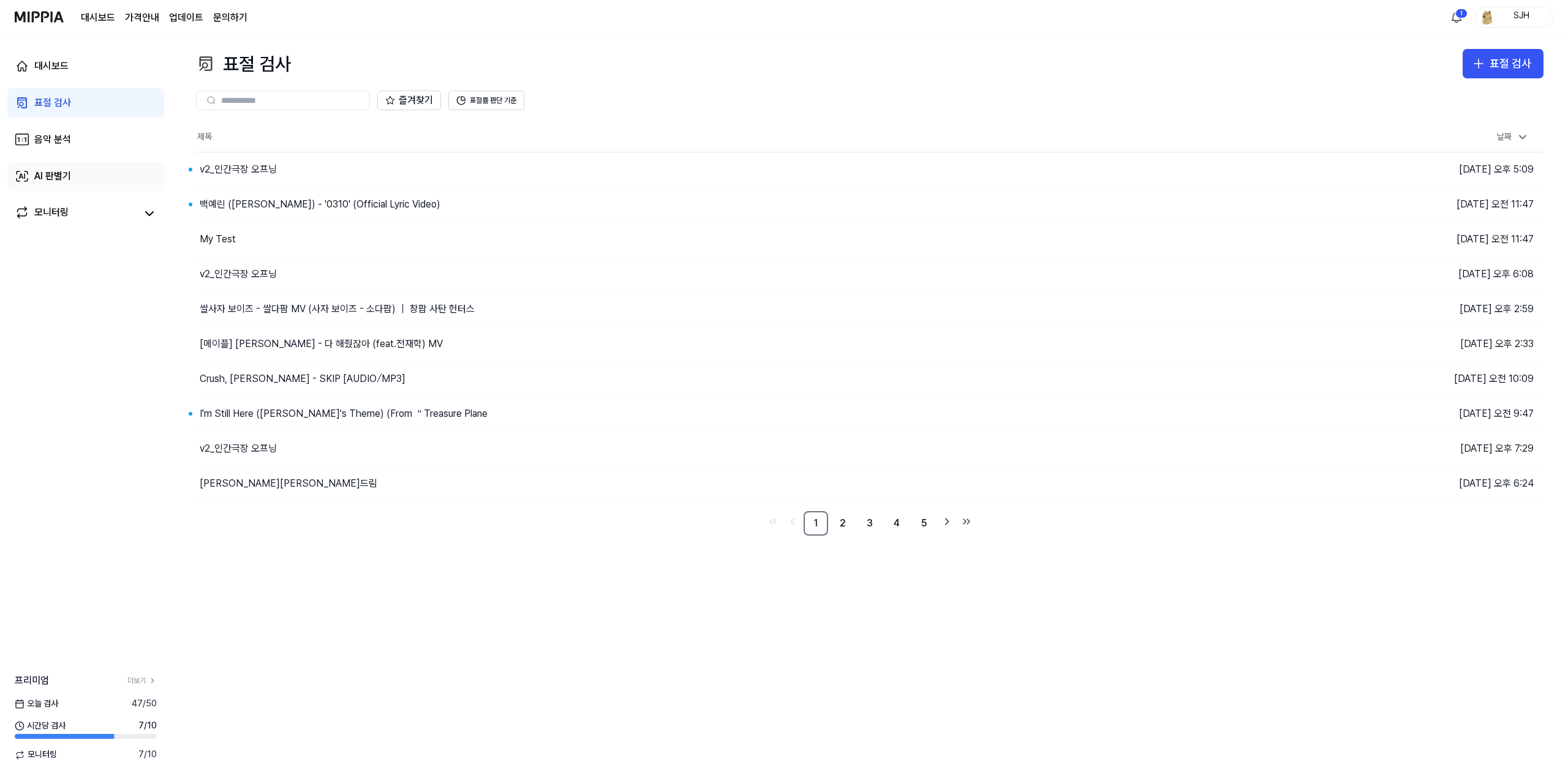
click at [69, 186] on link "AI 판별기" at bounding box center [85, 176] width 157 height 29
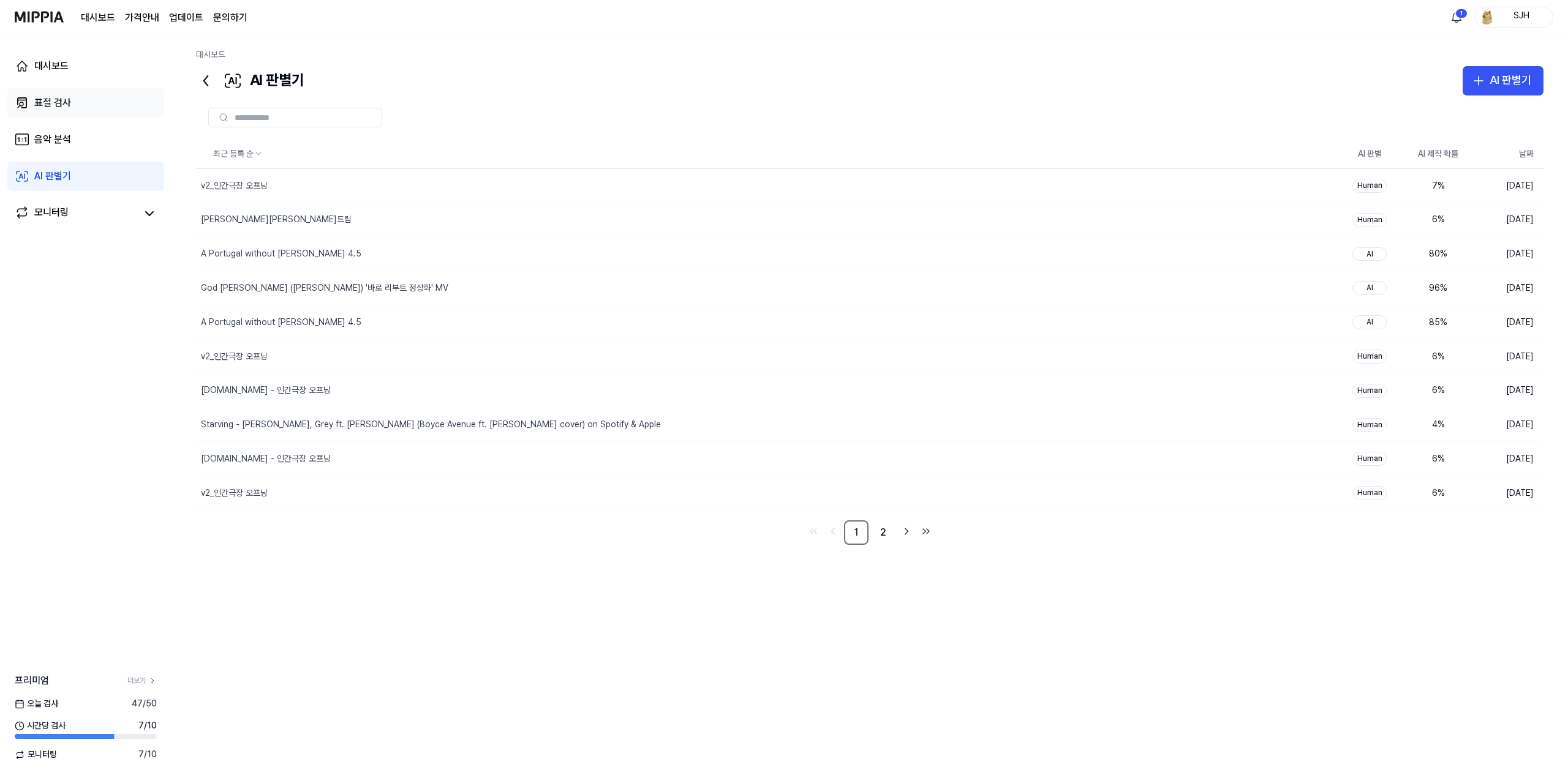
click at [55, 107] on div "표절 검사" at bounding box center [53, 103] width 37 height 15
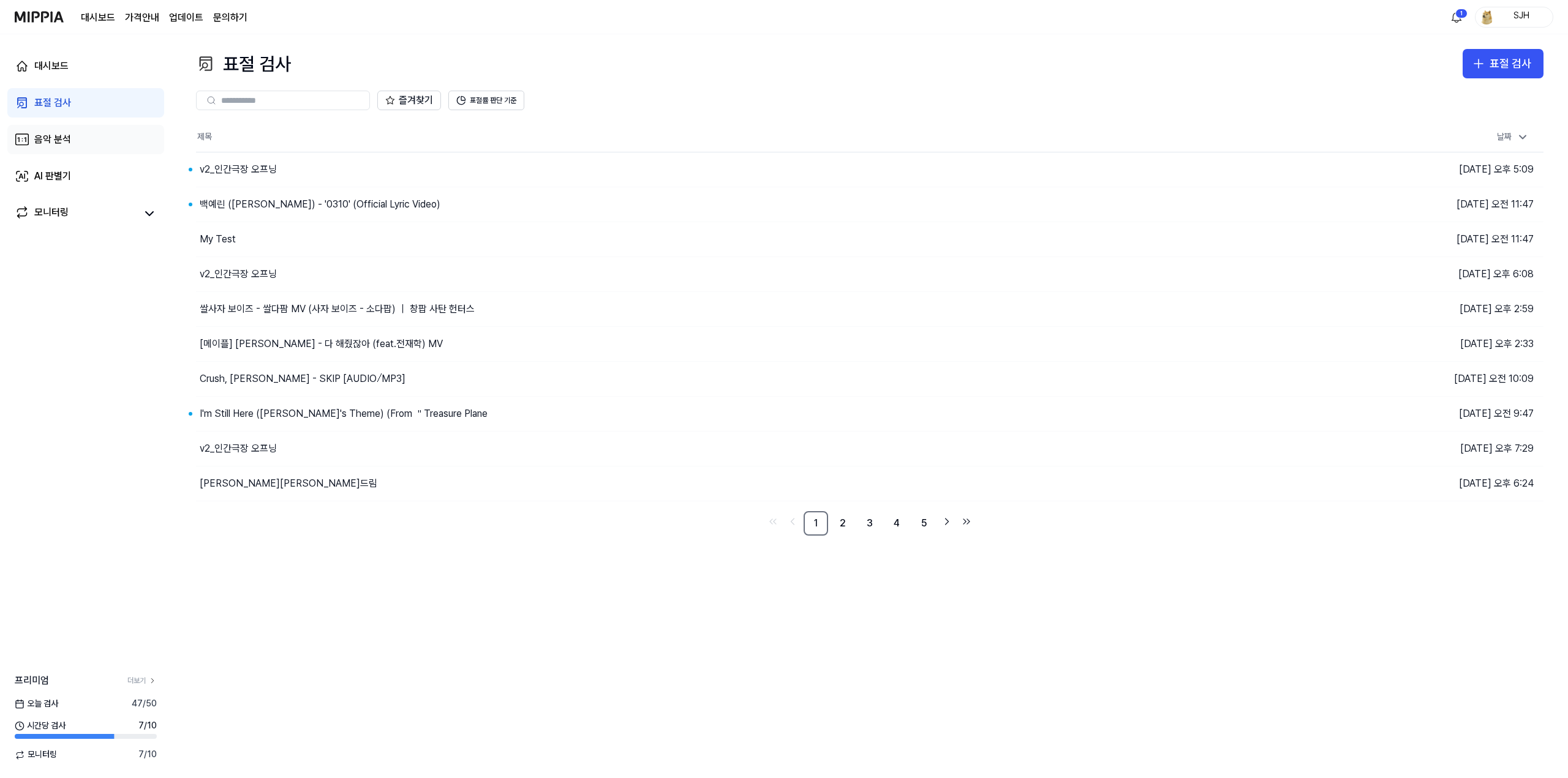
click at [48, 136] on div "음악 분석" at bounding box center [53, 139] width 37 height 15
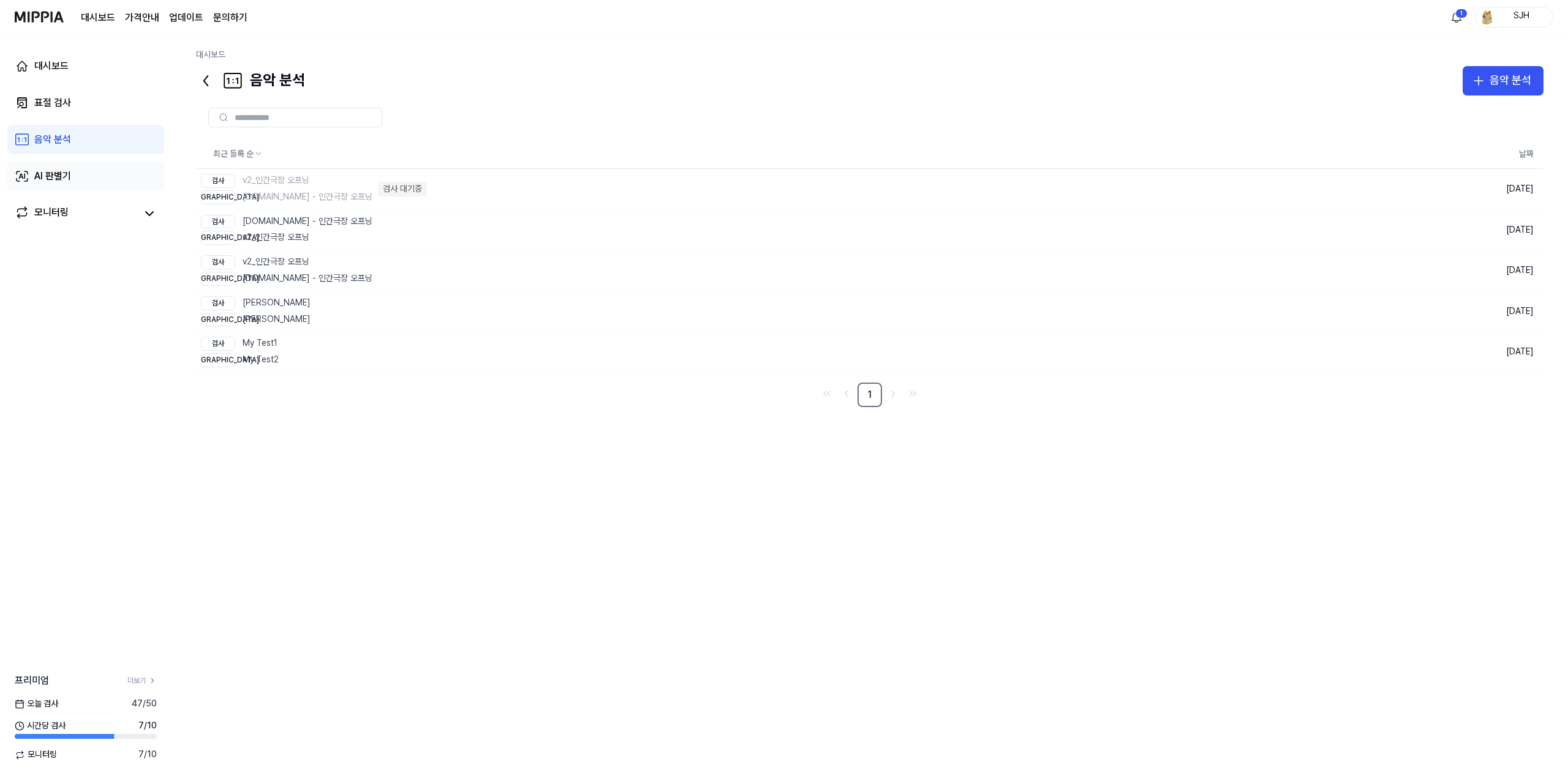
click at [67, 170] on div "AI 판별기" at bounding box center [53, 176] width 37 height 15
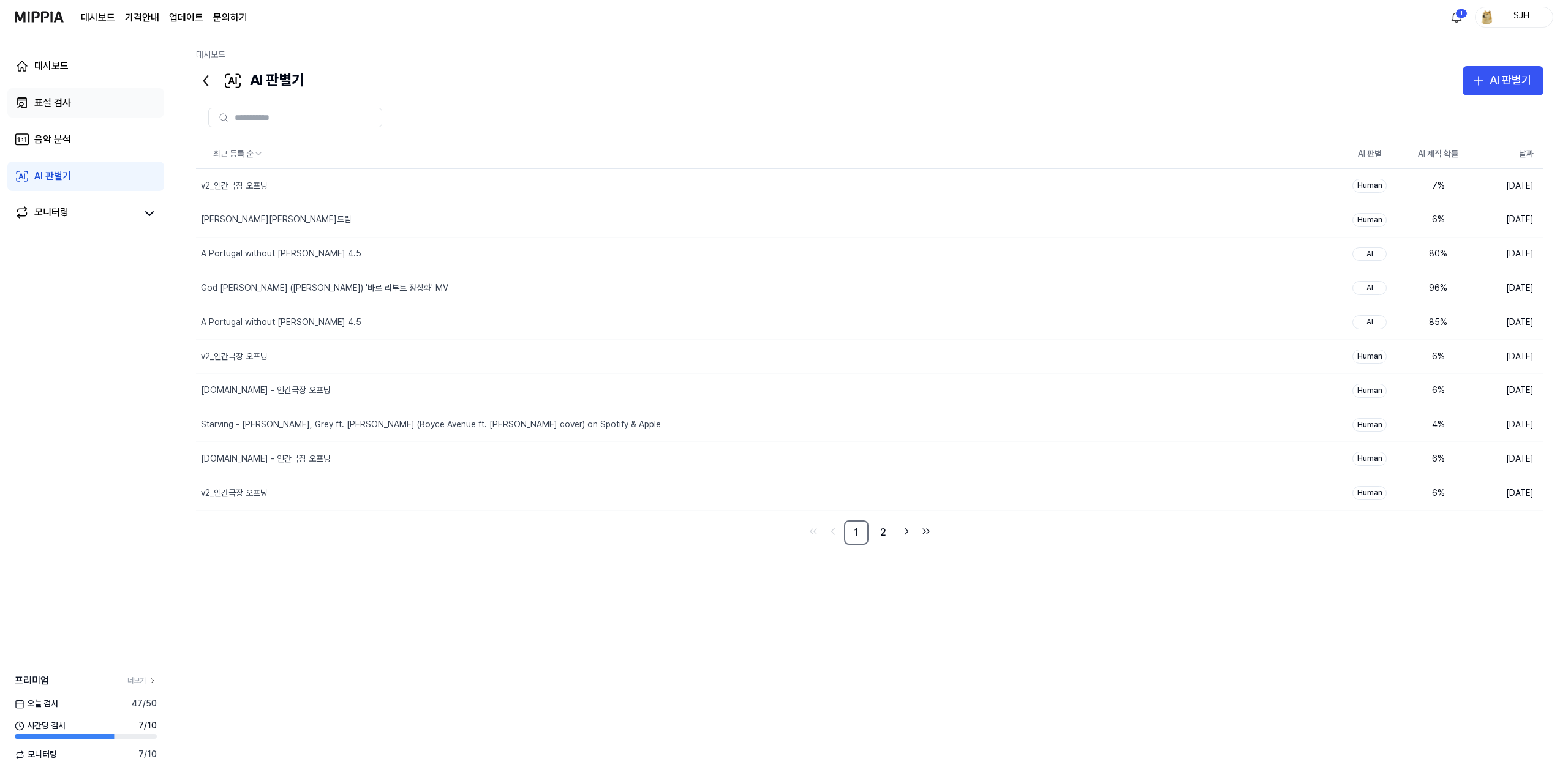
click at [84, 99] on link "표절 검사" at bounding box center [85, 103] width 157 height 29
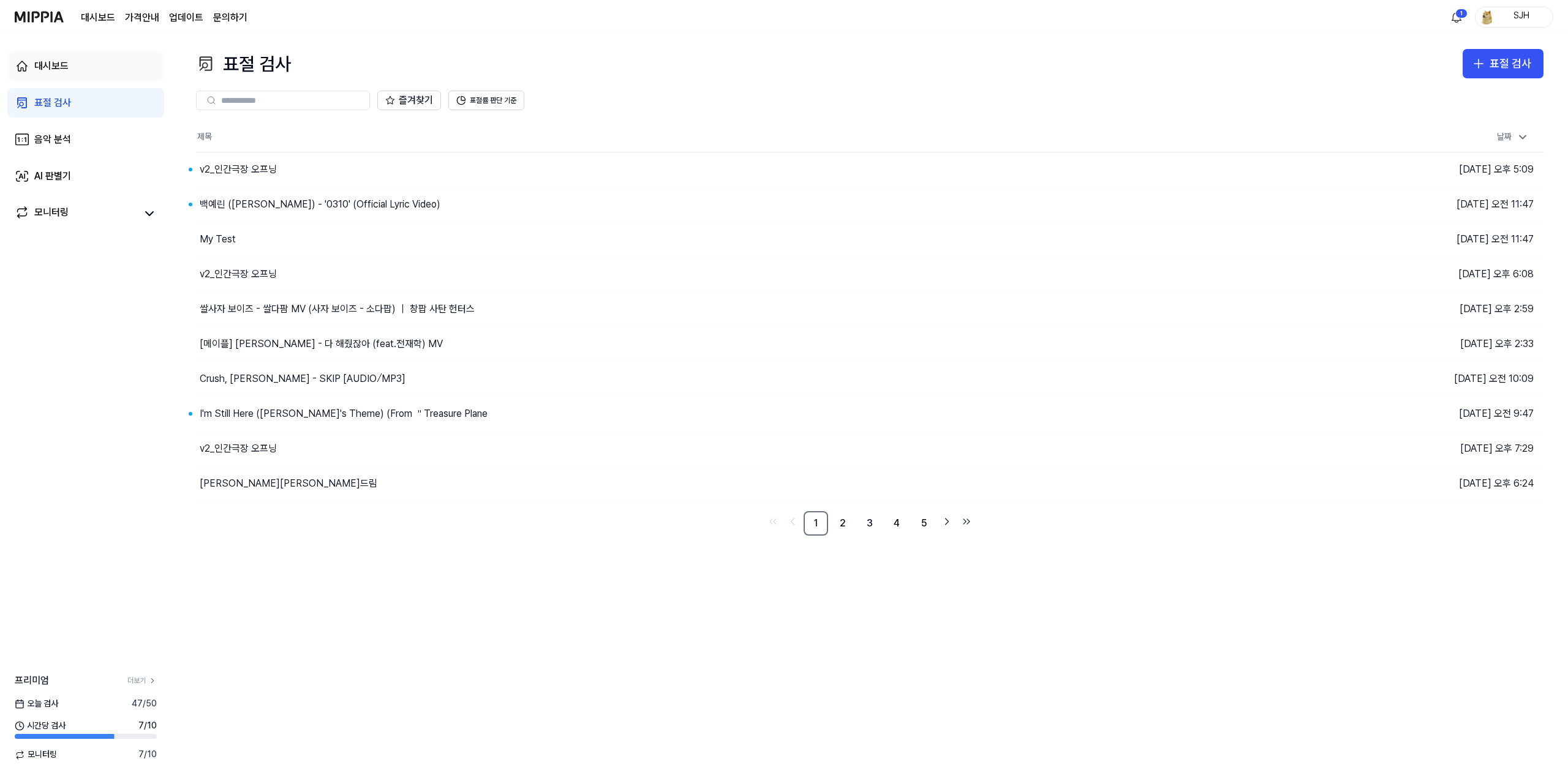
click at [91, 63] on link "대시보드" at bounding box center [85, 66] width 157 height 29
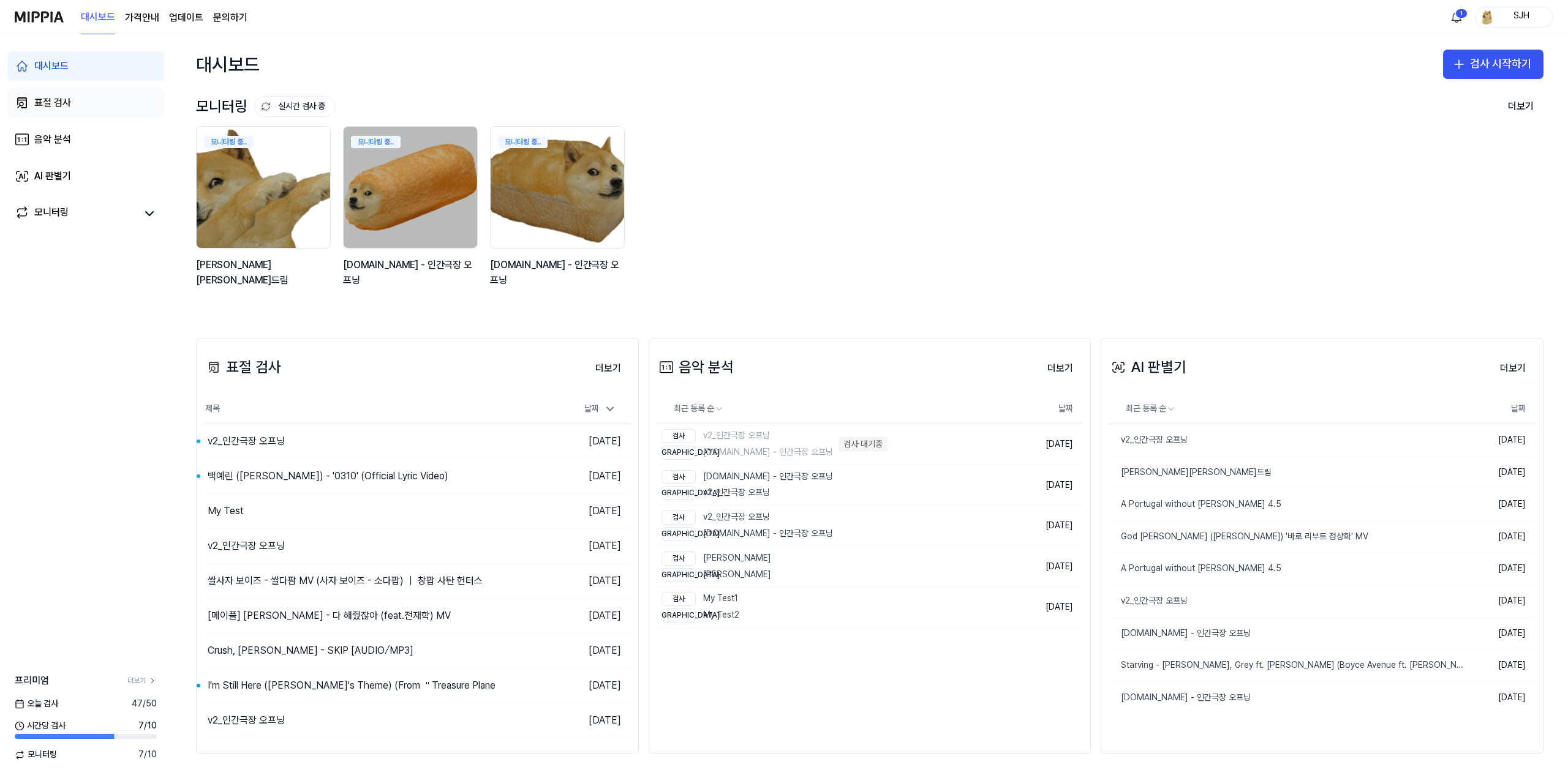
click at [80, 111] on link "표절 검사" at bounding box center [85, 103] width 157 height 29
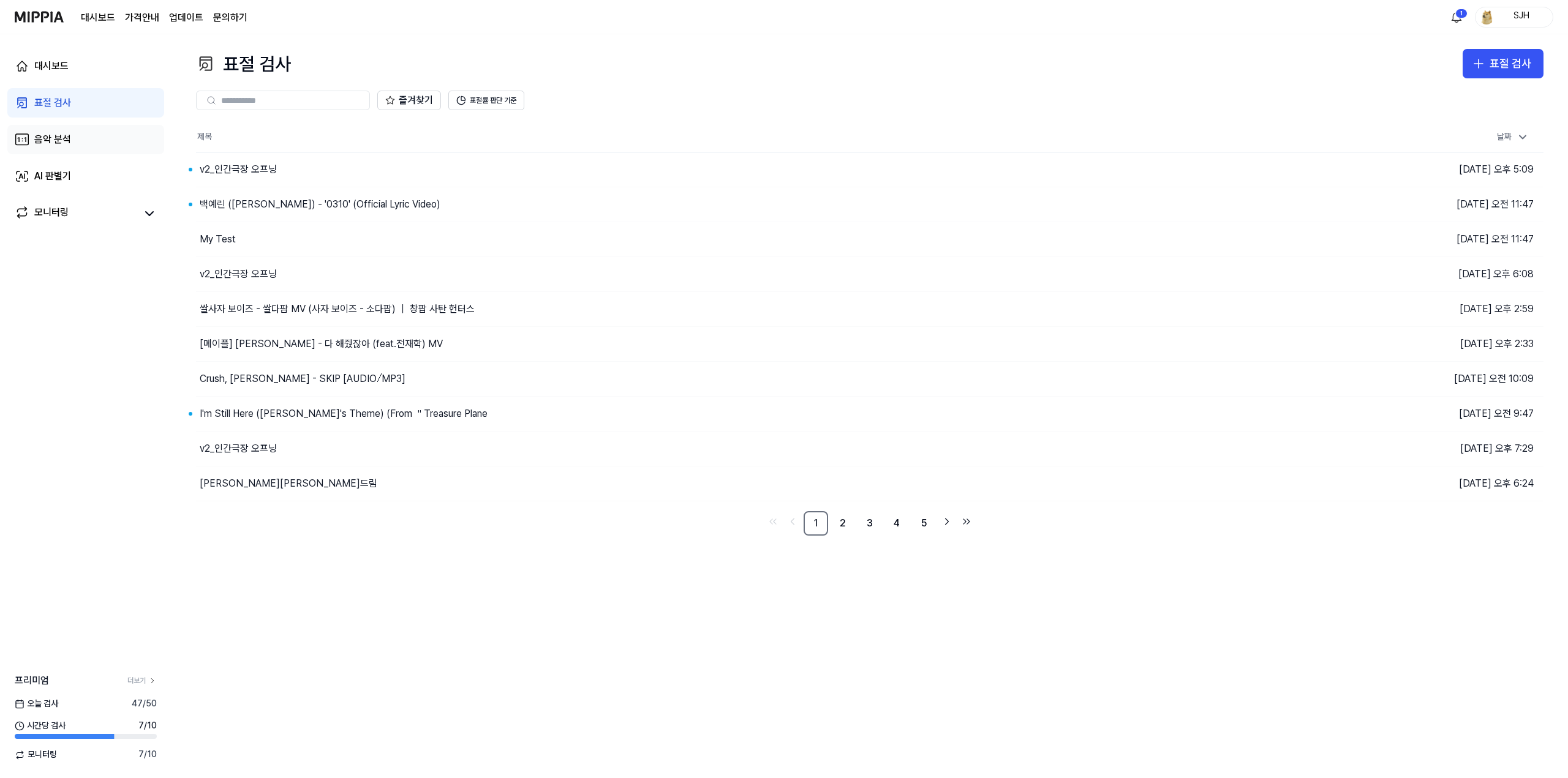
click at [61, 142] on div "음악 분석" at bounding box center [53, 139] width 37 height 15
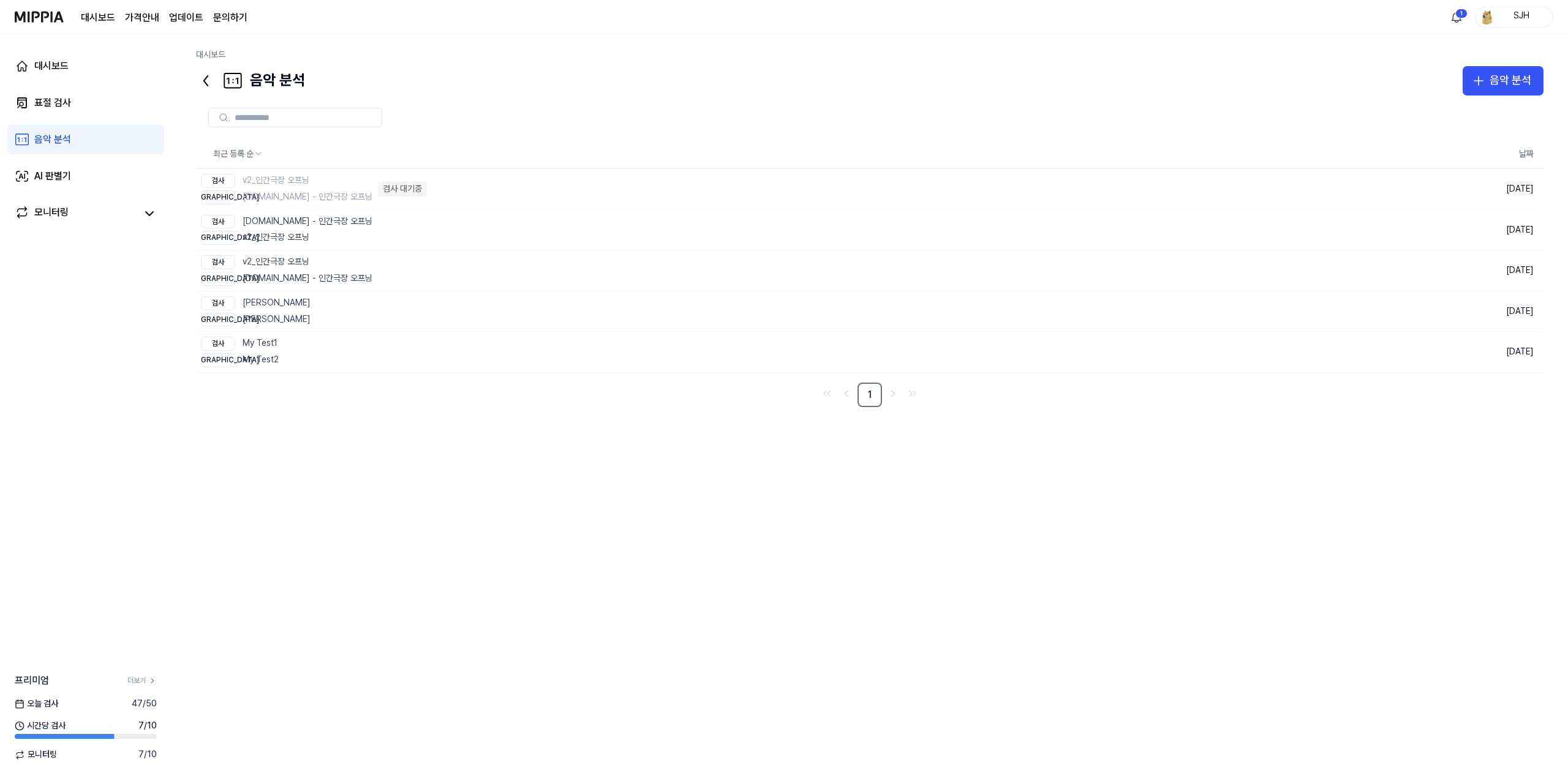
click at [890, 541] on div "최근 등록 순 날짜 검사 v2_인간극장 오프닝 비교 y2mate.com - 인간극장 오프닝 검사 대기중 삭제 2025.09.19. 검사 y2m…" at bounding box center [869, 424] width 1347 height 658
click at [29, 15] on img at bounding box center [39, 17] width 49 height 34
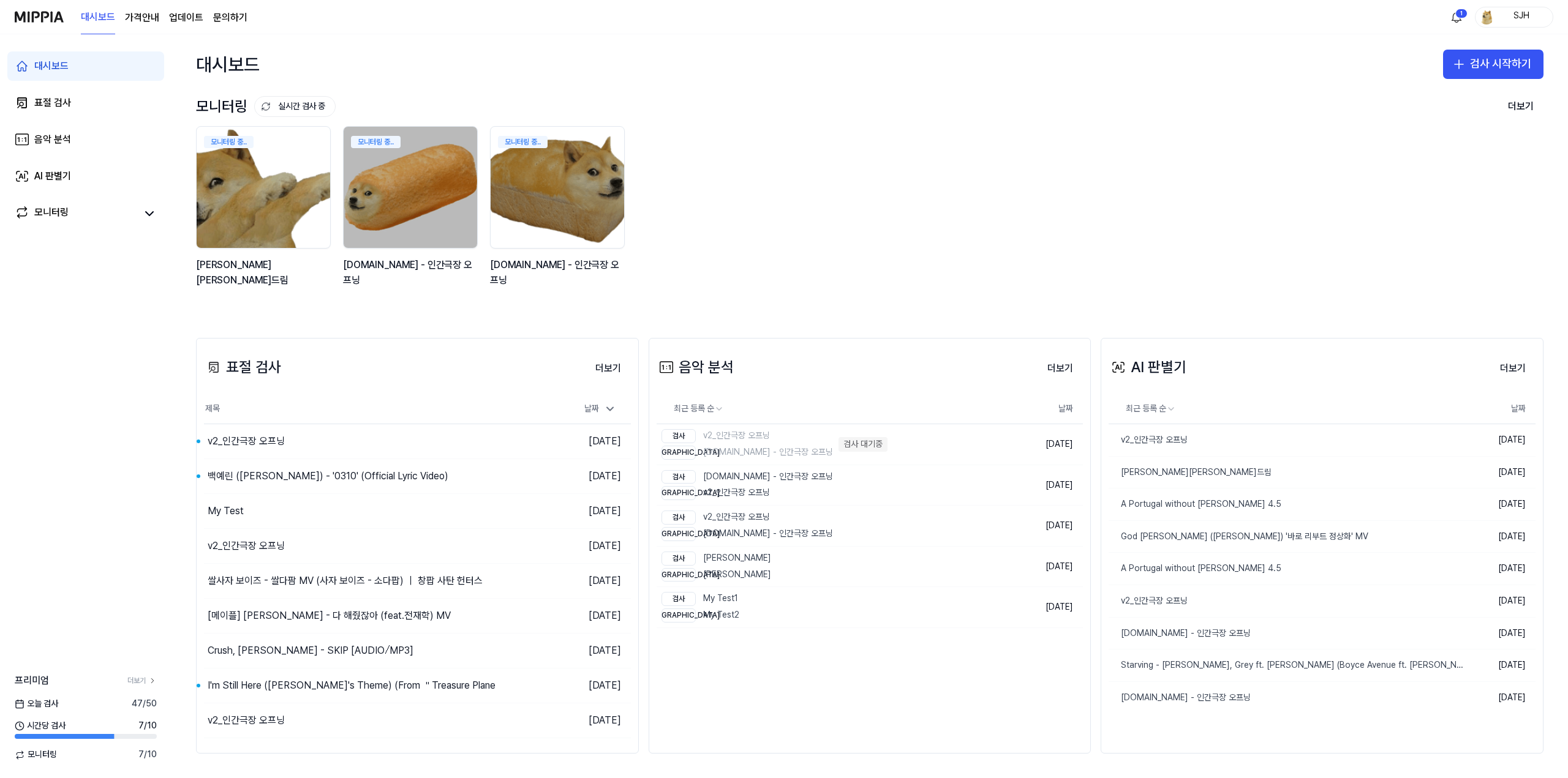
click at [872, 195] on div "모니터링 중.. 김창섭의 건드림 모니터링 중.. y2mate.com - 인간극장 오프닝 모니터링 중.. y2mate.com - 인간극장 오프닝" at bounding box center [860, 213] width 1347 height 175
click at [98, 95] on link "표절 검사" at bounding box center [85, 103] width 157 height 29
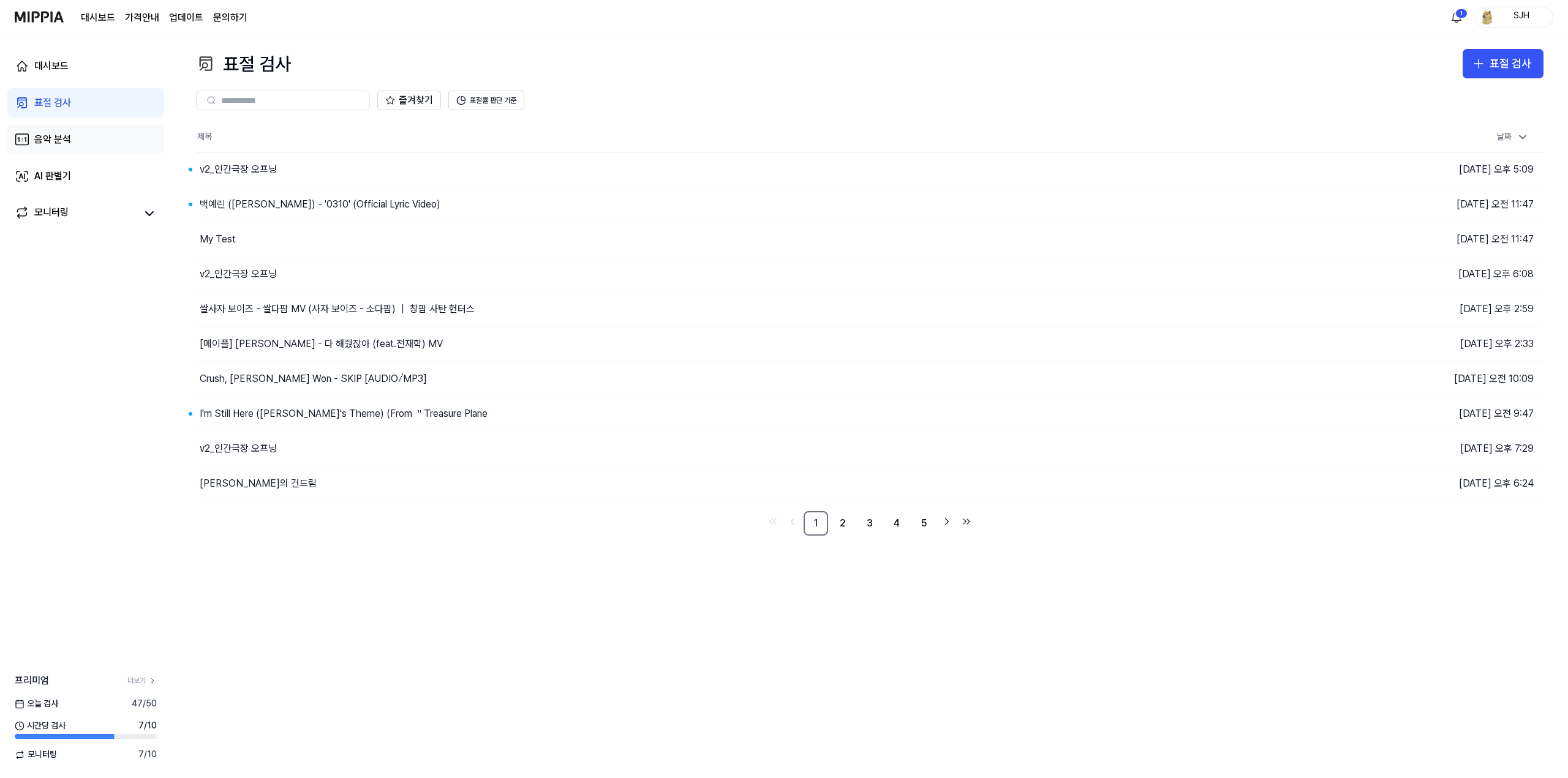
click at [116, 141] on link "음악 분석" at bounding box center [85, 139] width 157 height 29
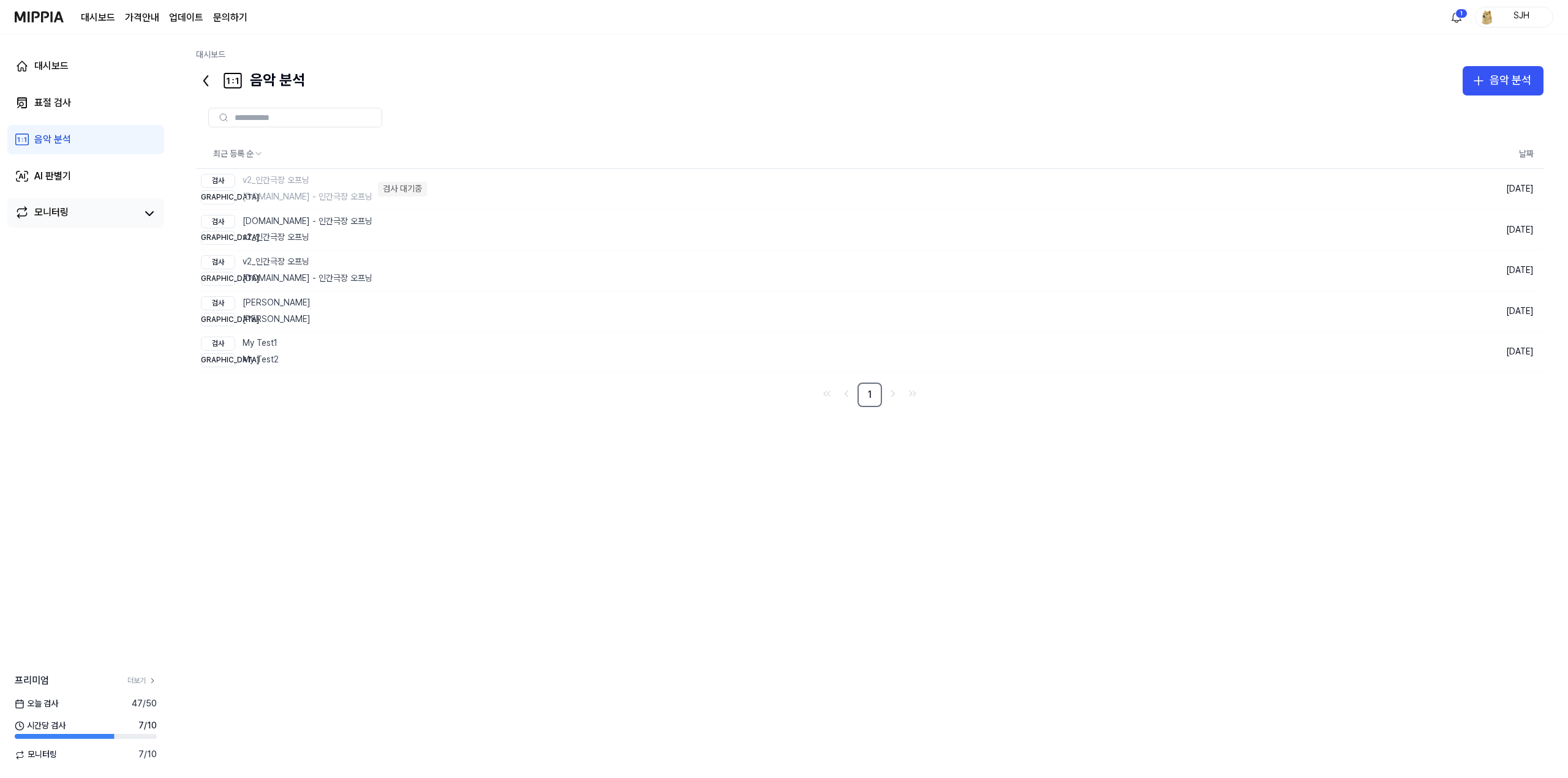
drag, startPoint x: 116, startPoint y: 193, endPoint x: 110, endPoint y: 203, distance: 11.7
click at [115, 193] on div "대시보드 표절 검사 음악 분석 AI 판별기 모니터링" at bounding box center [85, 139] width 171 height 211
click at [103, 217] on link "모니터링" at bounding box center [76, 214] width 122 height 17
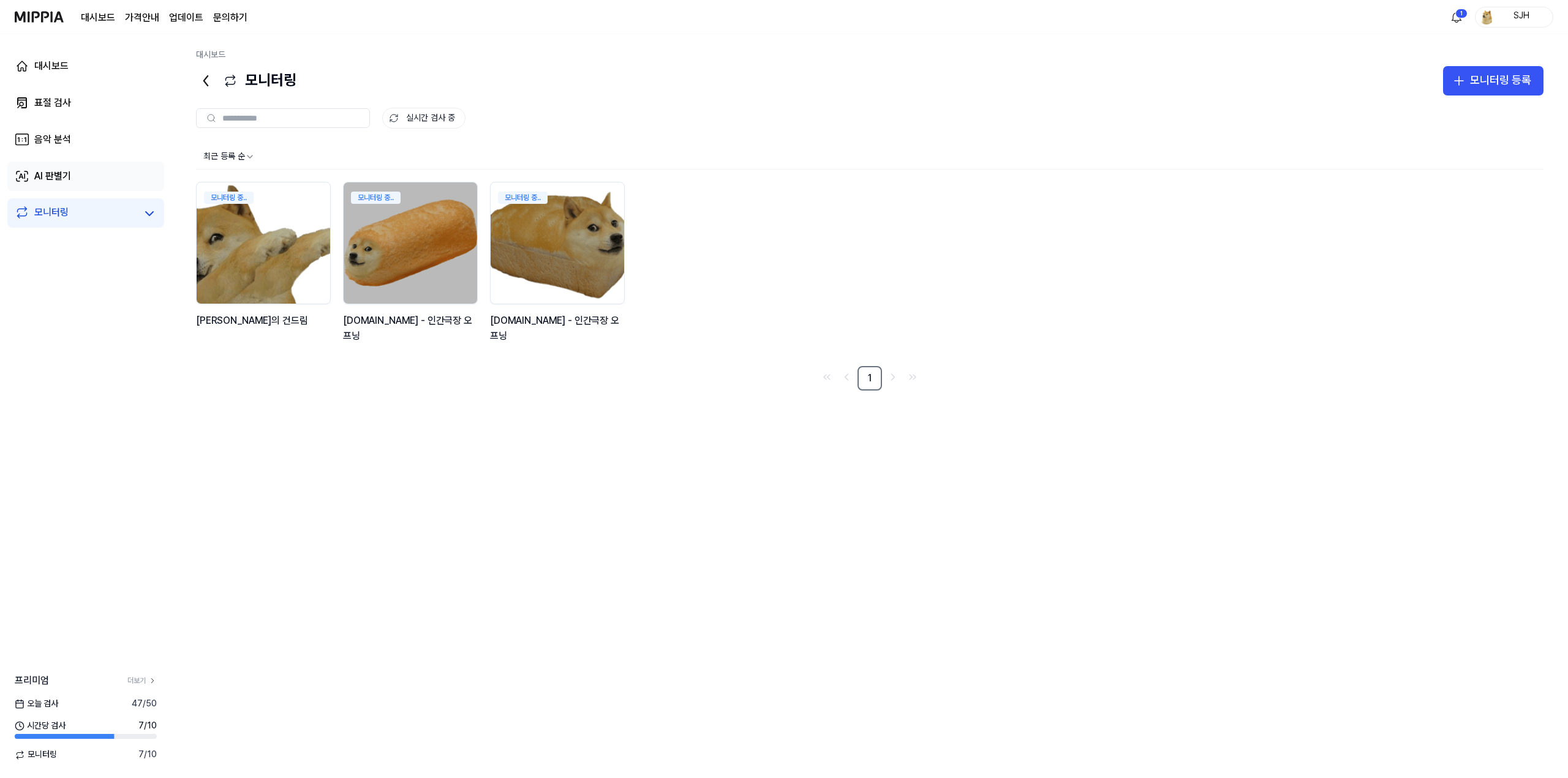
click at [99, 190] on link "AI 판별기" at bounding box center [85, 176] width 157 height 29
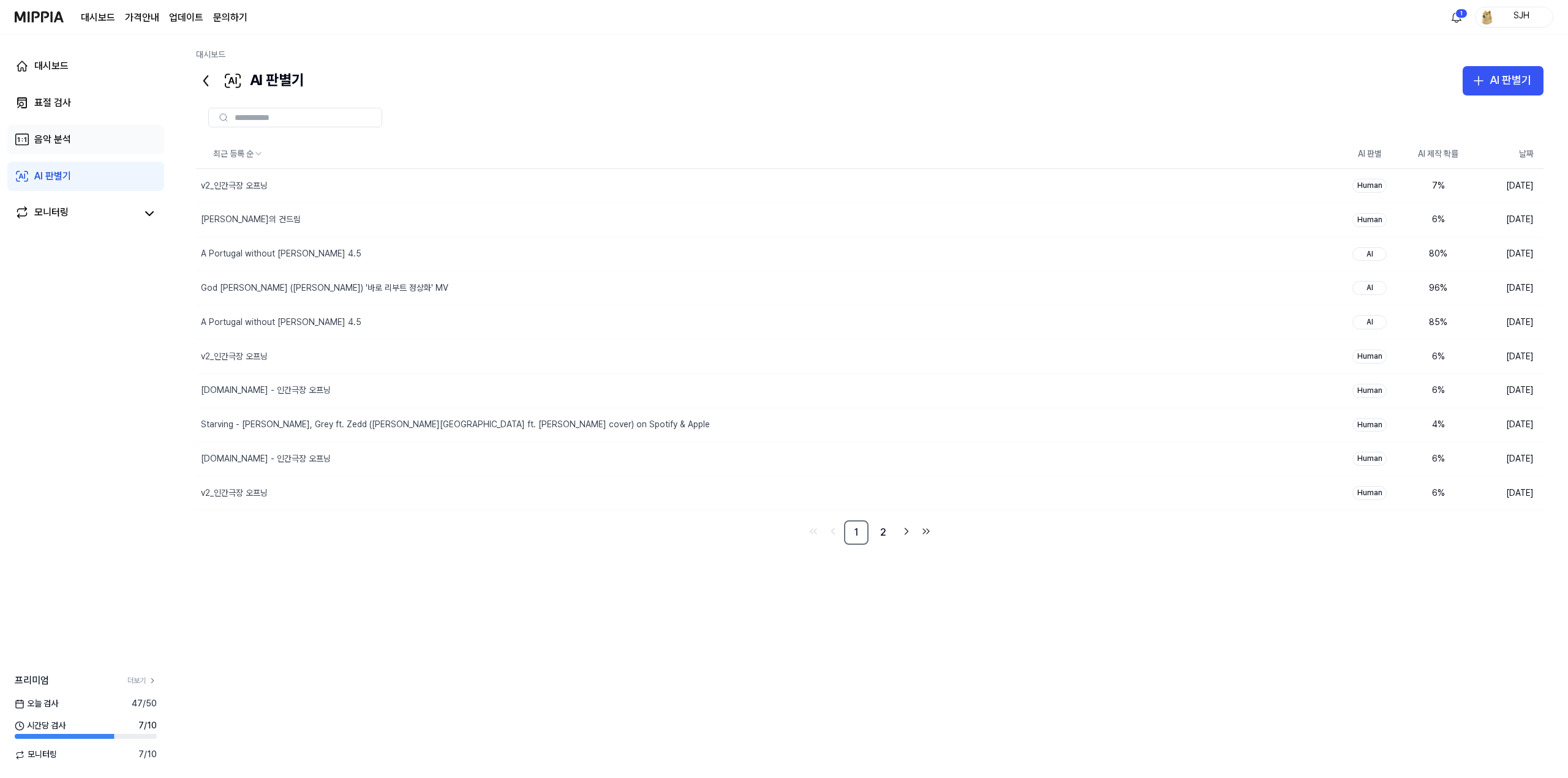
click at [111, 143] on link "음악 분석" at bounding box center [85, 139] width 157 height 29
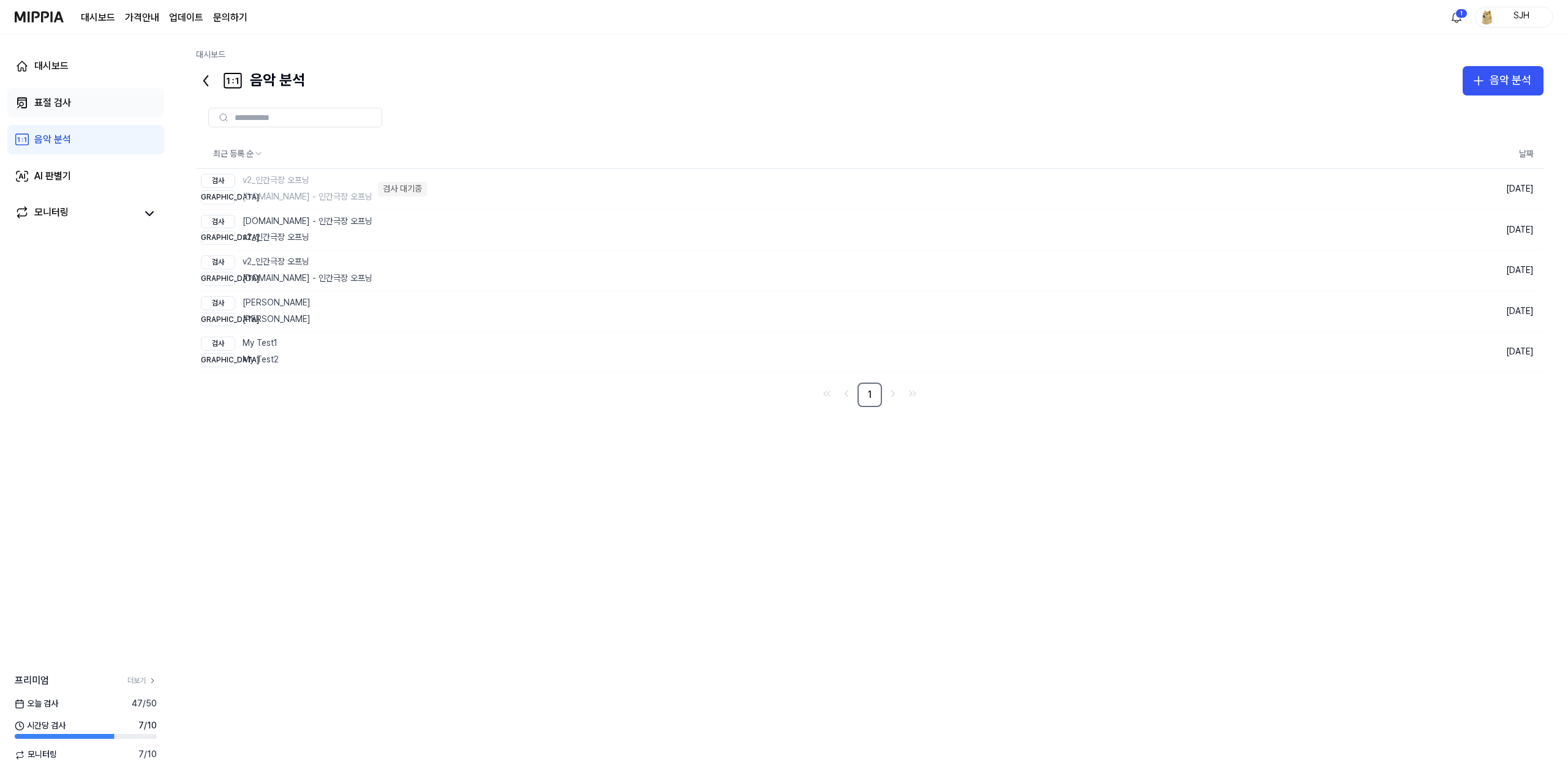
click at [108, 100] on link "표절 검사" at bounding box center [85, 103] width 157 height 29
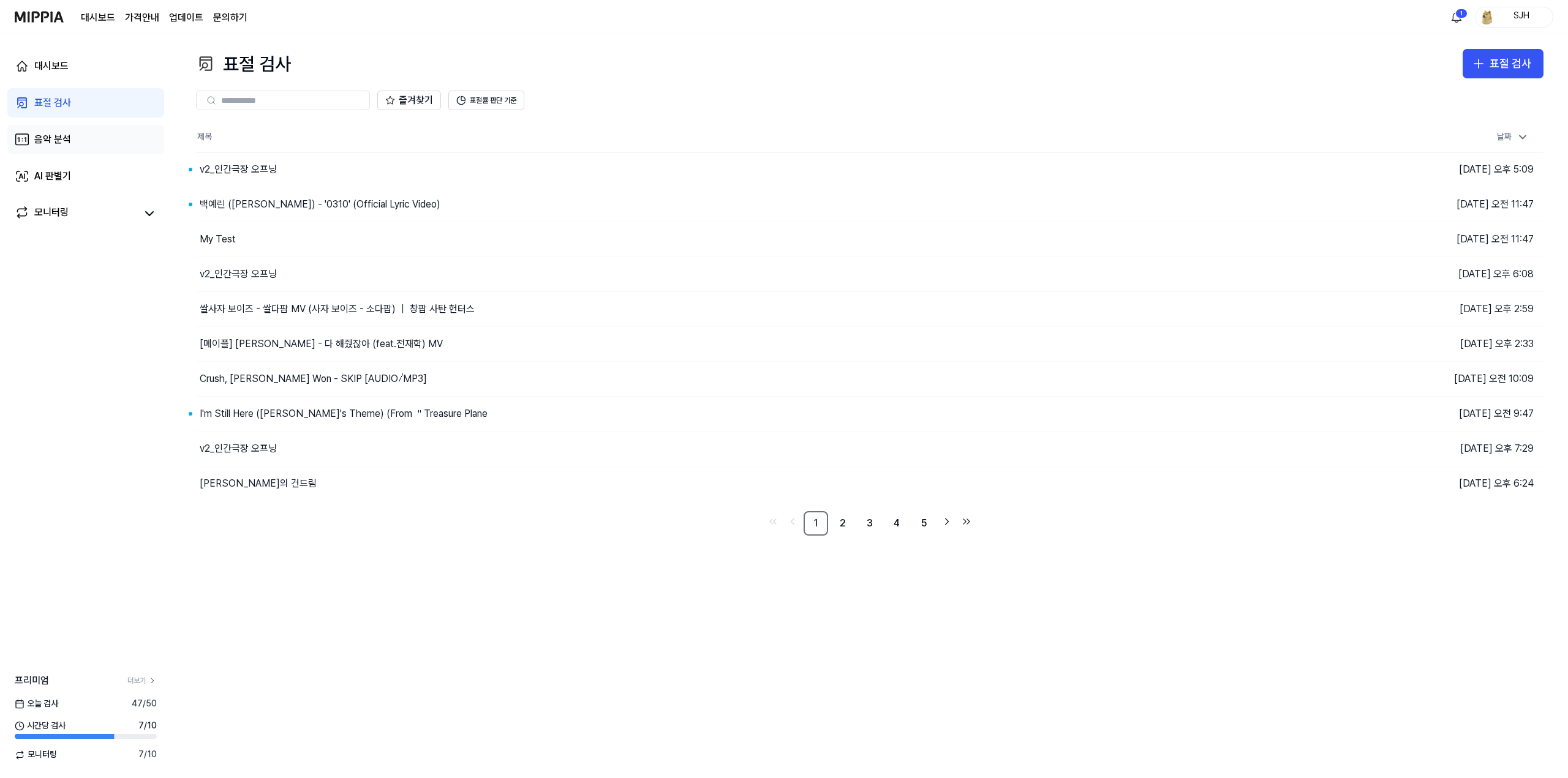
click at [88, 132] on link "음악 분석" at bounding box center [85, 139] width 157 height 29
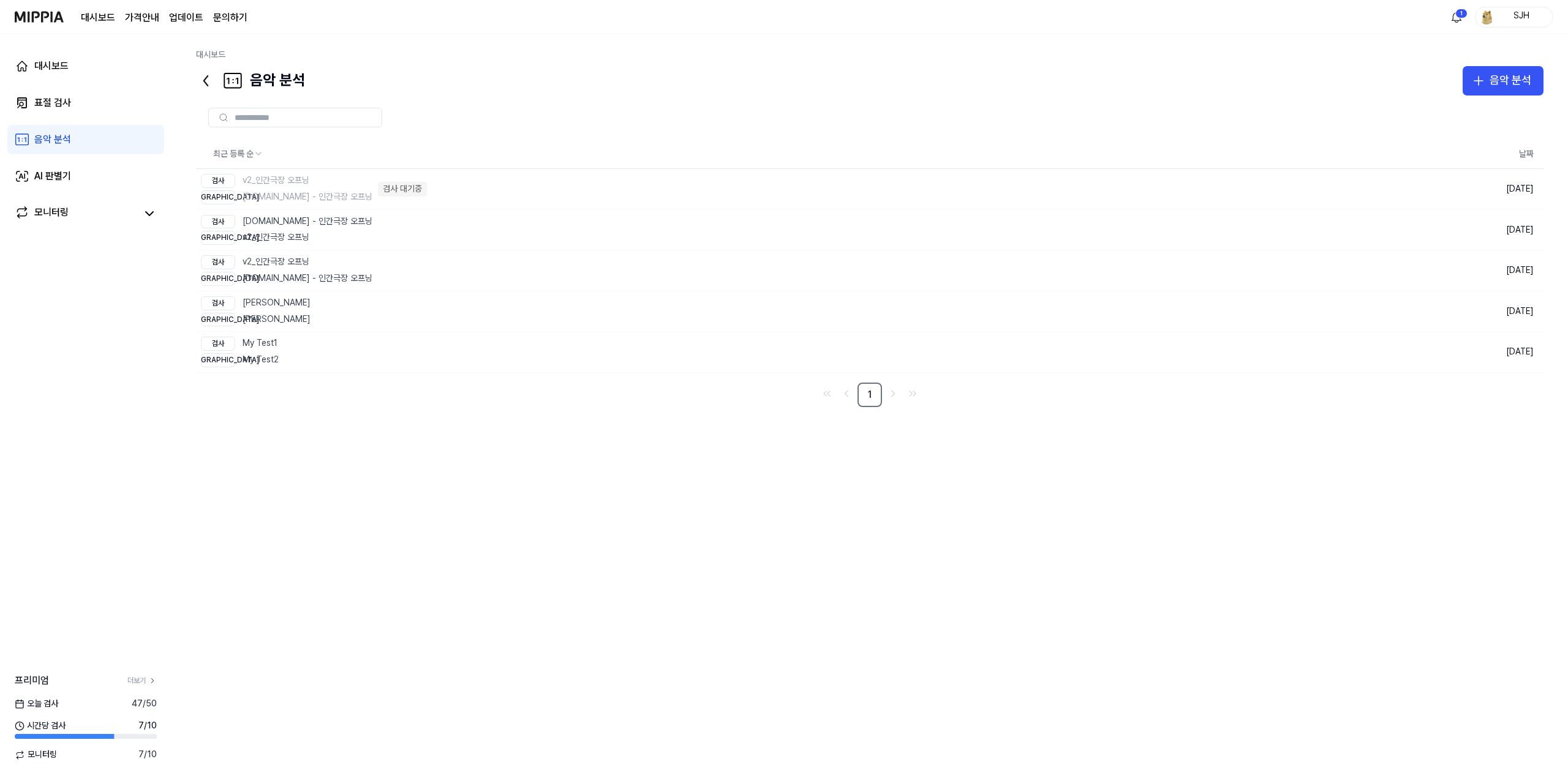
click at [84, 160] on div "대시보드 표절 검사 음악 분석 AI 판별기 모니터링" at bounding box center [85, 139] width 171 height 211
click at [80, 199] on div "모니터링" at bounding box center [85, 213] width 157 height 29
click at [79, 205] on div "모니터링" at bounding box center [85, 213] width 157 height 29
click at [84, 173] on link "AI 판별기" at bounding box center [85, 176] width 157 height 29
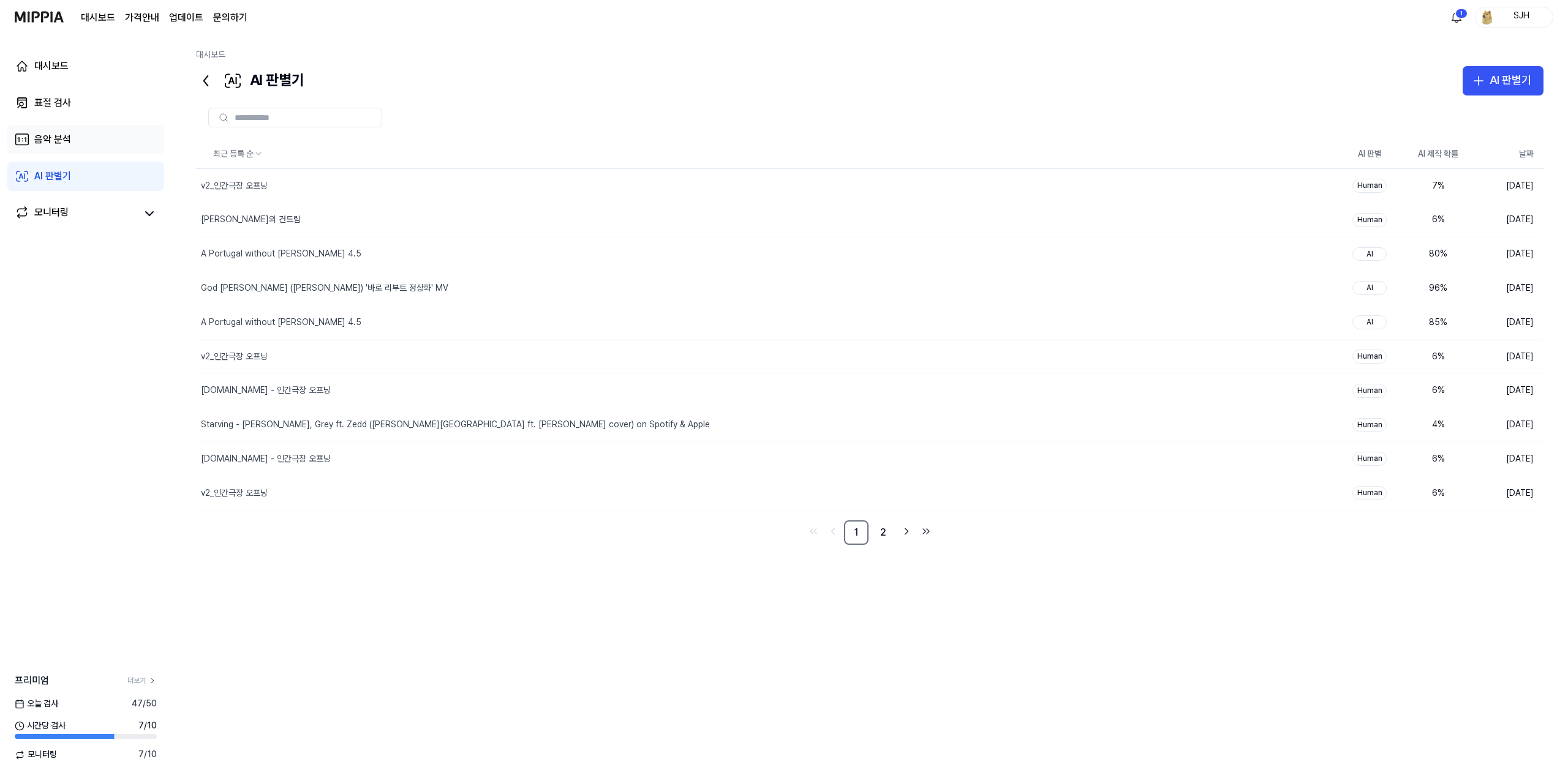
click at [101, 125] on link "음악 분석" at bounding box center [85, 139] width 157 height 29
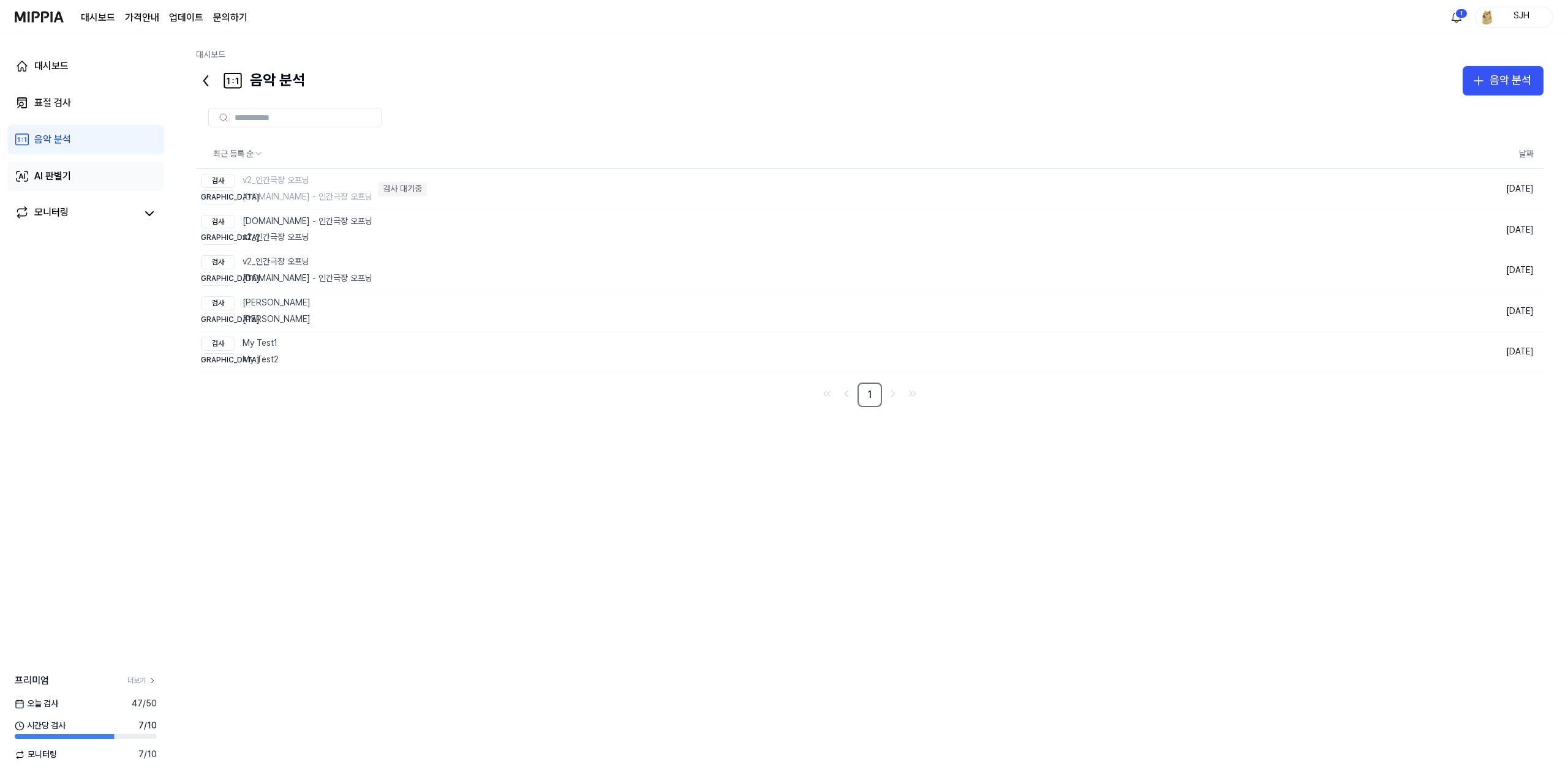
click at [87, 185] on link "AI 판별기" at bounding box center [85, 176] width 157 height 29
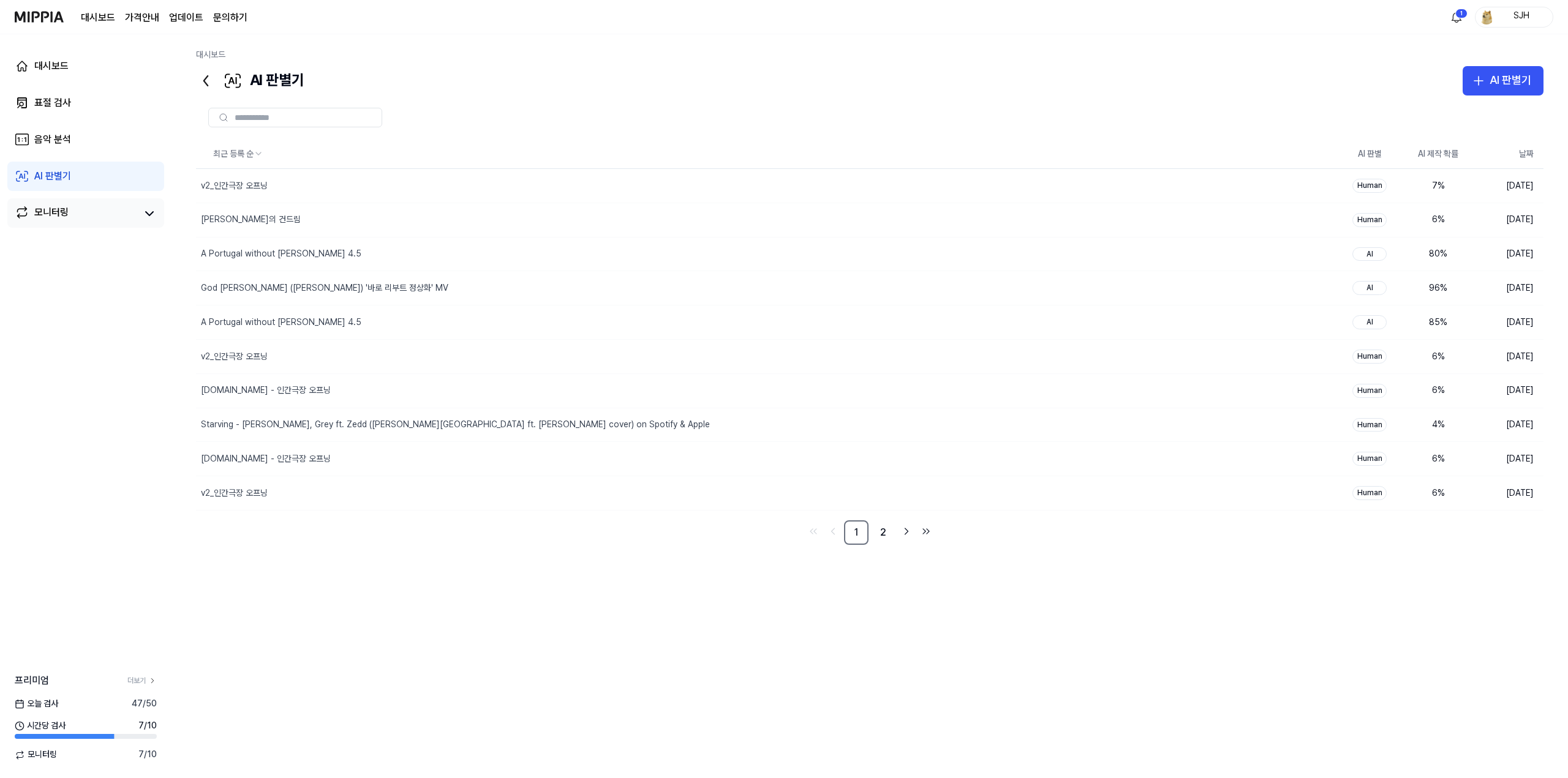
click at [82, 214] on link "모니터링" at bounding box center [76, 214] width 122 height 17
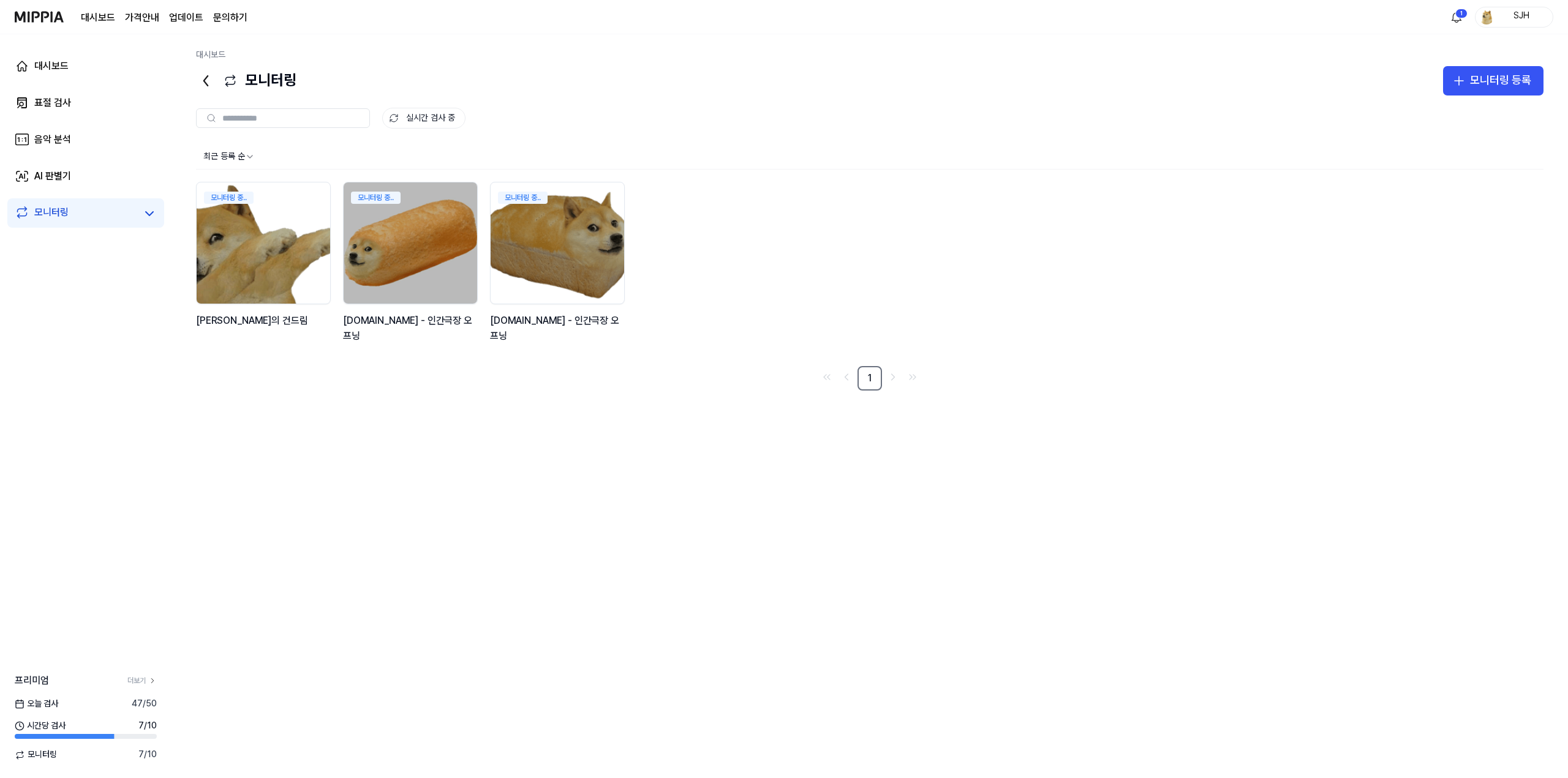
click at [495, 383] on nav "1" at bounding box center [869, 378] width 1347 height 25
click at [81, 104] on link "표절 검사" at bounding box center [85, 103] width 157 height 29
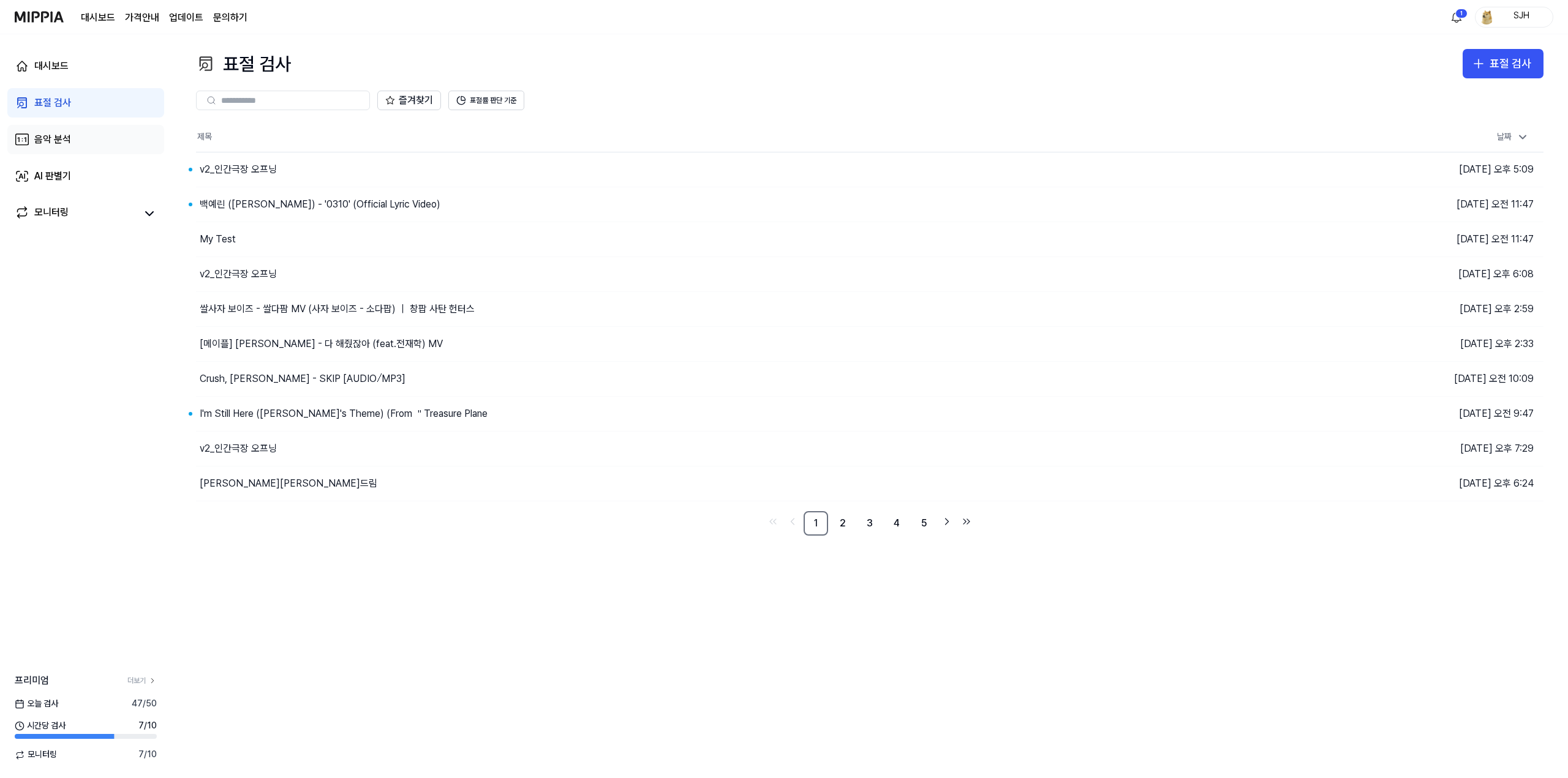
click at [95, 149] on link "음악 분석" at bounding box center [85, 139] width 157 height 29
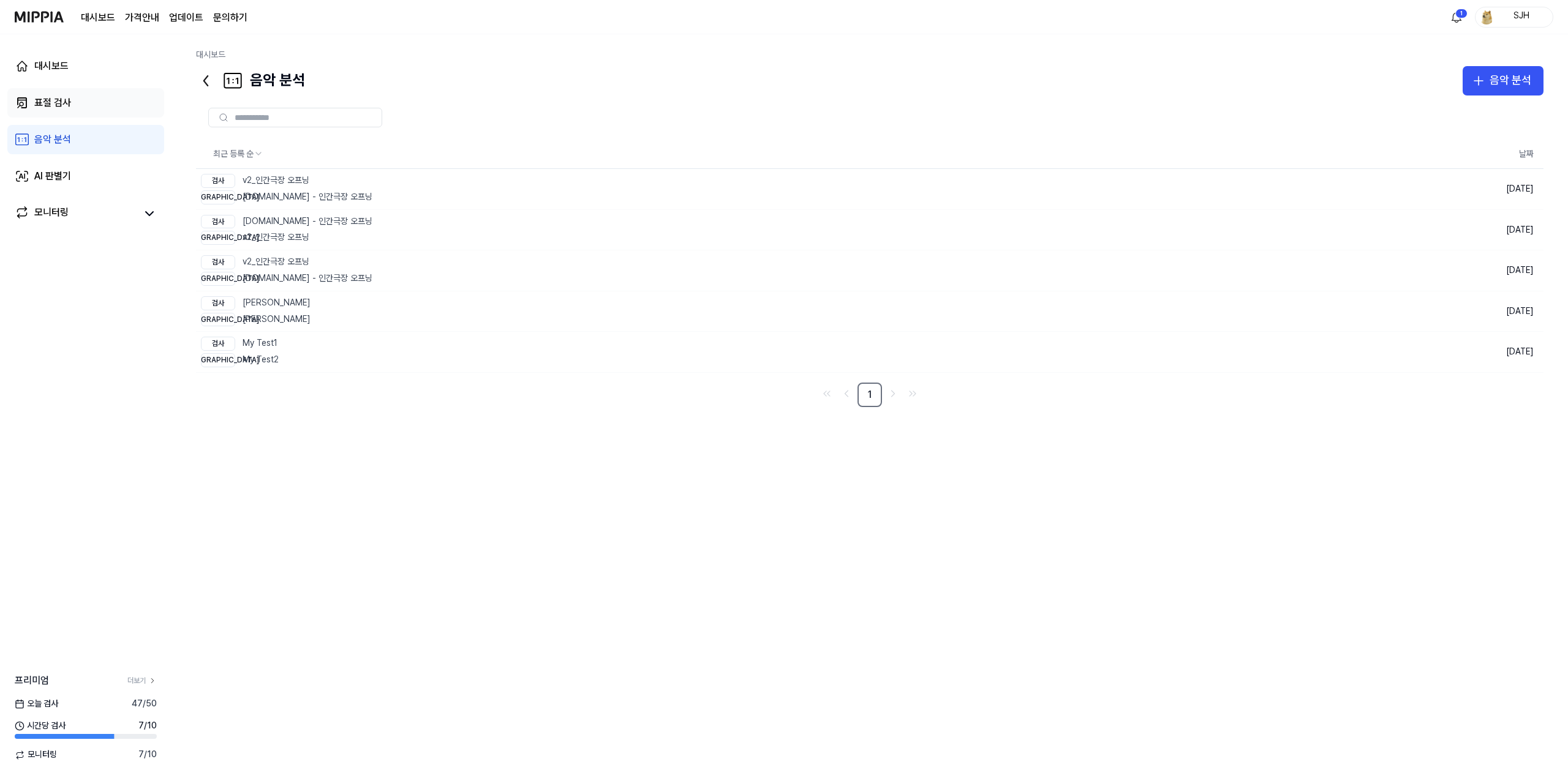
click at [82, 114] on link "표절 검사" at bounding box center [85, 103] width 157 height 29
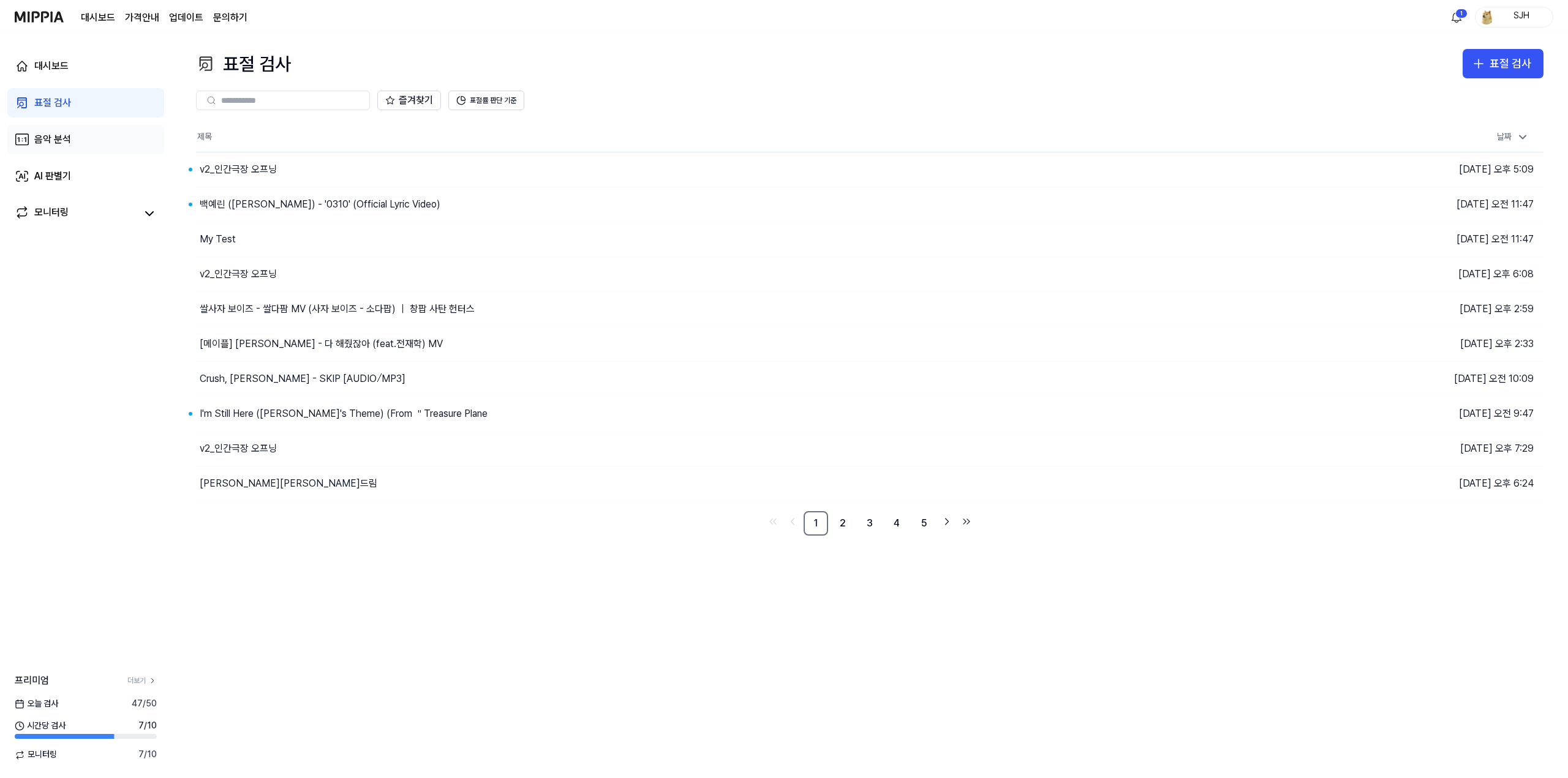
click at [83, 144] on link "음악 분석" at bounding box center [85, 139] width 157 height 29
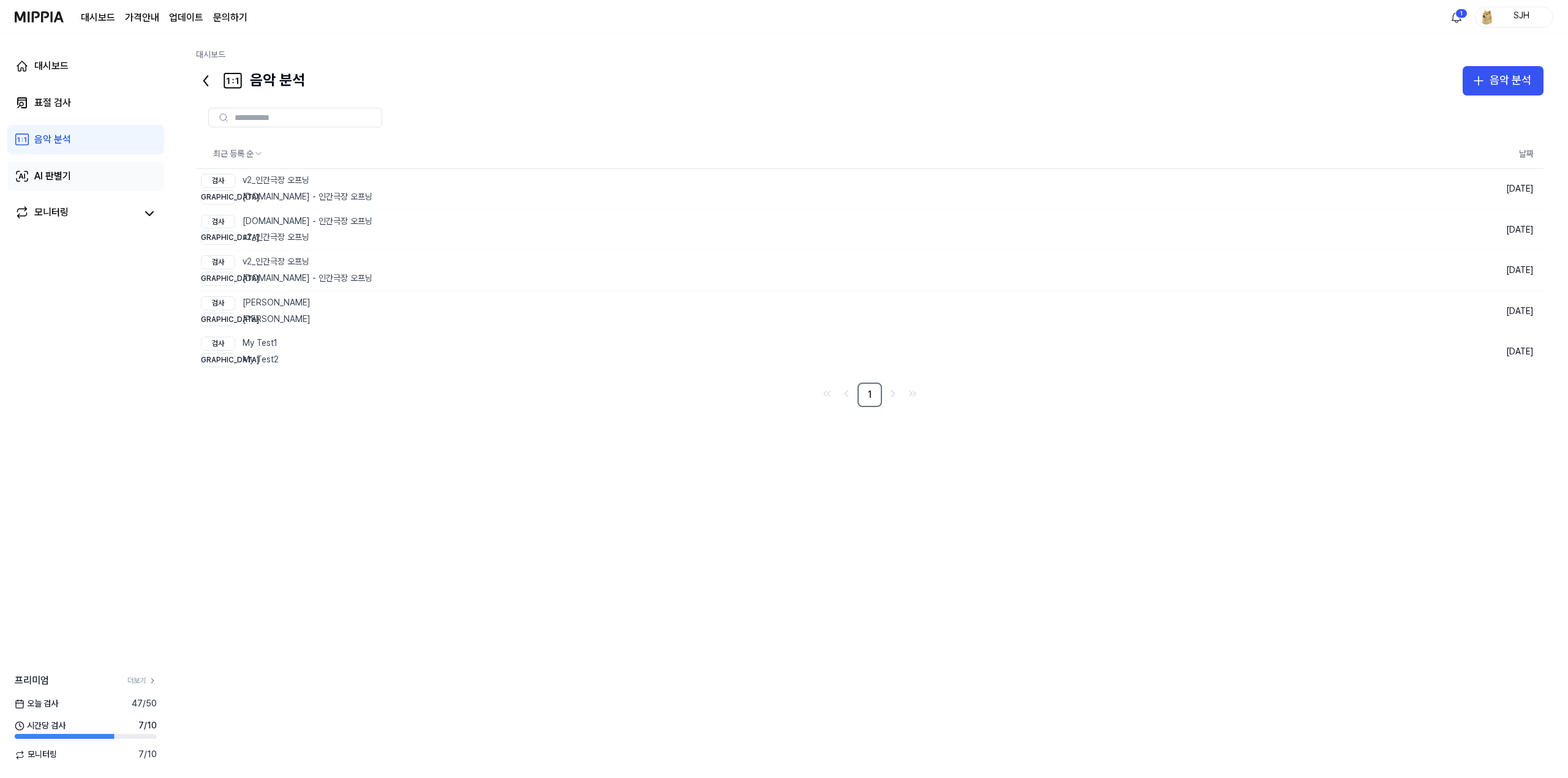
click at [78, 167] on link "AI 판별기" at bounding box center [85, 176] width 157 height 29
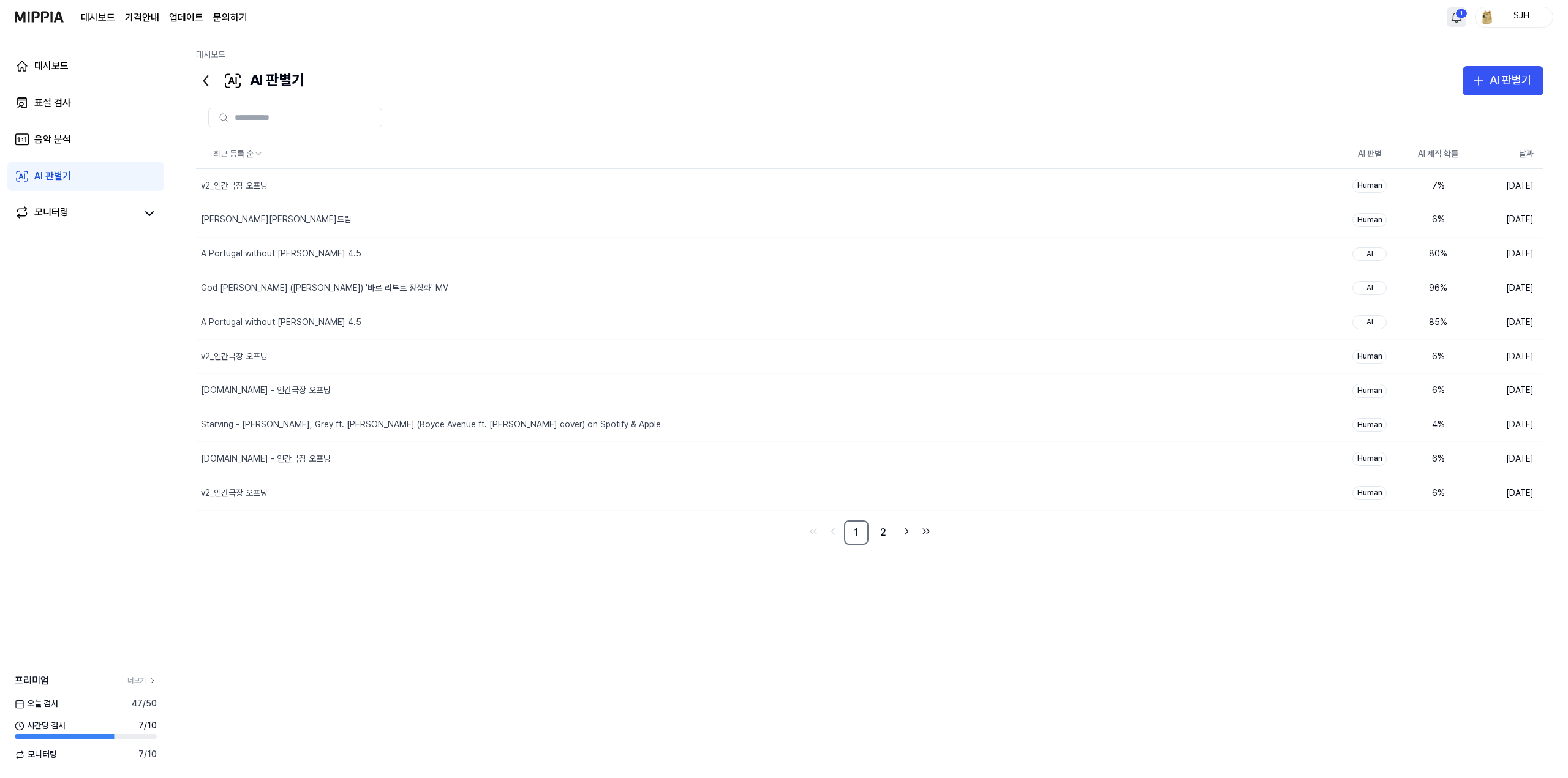
click at [1459, 18] on html "대시보드 가격안내 업데이트 문의하기 1 SJH 대시보드 표절 검사 음악 분석 AI 판별기 모니터링 프리미엄 더보기 [DATE] 검사 47 / …" at bounding box center [784, 389] width 1568 height 778
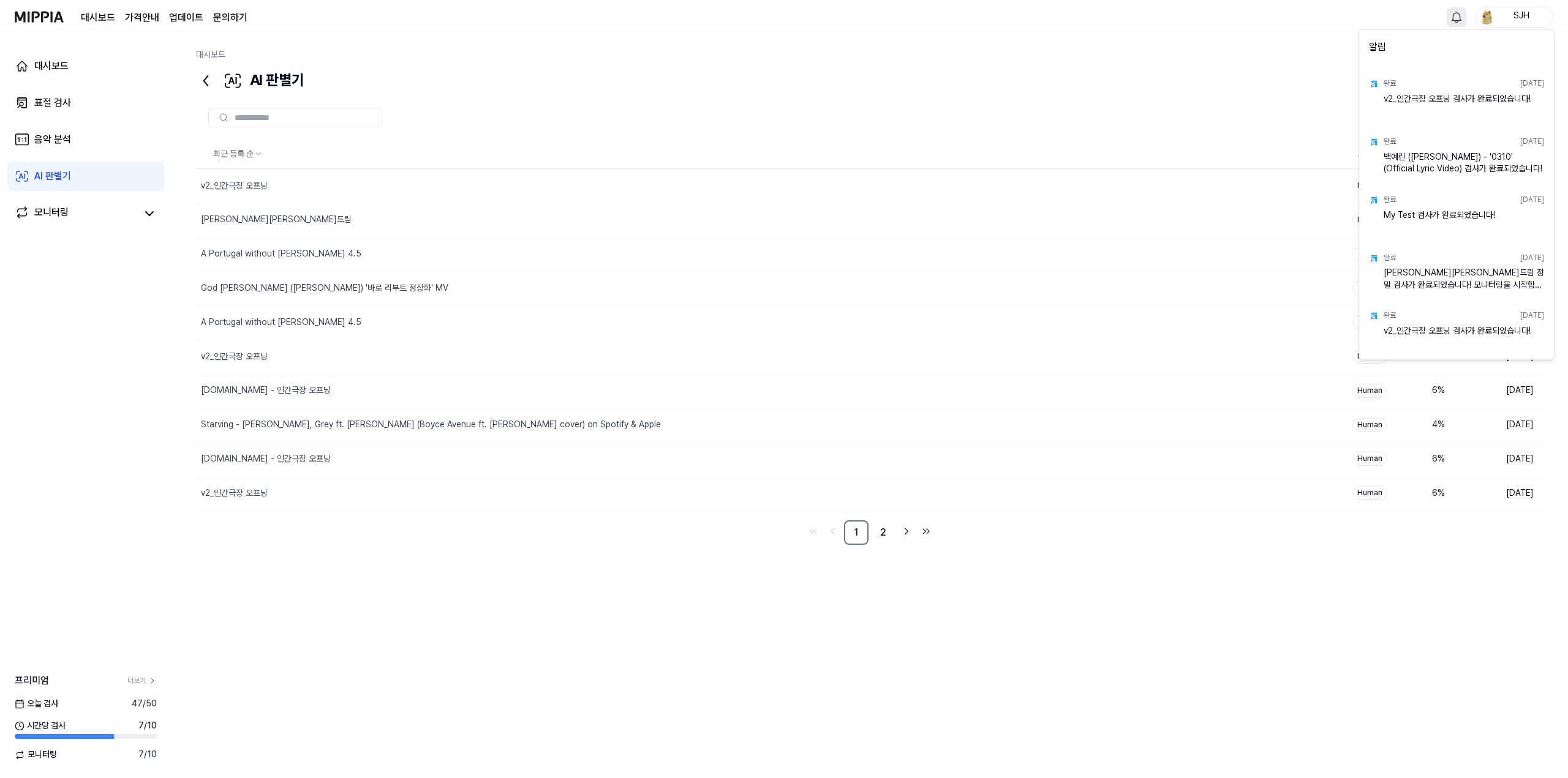
click at [1250, 45] on html "대시보드 가격안내 업데이트 문의하기 SJH 대시보드 표절 검사 음악 분석 AI 판별기 모니터링 프리미엄 더보기 [DATE] 검사 47 / 50…" at bounding box center [784, 389] width 1568 height 778
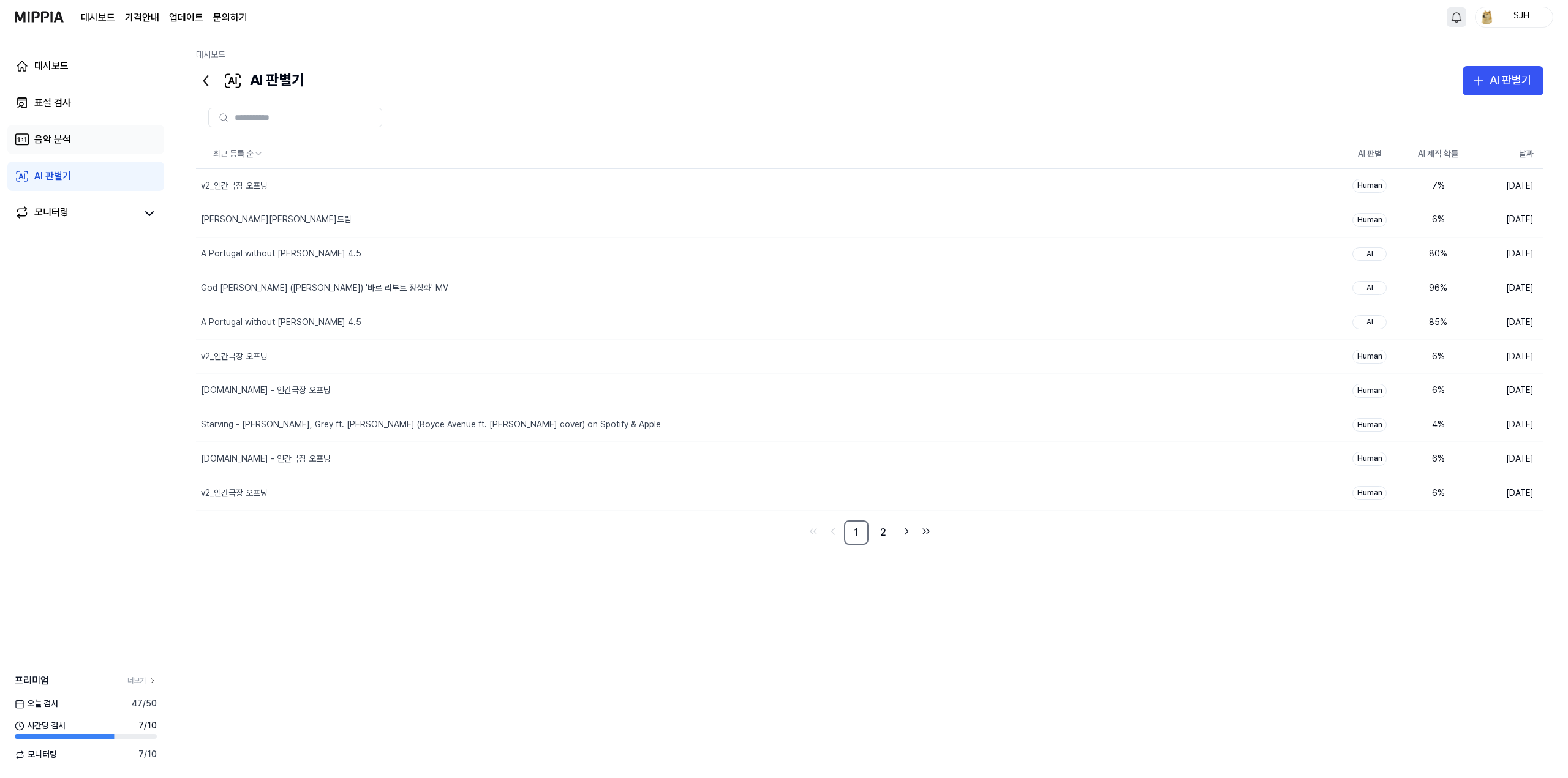
click at [120, 143] on link "음악 분석" at bounding box center [85, 139] width 157 height 29
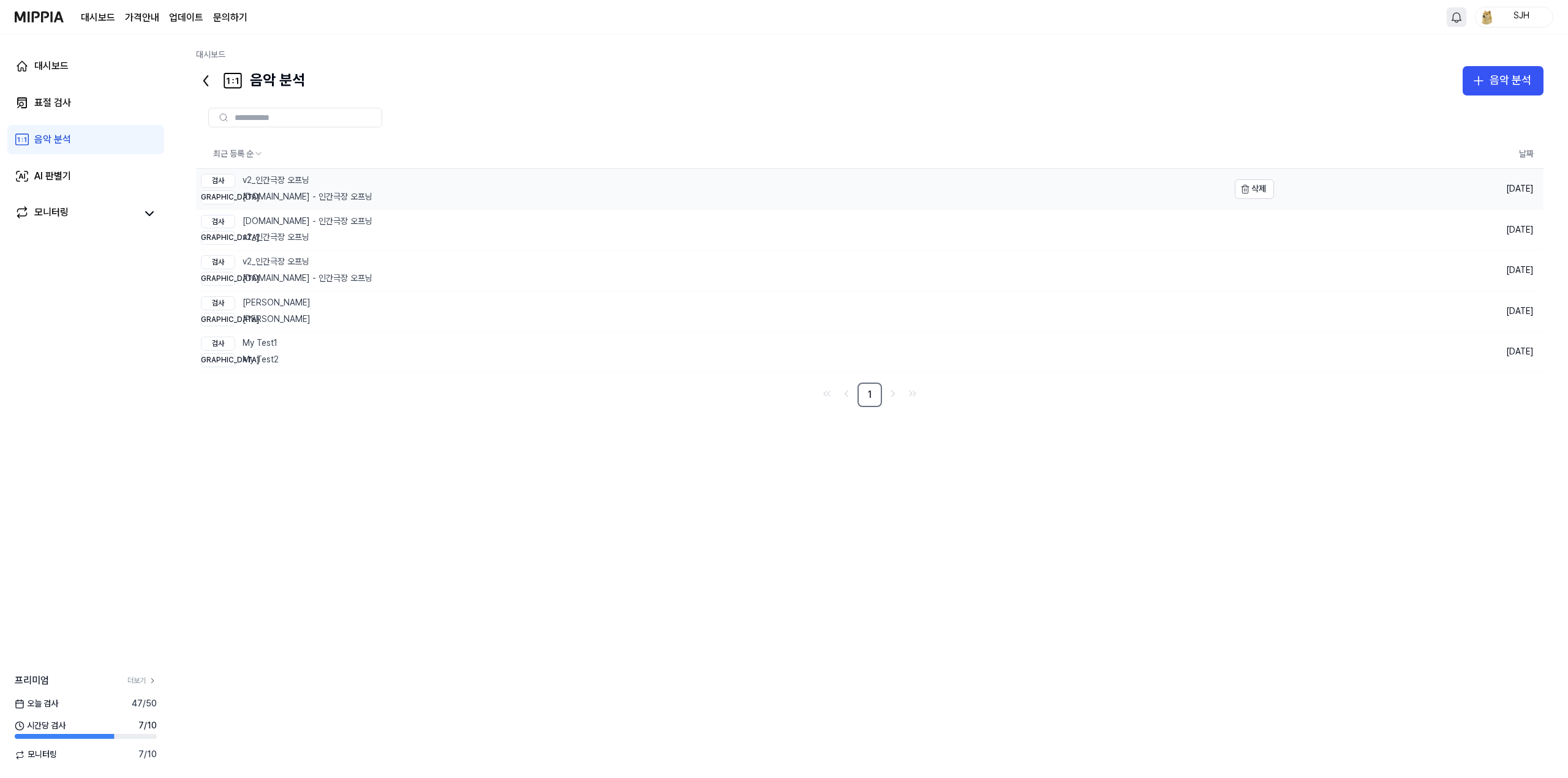
click at [366, 189] on link "검사 v2_인간극장 오프닝 비교 [DOMAIN_NAME] - 인간극장 오프닝" at bounding box center [712, 189] width 1032 height 41
